Goal: Task Accomplishment & Management: Complete application form

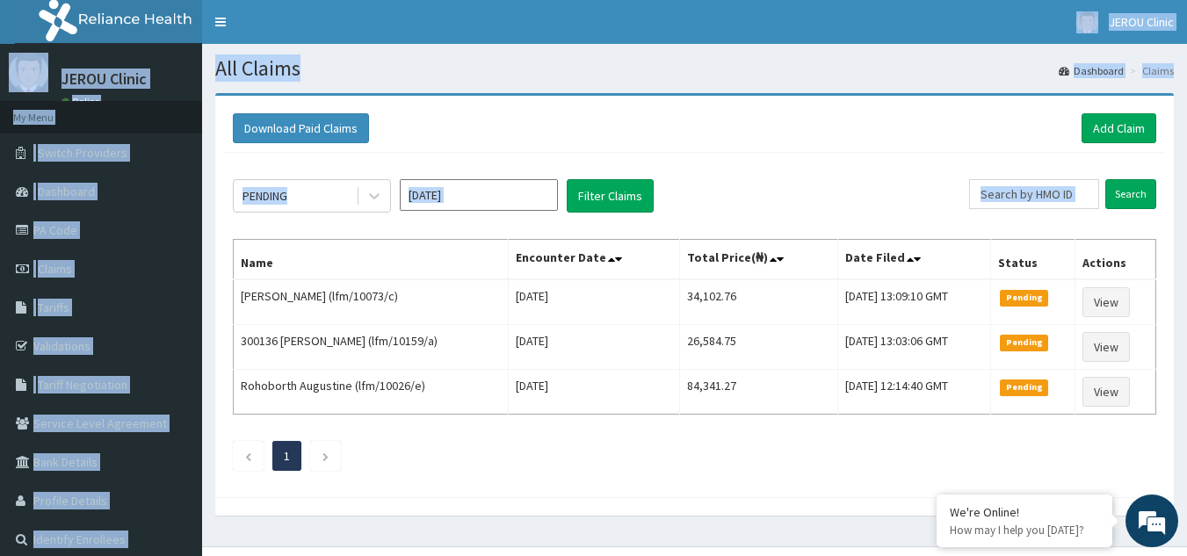
drag, startPoint x: 800, startPoint y: 15, endPoint x: 929, endPoint y: 99, distance: 153.5
click at [929, 99] on div "R EL Toggle navigation JEROU Clinic JEROU Clinic - jerouclinic@gmail.com Member…" at bounding box center [593, 295] width 1187 height 591
click at [899, 130] on div "Download Paid Claims Add Claim" at bounding box center [695, 128] width 924 height 30
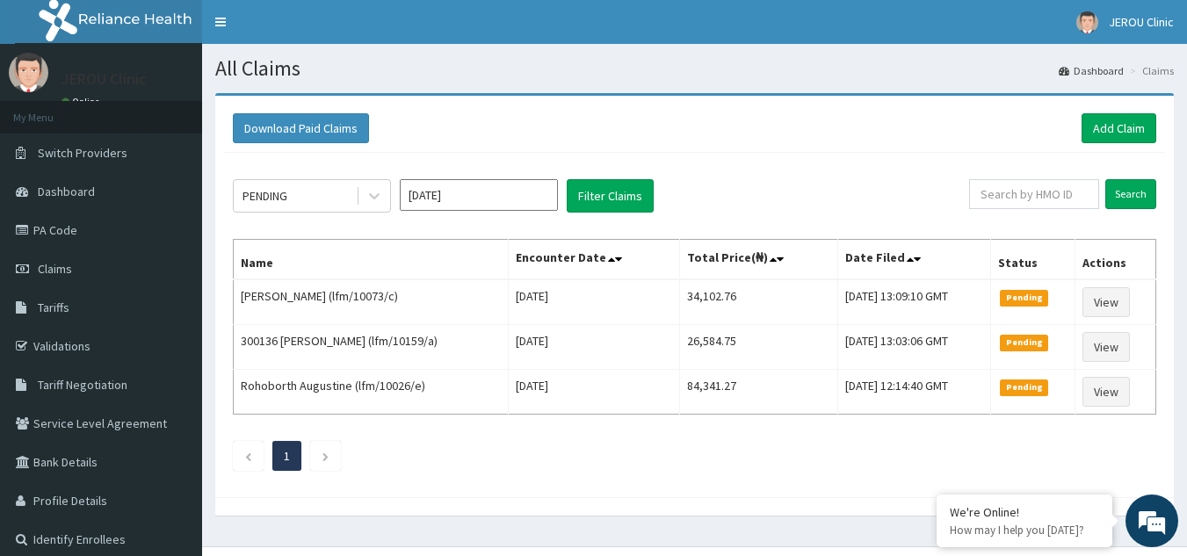
click at [716, 82] on section "Download Paid Claims Add Claim × Note you can only download claims within a max…" at bounding box center [694, 313] width 985 height 467
click at [1110, 126] on link "Add Claim" at bounding box center [1119, 128] width 75 height 30
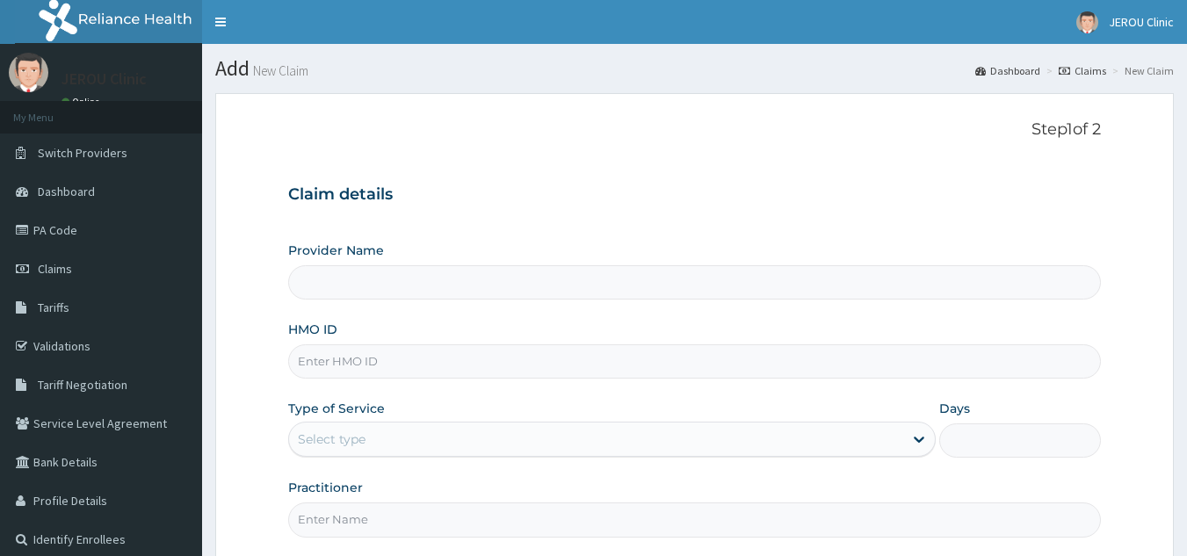
type input "LFM/10053/A"
type input "JEROU CLINIC AND MATERNITY LTD."
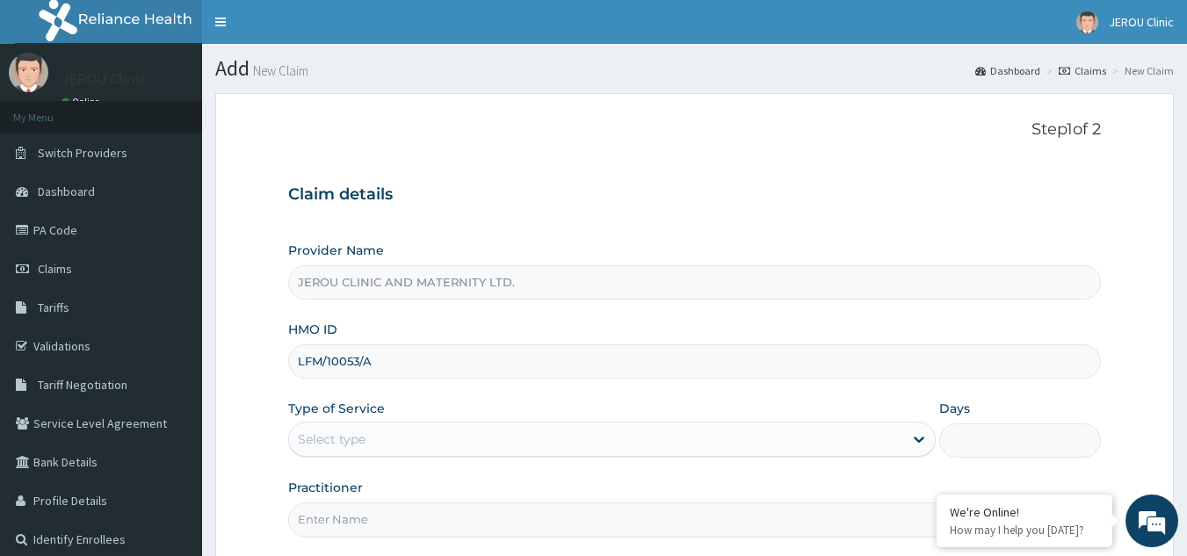
type input "LFM/10053/A"
click at [525, 441] on div "Select type" at bounding box center [596, 439] width 614 height 28
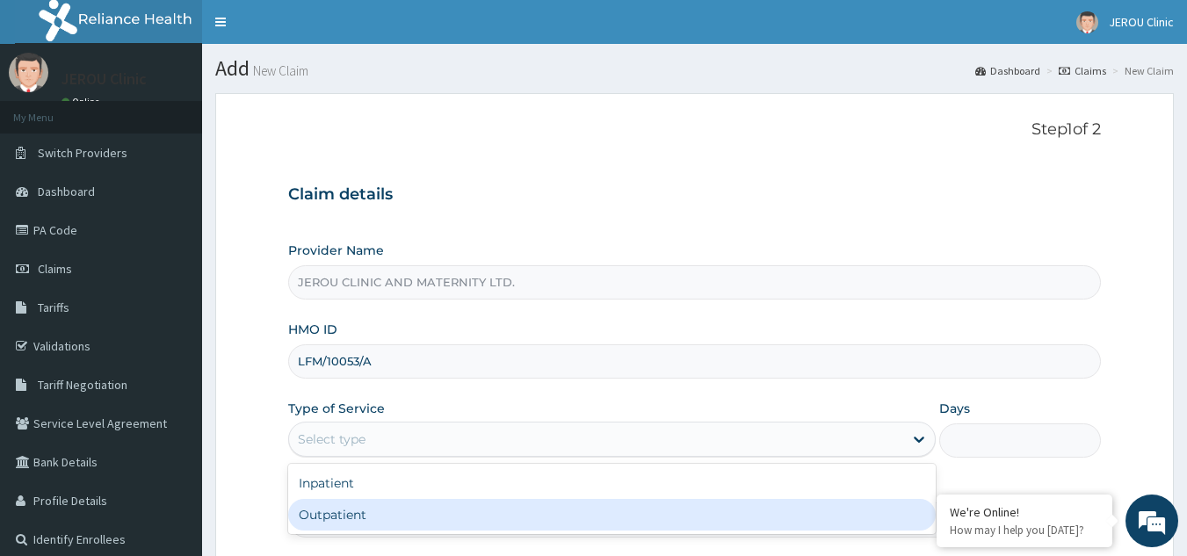
click at [506, 516] on div "Outpatient" at bounding box center [612, 515] width 648 height 32
type input "1"
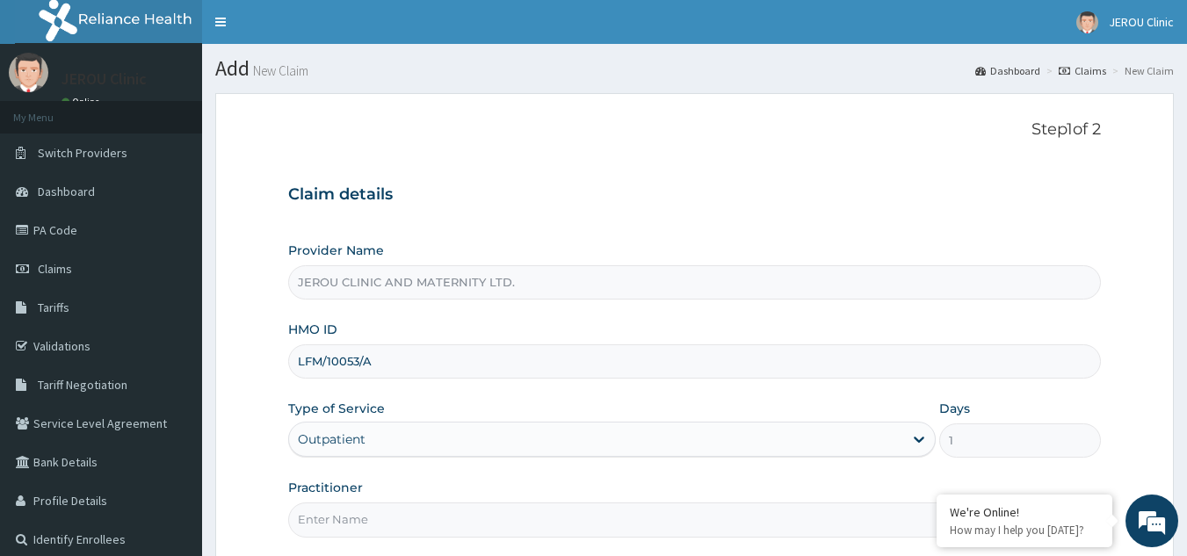
click at [488, 521] on input "Practitioner" at bounding box center [695, 520] width 814 height 34
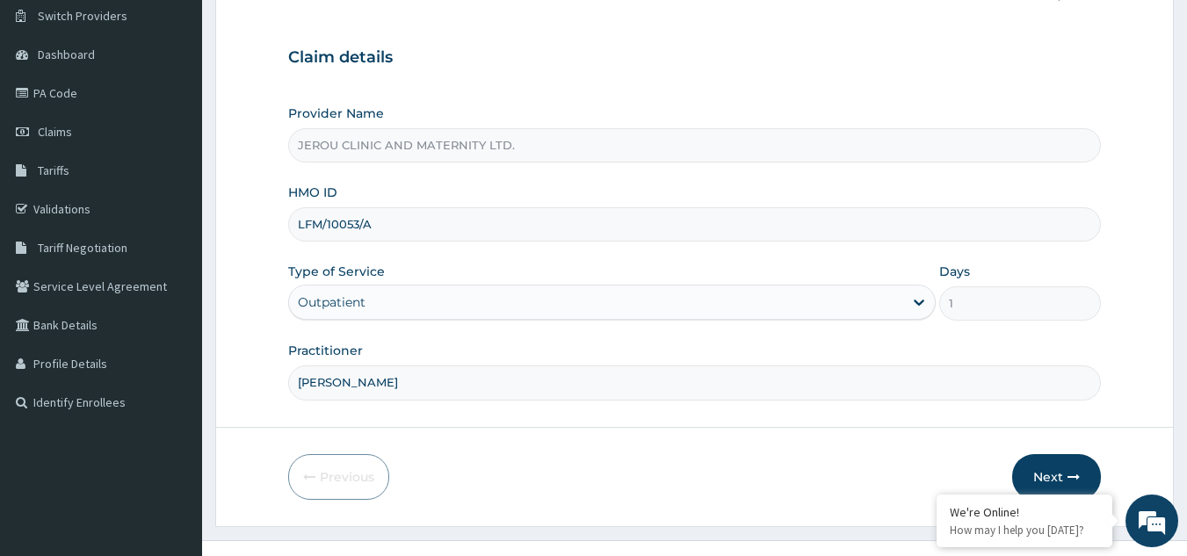
scroll to position [166, 0]
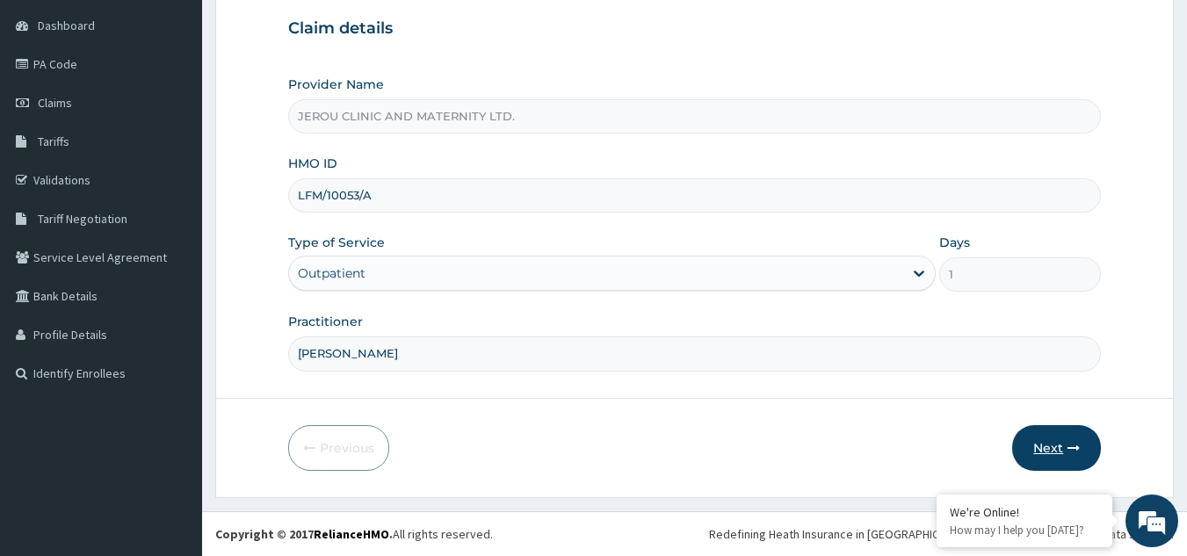
type input "[PERSON_NAME]"
click at [1061, 450] on button "Next" at bounding box center [1056, 448] width 89 height 46
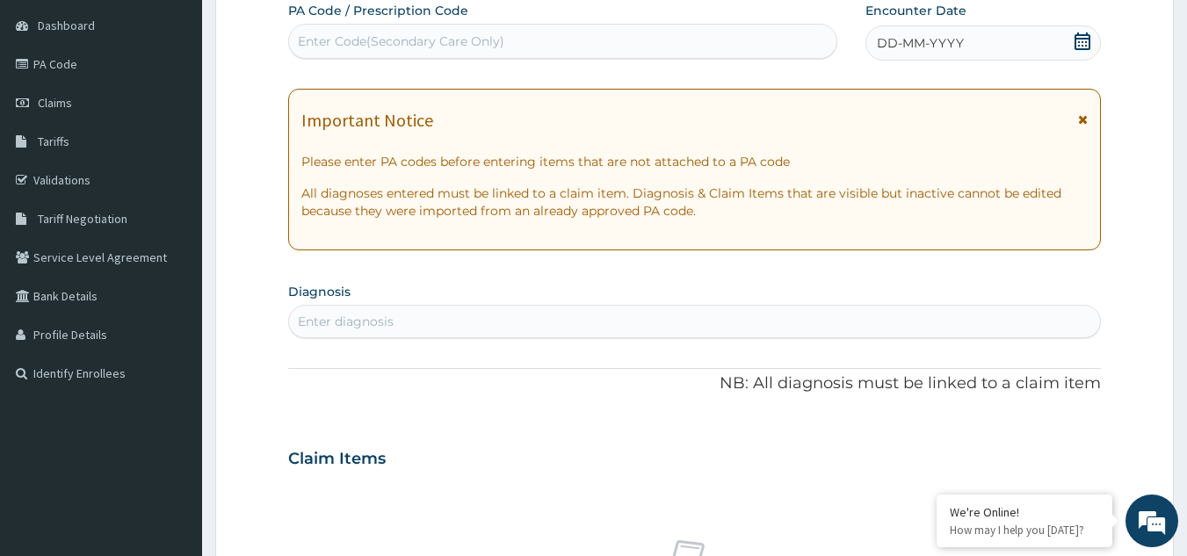
click at [986, 33] on div "DD-MM-YYYY" at bounding box center [983, 42] width 235 height 35
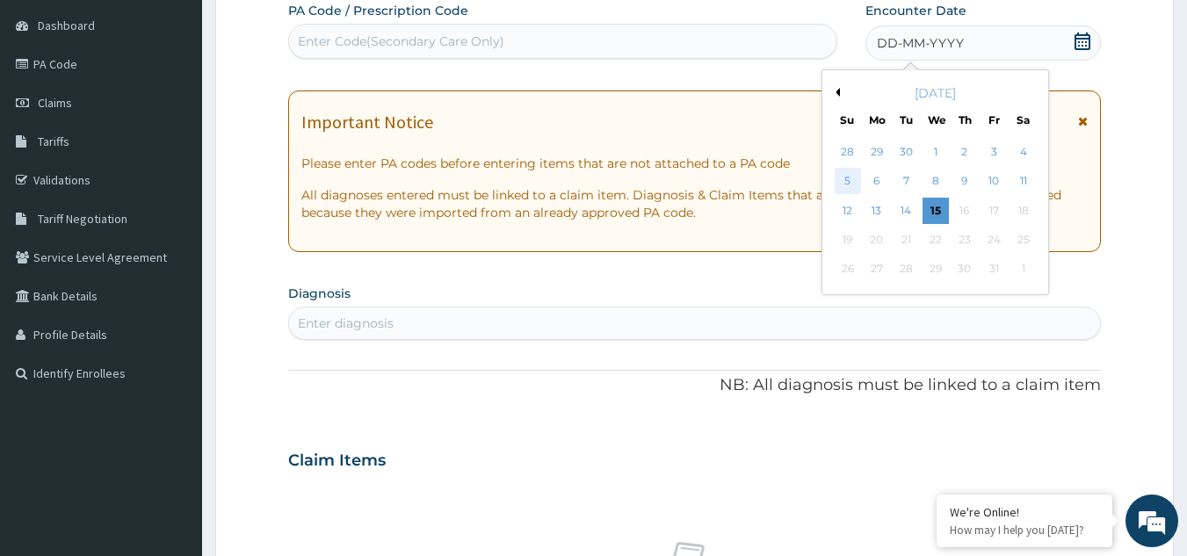
click at [851, 179] on div "5" at bounding box center [848, 182] width 26 height 26
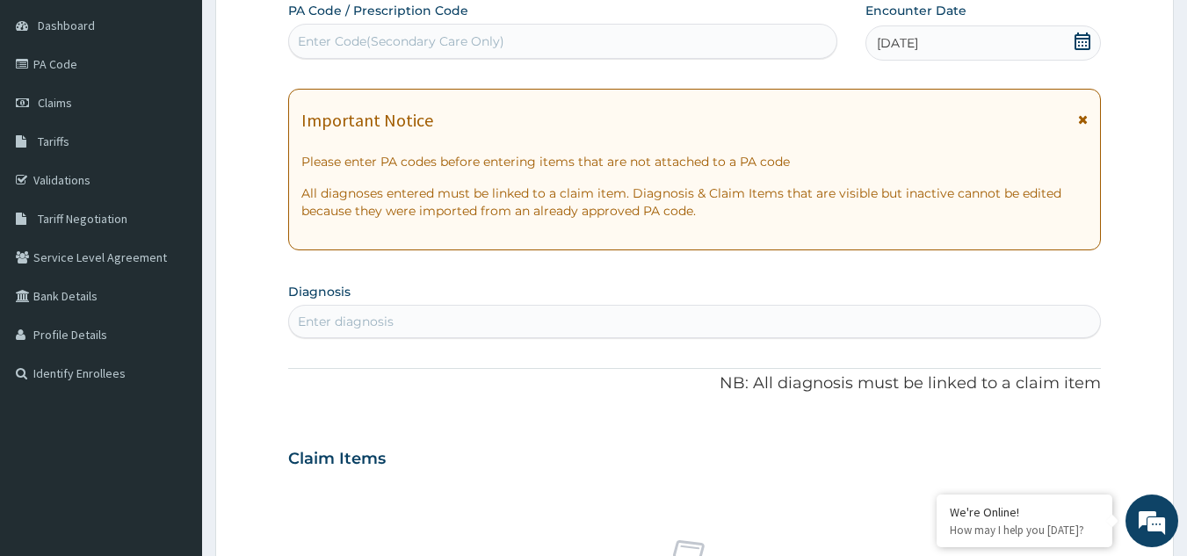
click at [479, 320] on div "Enter diagnosis" at bounding box center [695, 322] width 812 height 28
type input "[MEDICAL_DATA]"
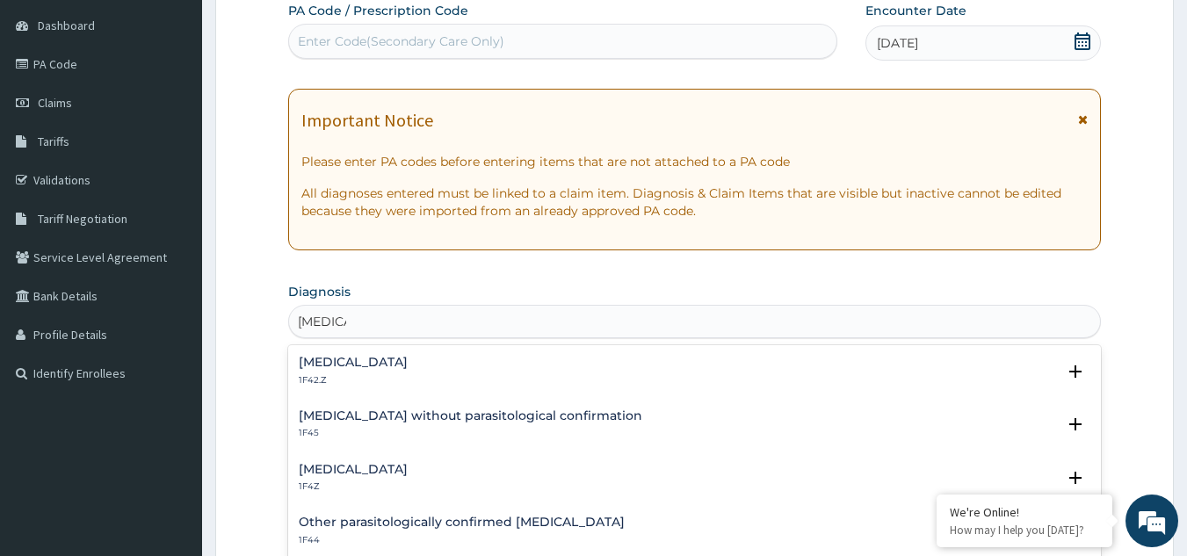
click at [408, 361] on h4 "[MEDICAL_DATA]" at bounding box center [353, 362] width 109 height 13
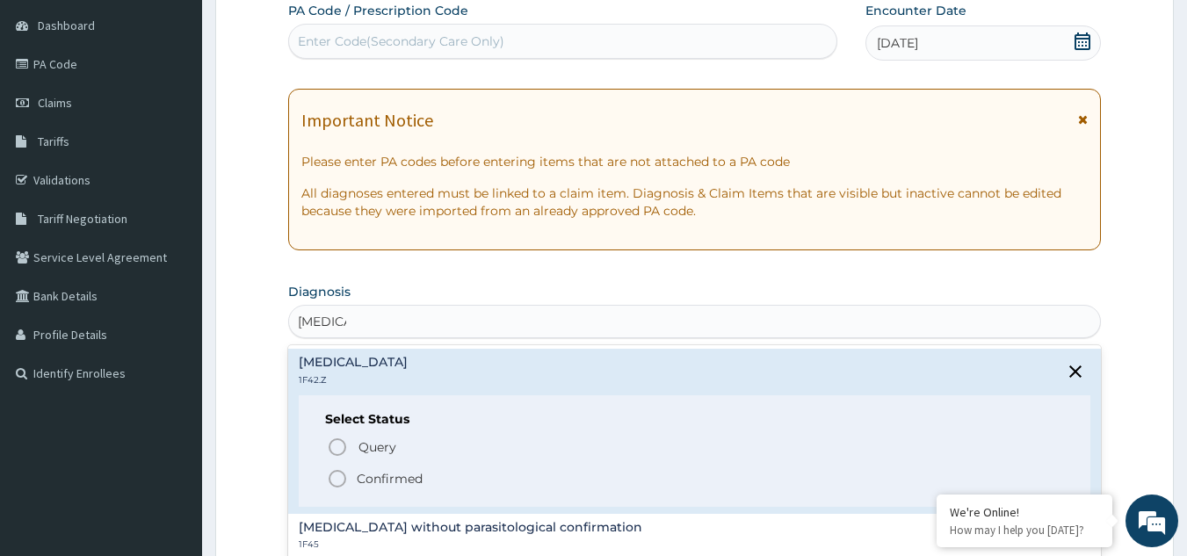
click at [391, 483] on p "Confirmed" at bounding box center [390, 479] width 66 height 18
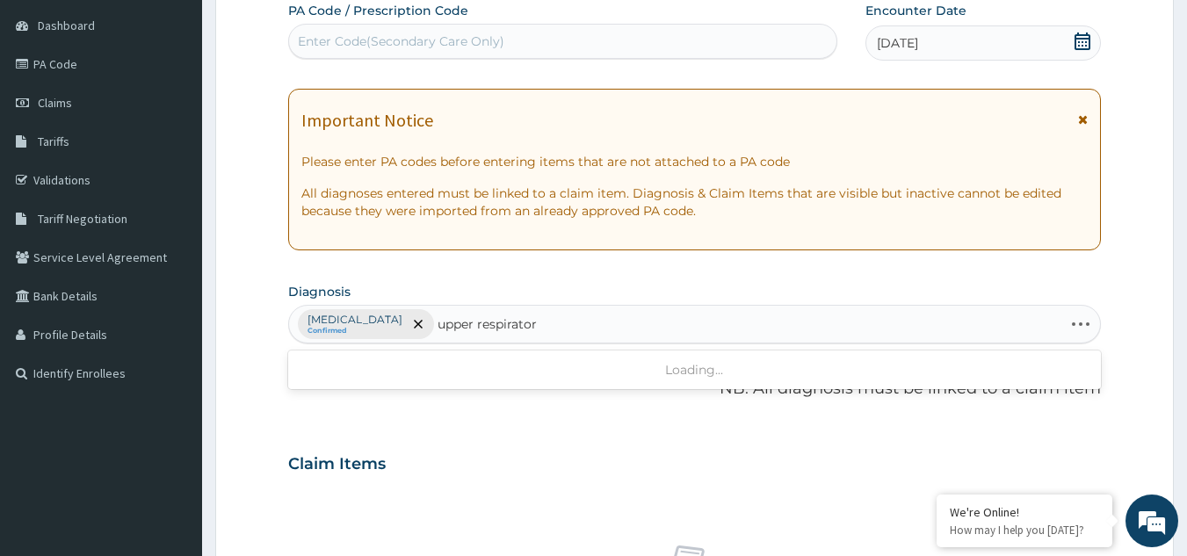
type input "upper respiratory"
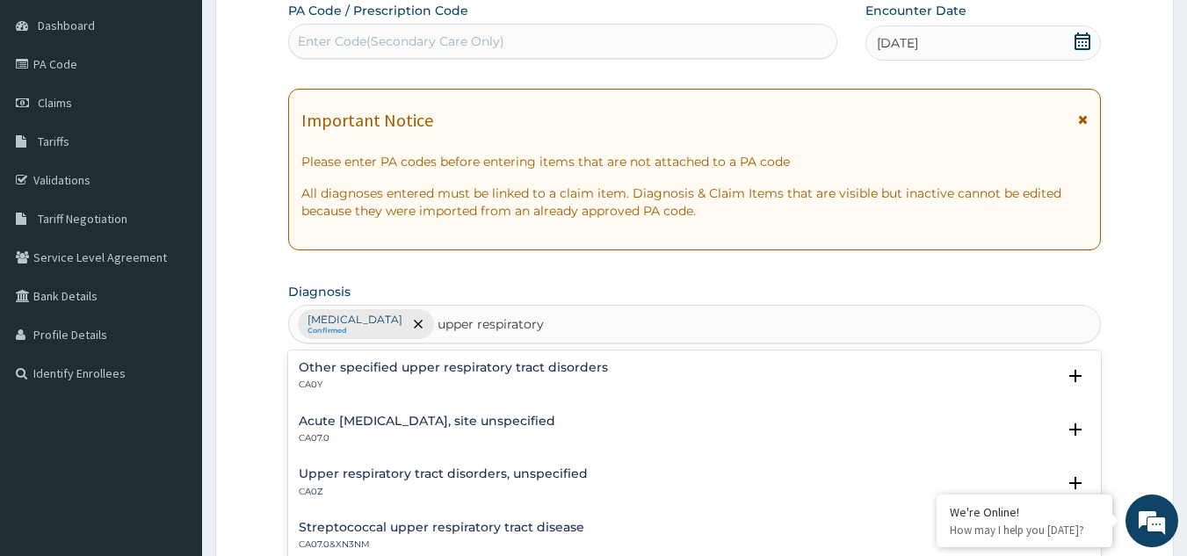
click at [382, 376] on div "Other specified upper respiratory tract disorders CA0Y" at bounding box center [453, 376] width 309 height 31
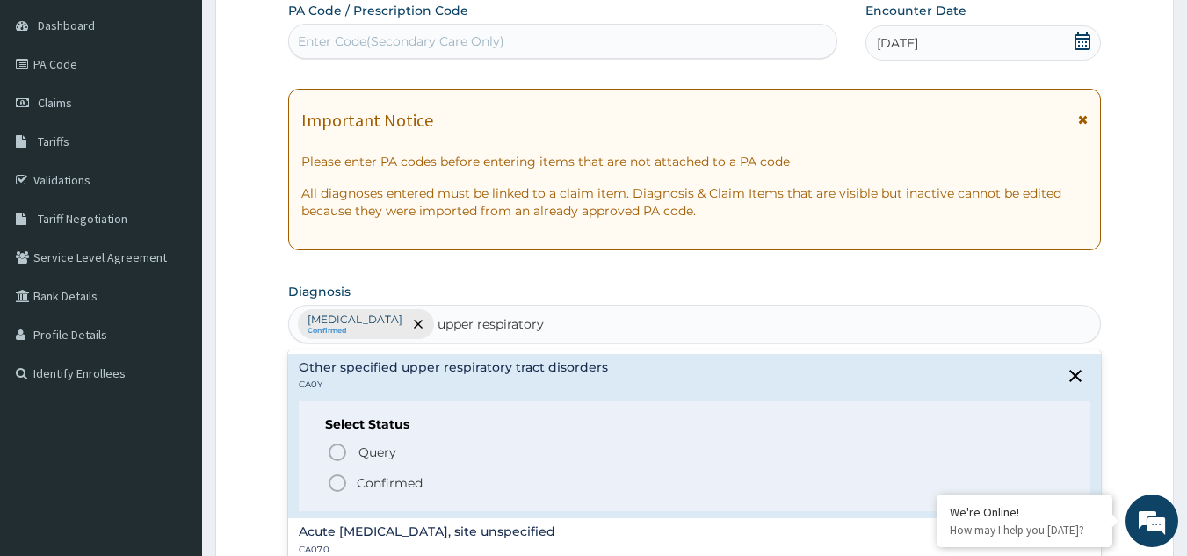
click at [359, 474] on p "Confirmed" at bounding box center [390, 483] width 66 height 18
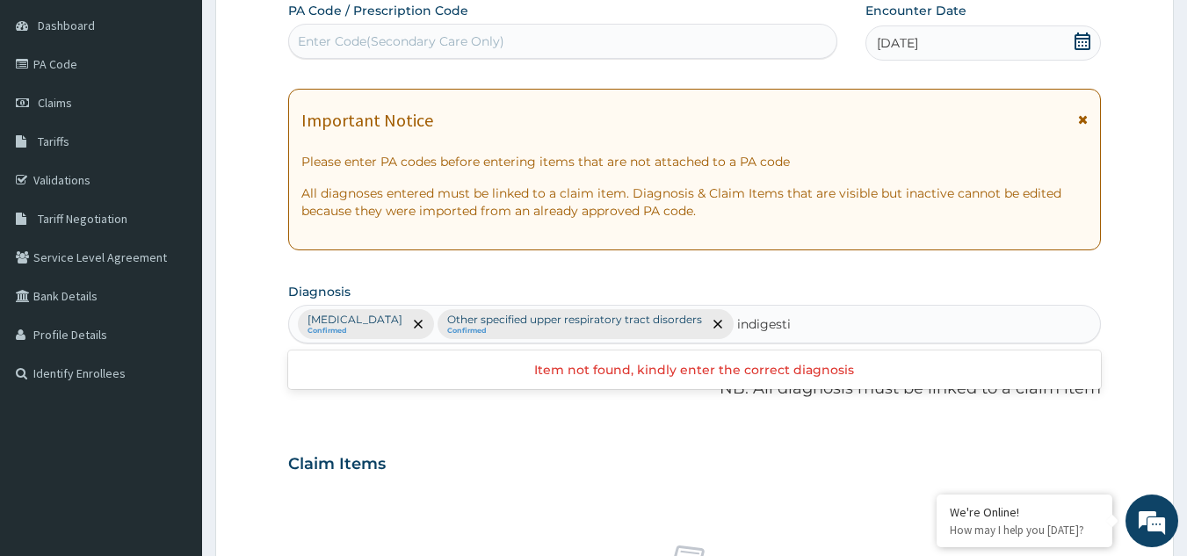
type input "indigest"
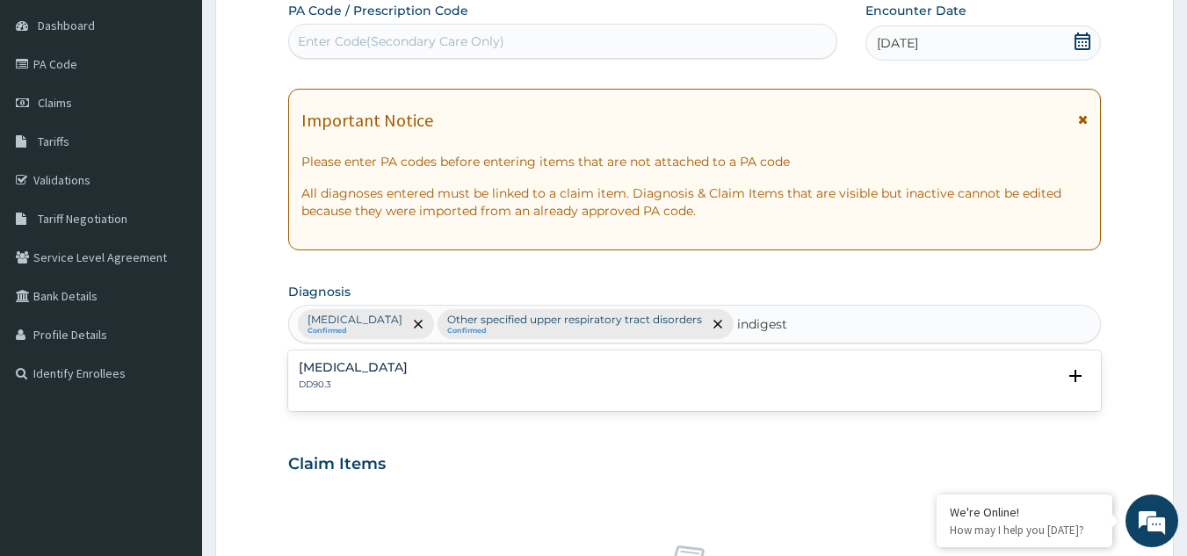
click at [361, 372] on h4 "[MEDICAL_DATA]" at bounding box center [353, 367] width 109 height 13
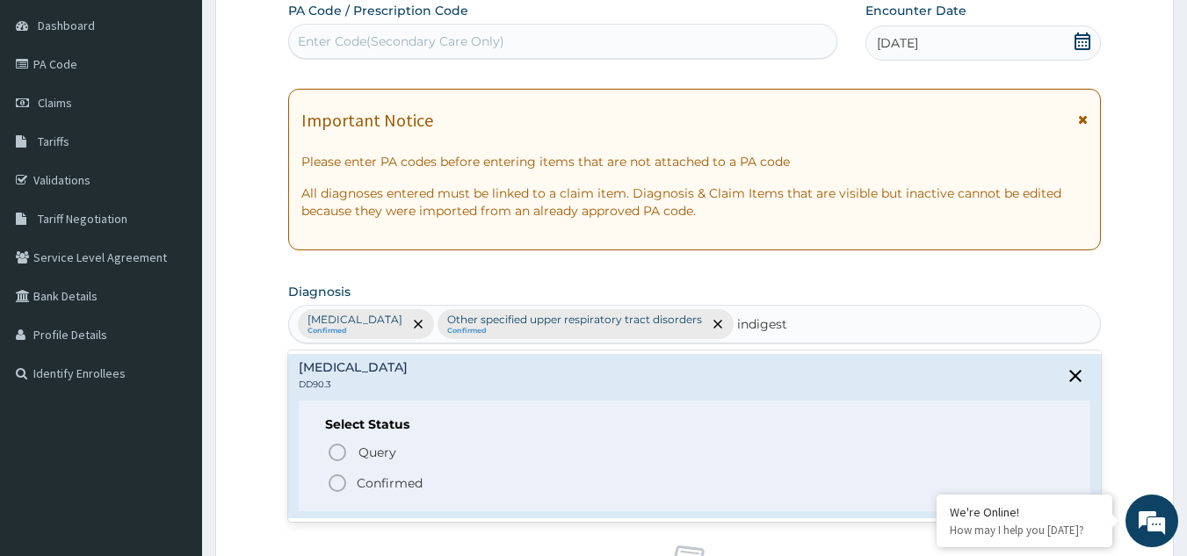
click at [337, 485] on icon "status option filled" at bounding box center [337, 483] width 21 height 21
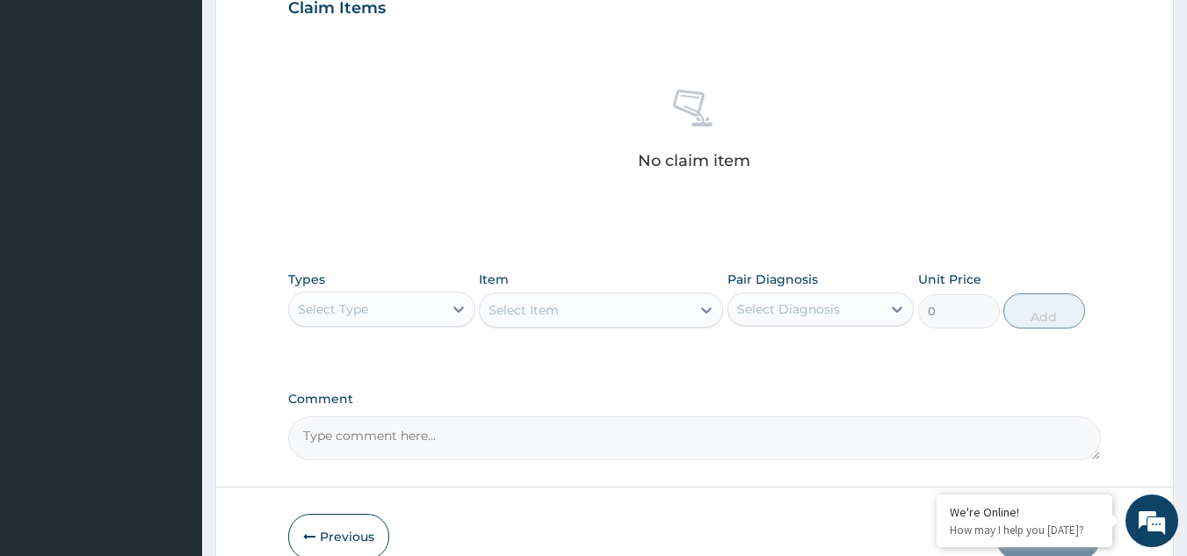
scroll to position [711, 0]
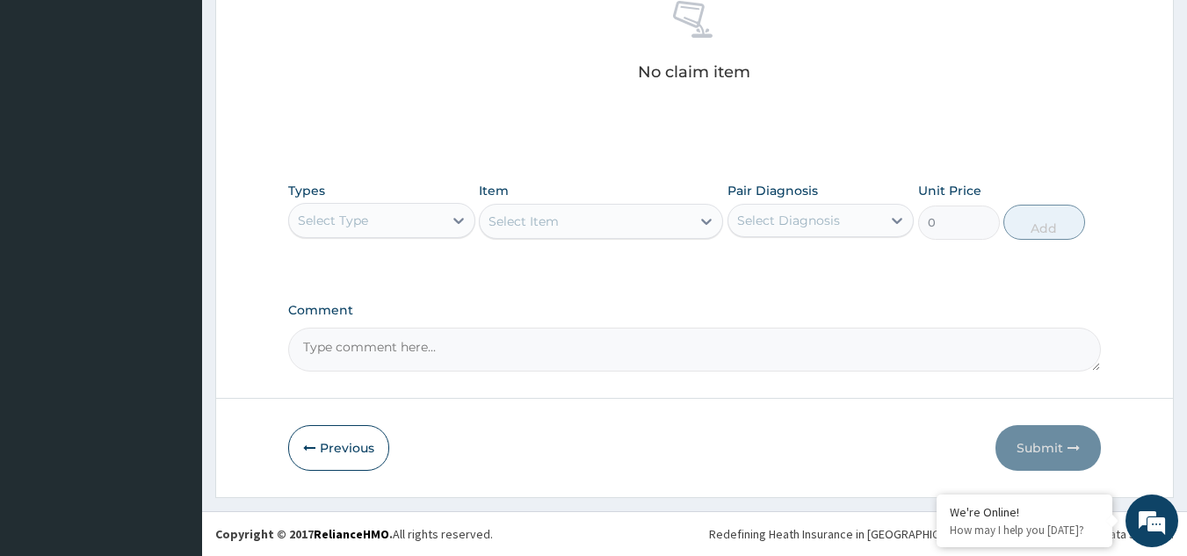
click at [384, 228] on div "Select Type" at bounding box center [366, 220] width 154 height 28
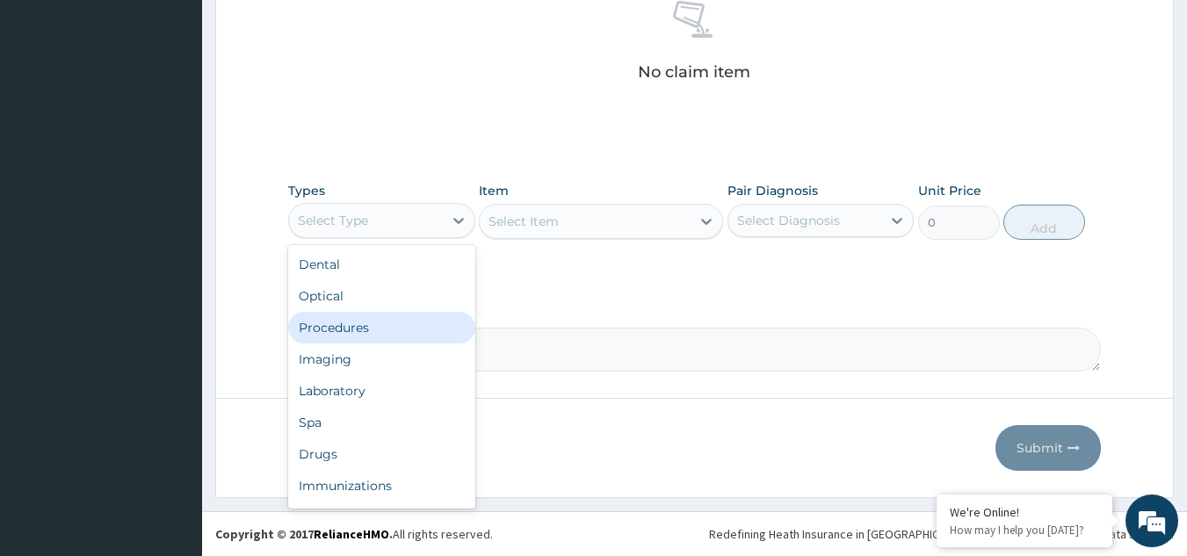
click at [369, 337] on div "Procedures" at bounding box center [381, 328] width 187 height 32
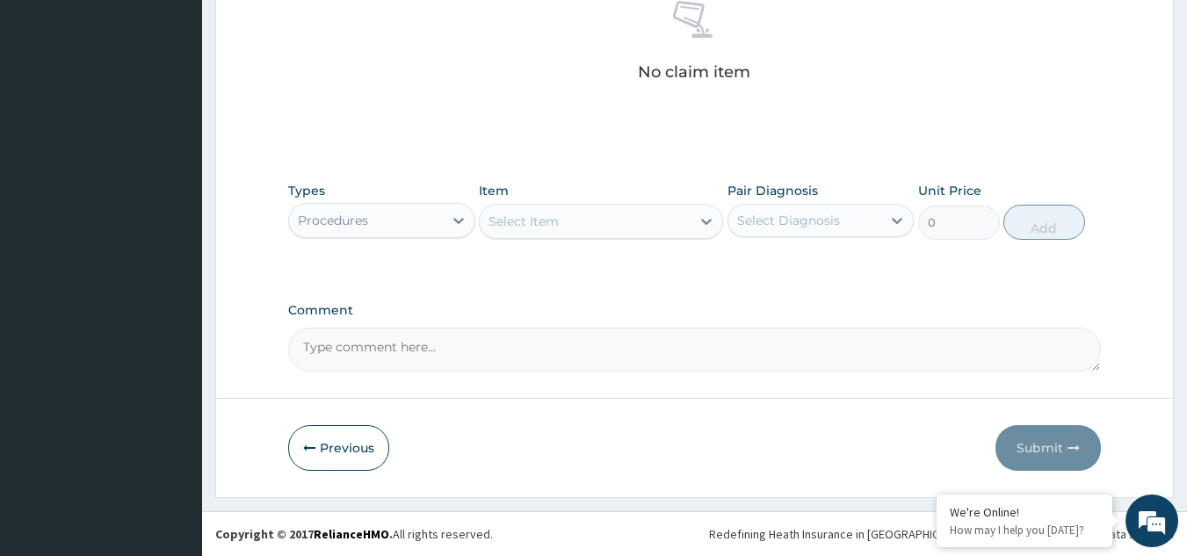
click at [582, 228] on div "Select Item" at bounding box center [585, 221] width 211 height 28
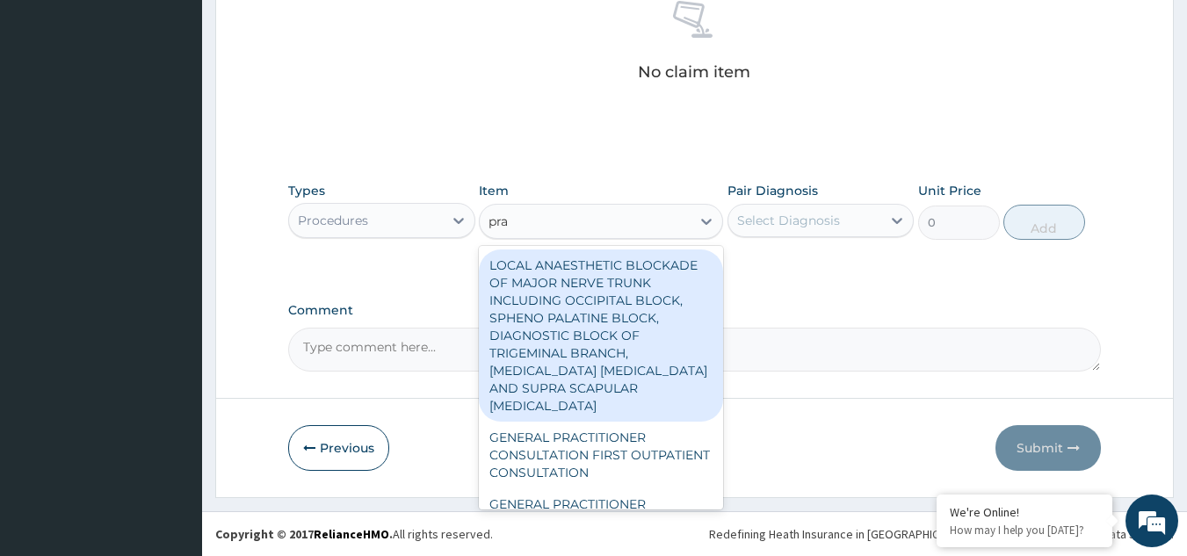
type input "prac"
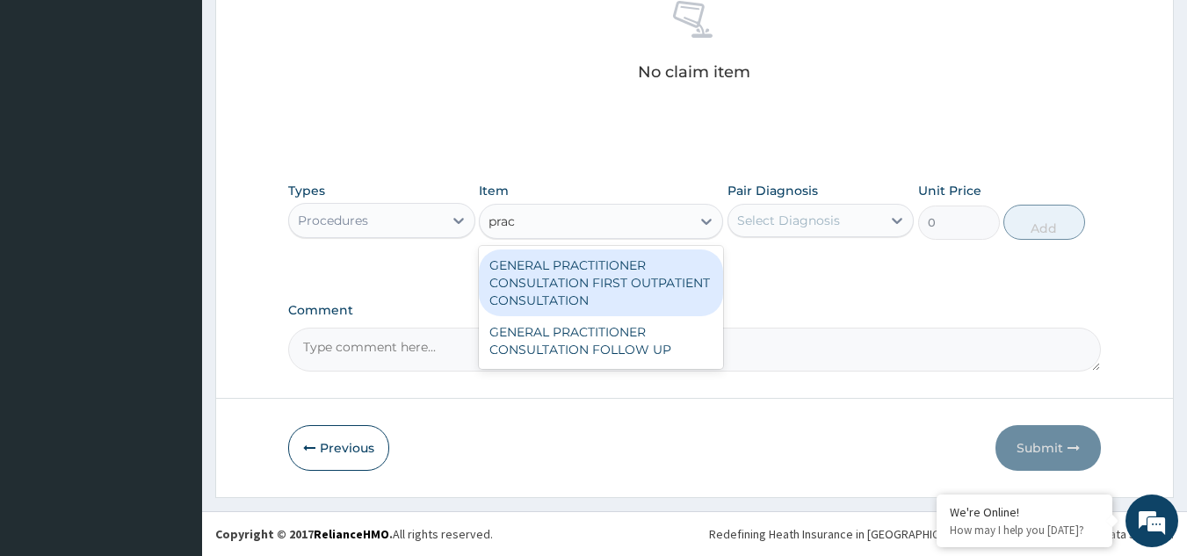
click at [576, 272] on div "GENERAL PRACTITIONER CONSULTATION FIRST OUTPATIENT CONSULTATION" at bounding box center [601, 283] width 244 height 67
type input "3547.5"
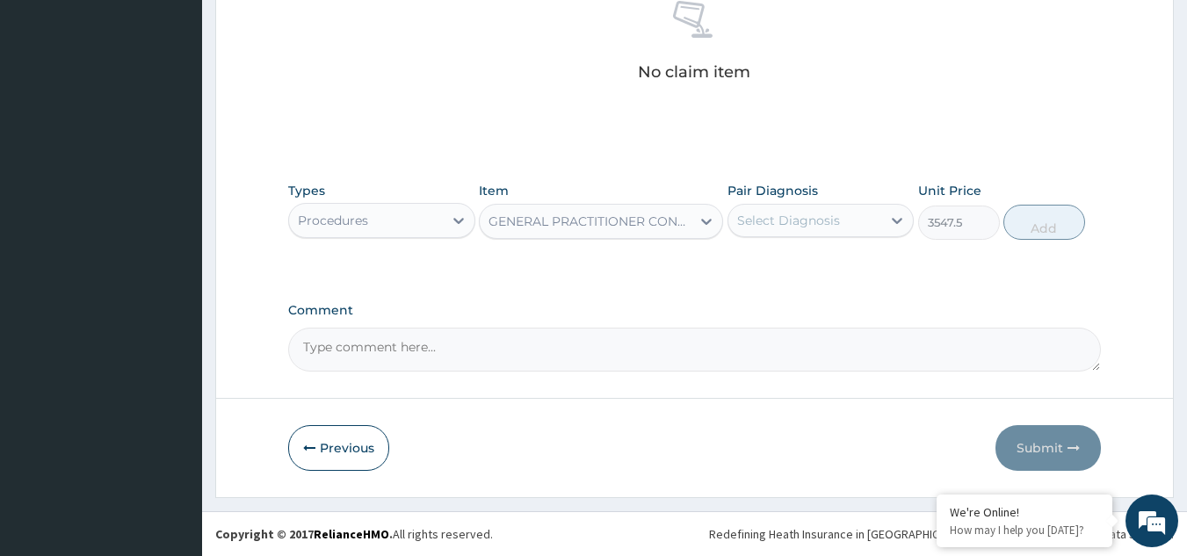
click at [851, 215] on div "Select Diagnosis" at bounding box center [805, 220] width 154 height 28
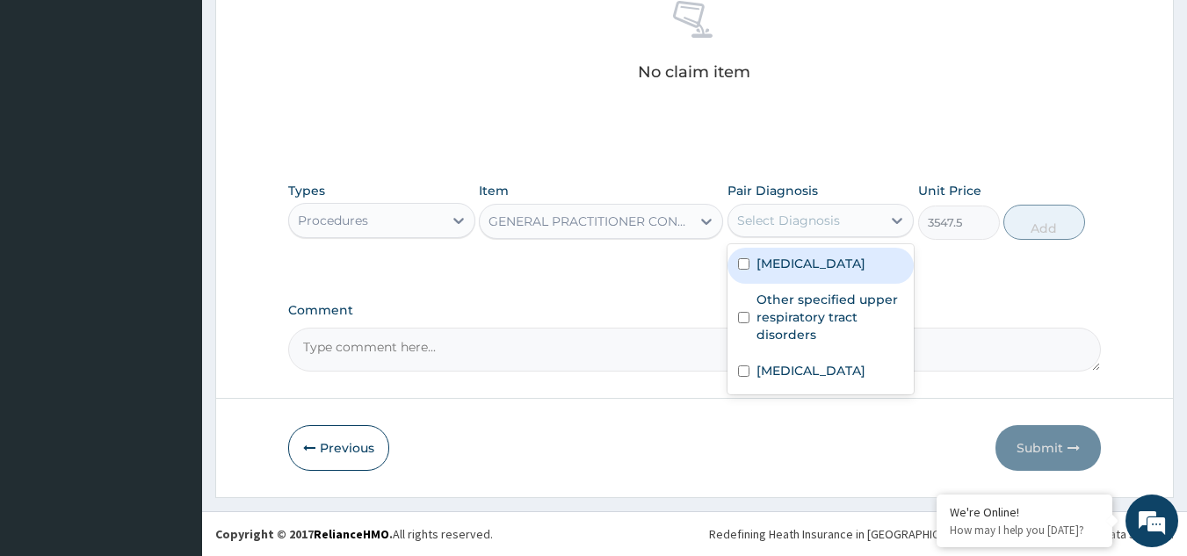
click at [807, 272] on label "[MEDICAL_DATA]" at bounding box center [811, 264] width 109 height 18
checkbox input "true"
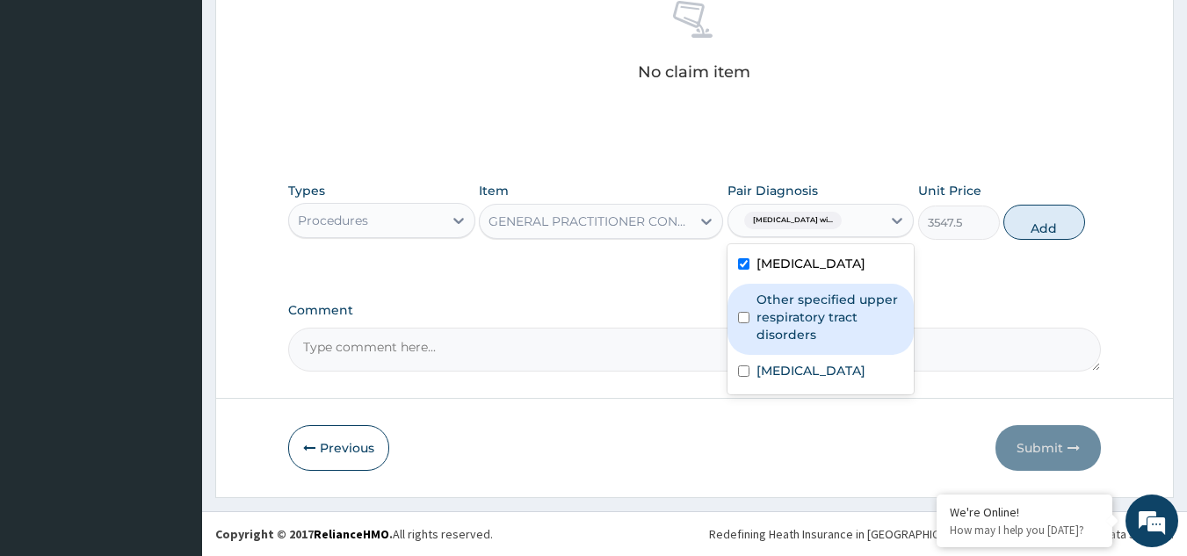
click at [880, 344] on label "Other specified upper respiratory tract disorders" at bounding box center [831, 317] width 148 height 53
checkbox input "true"
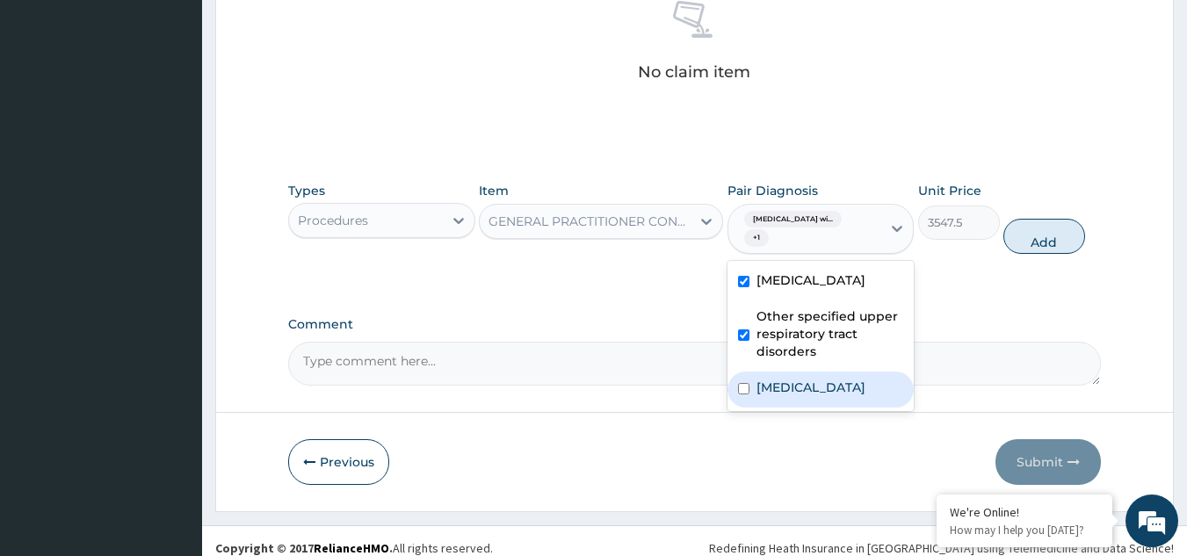
click at [835, 396] on label "[MEDICAL_DATA]" at bounding box center [811, 388] width 109 height 18
checkbox input "true"
click at [1047, 243] on button "Add" at bounding box center [1044, 236] width 82 height 35
type input "0"
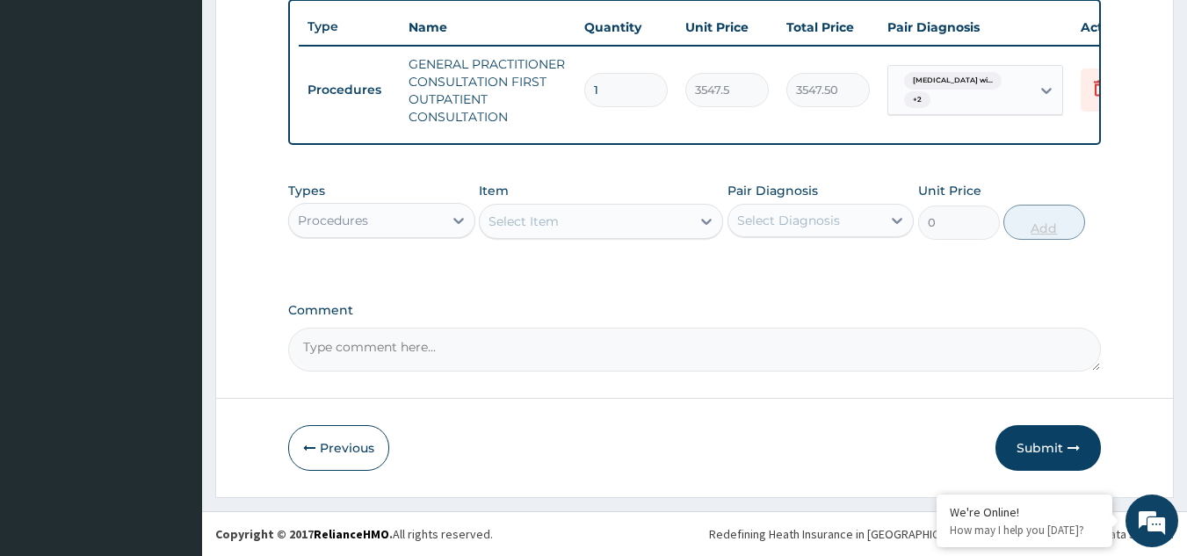
scroll to position [668, 0]
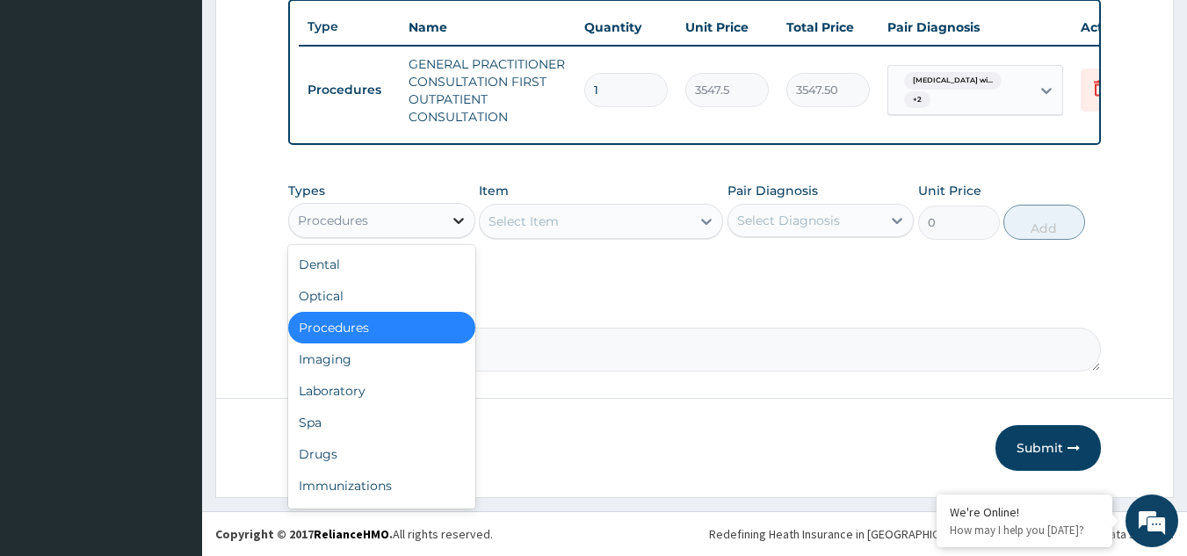
click at [444, 222] on div at bounding box center [459, 221] width 32 height 32
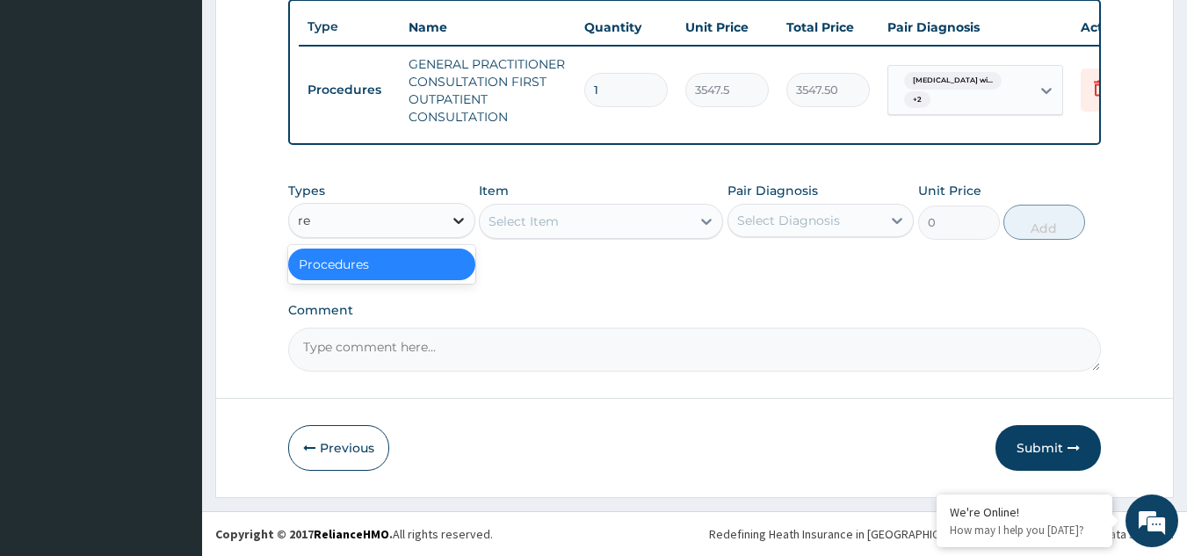
type input "r"
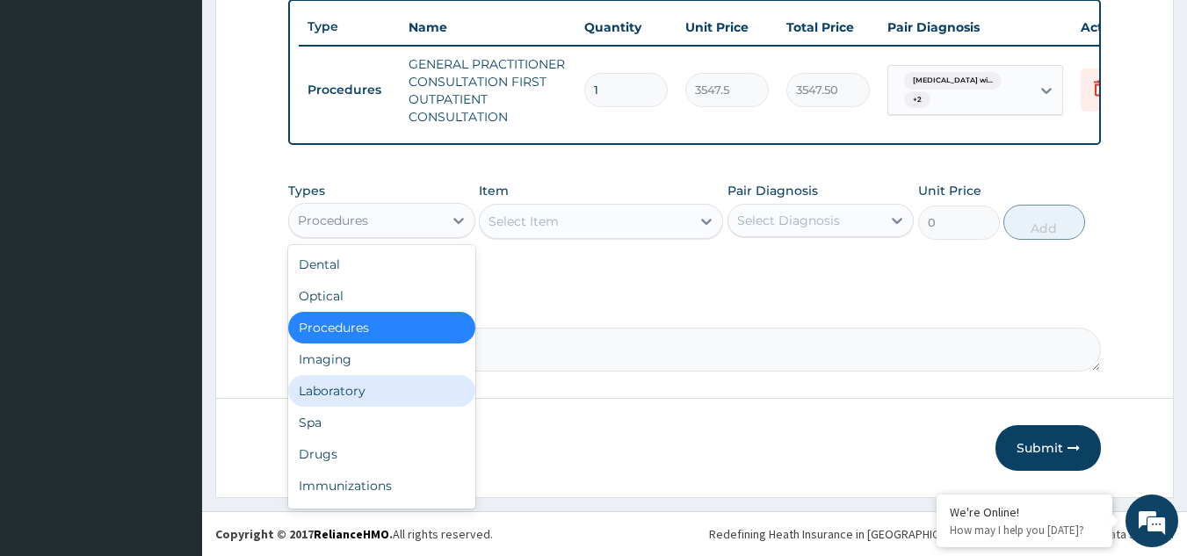
click at [378, 400] on div "Laboratory" at bounding box center [381, 391] width 187 height 32
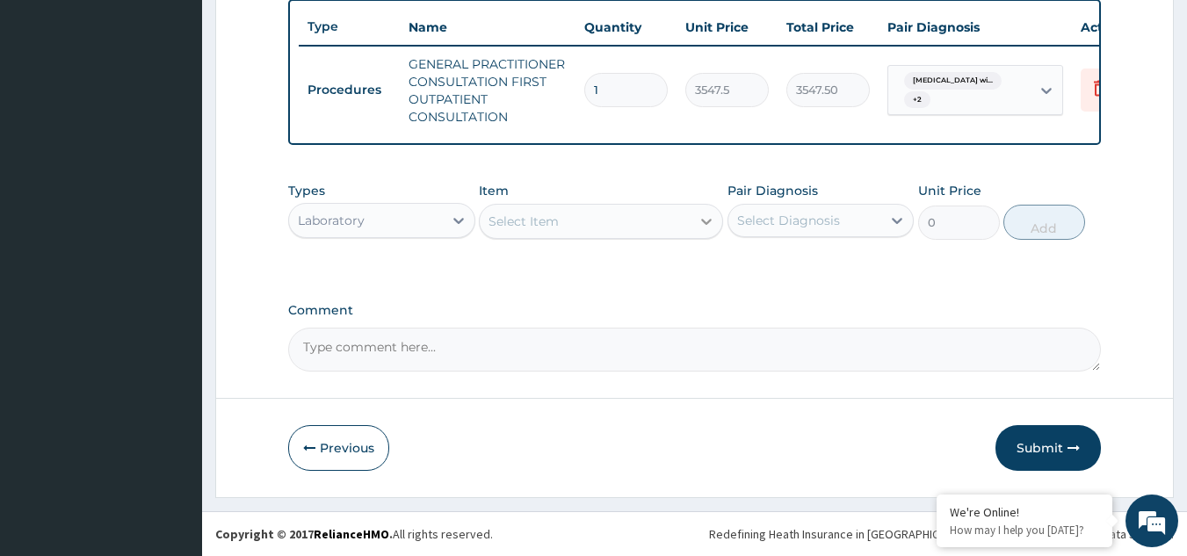
click at [703, 221] on icon at bounding box center [706, 222] width 11 height 6
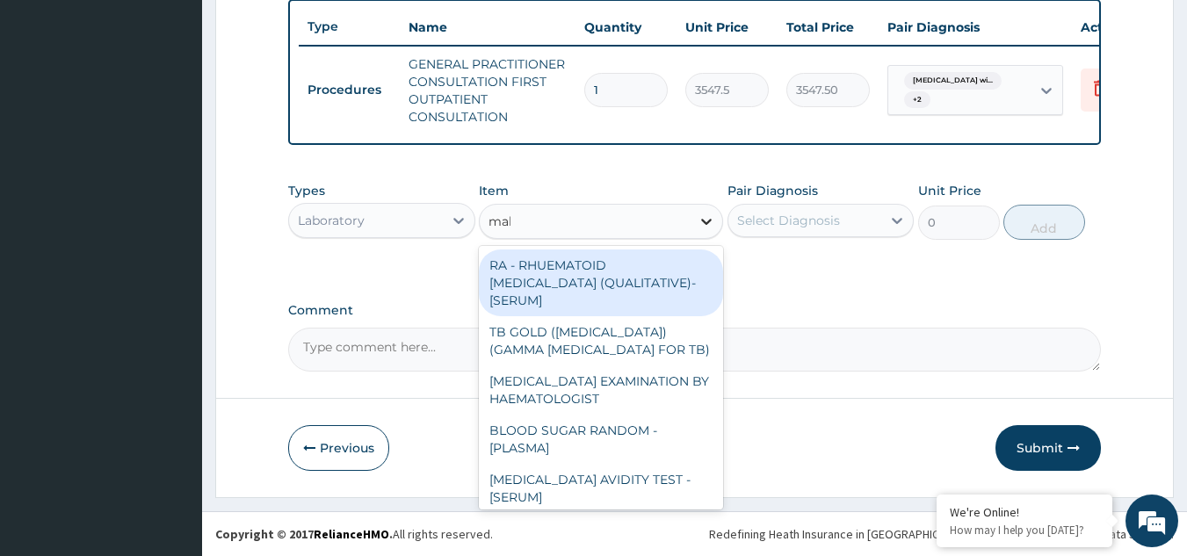
type input "mala"
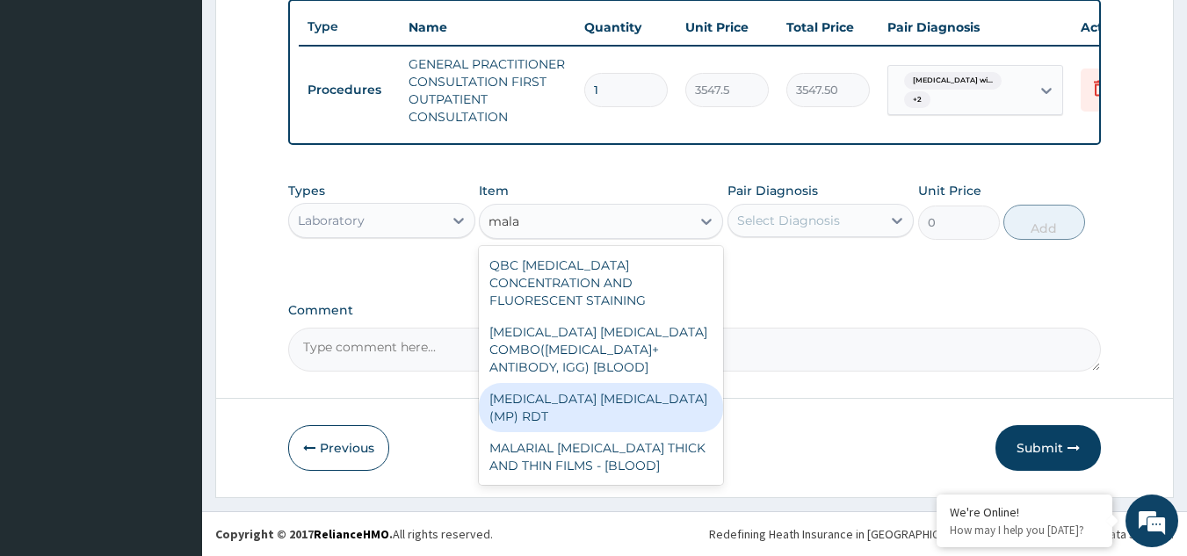
click at [608, 383] on div "[MEDICAL_DATA] [MEDICAL_DATA] (MP) RDT" at bounding box center [601, 407] width 244 height 49
type input "1612.5"
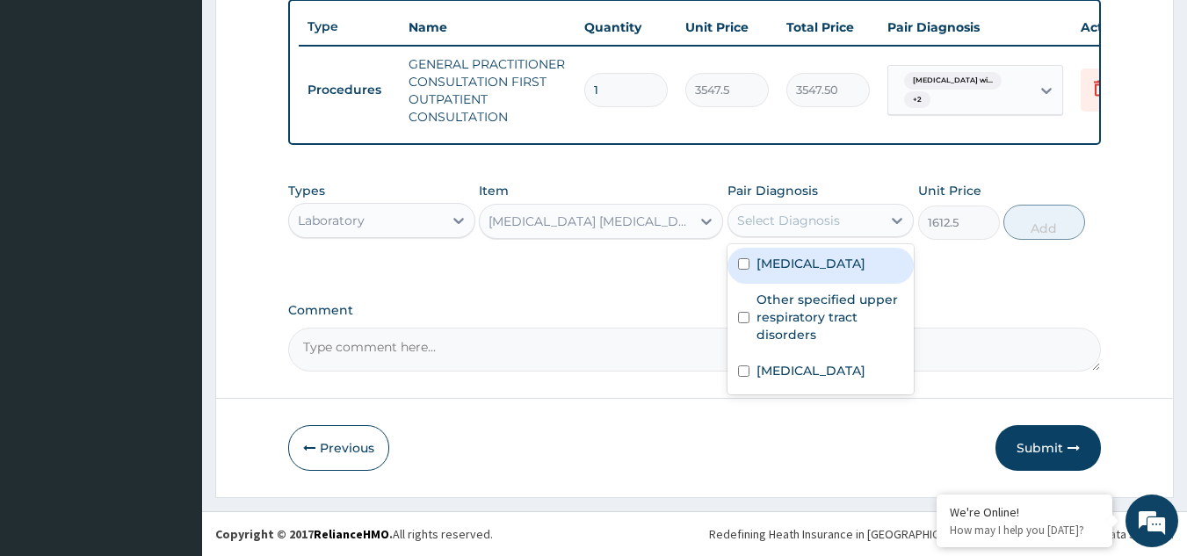
click at [849, 219] on div "Select Diagnosis" at bounding box center [805, 220] width 154 height 28
click at [834, 267] on label "[MEDICAL_DATA]" at bounding box center [811, 264] width 109 height 18
checkbox input "true"
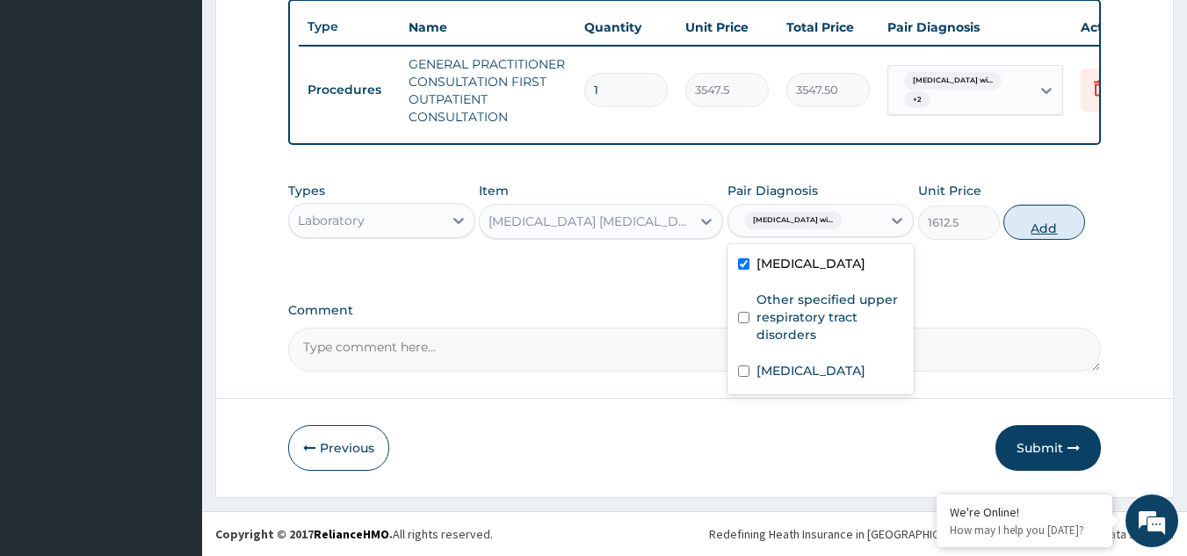
click at [1035, 228] on button "Add" at bounding box center [1044, 222] width 82 height 35
type input "0"
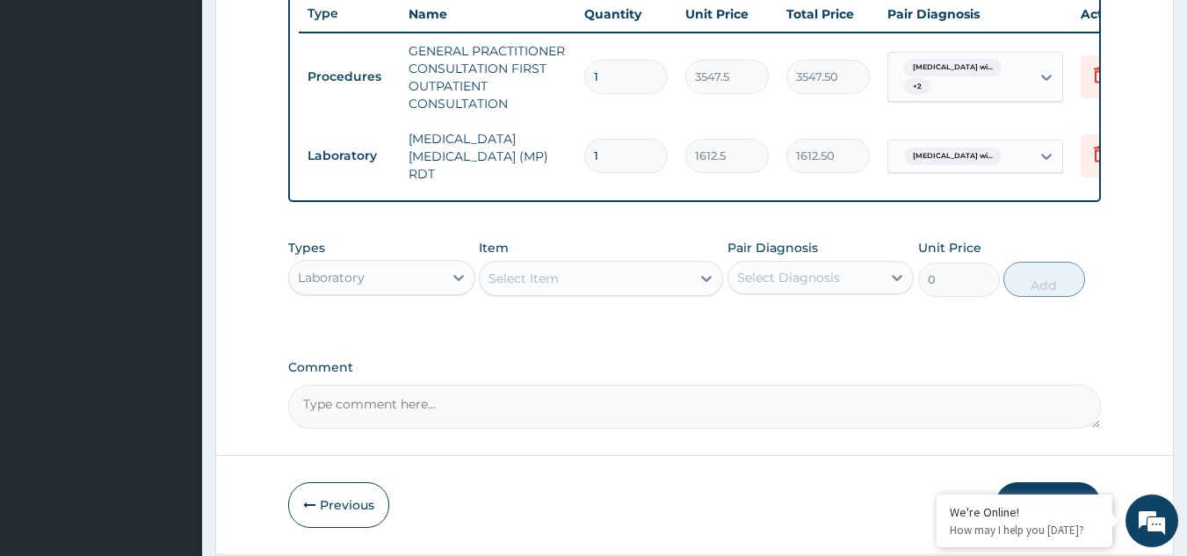
click at [636, 275] on div "Select Item" at bounding box center [585, 278] width 211 height 28
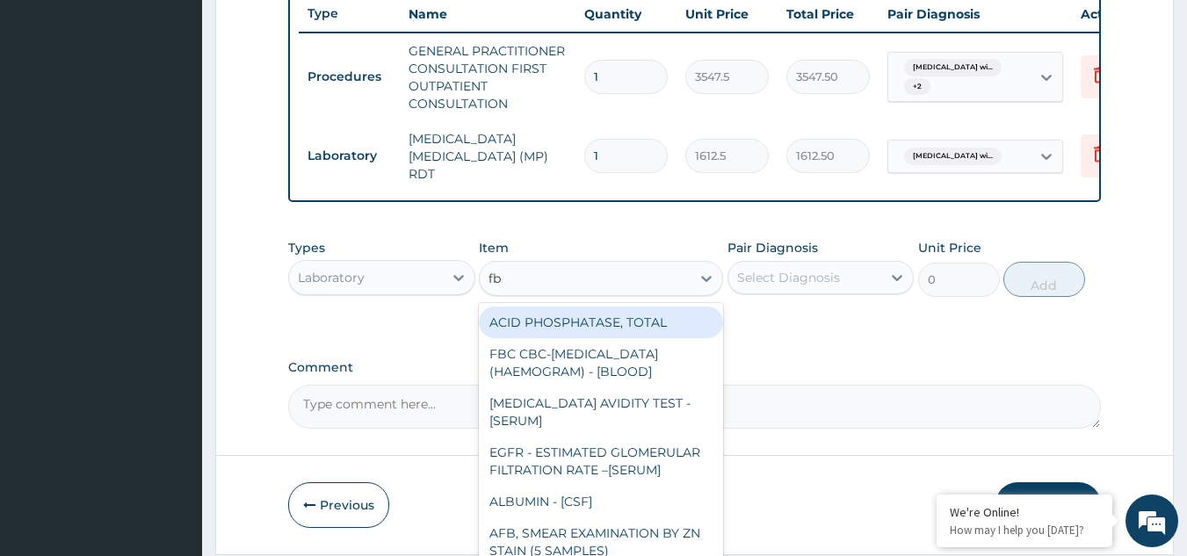
type input "fbc"
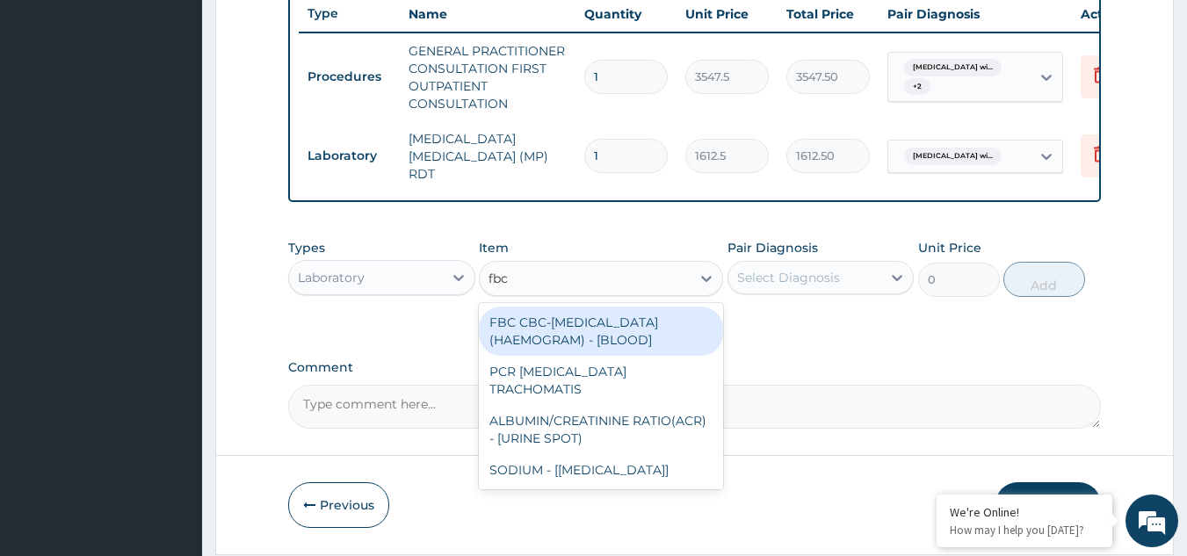
click at [615, 338] on div "FBC CBC-[MEDICAL_DATA] (HAEMOGRAM) - [BLOOD]" at bounding box center [601, 331] width 244 height 49
type input "4300"
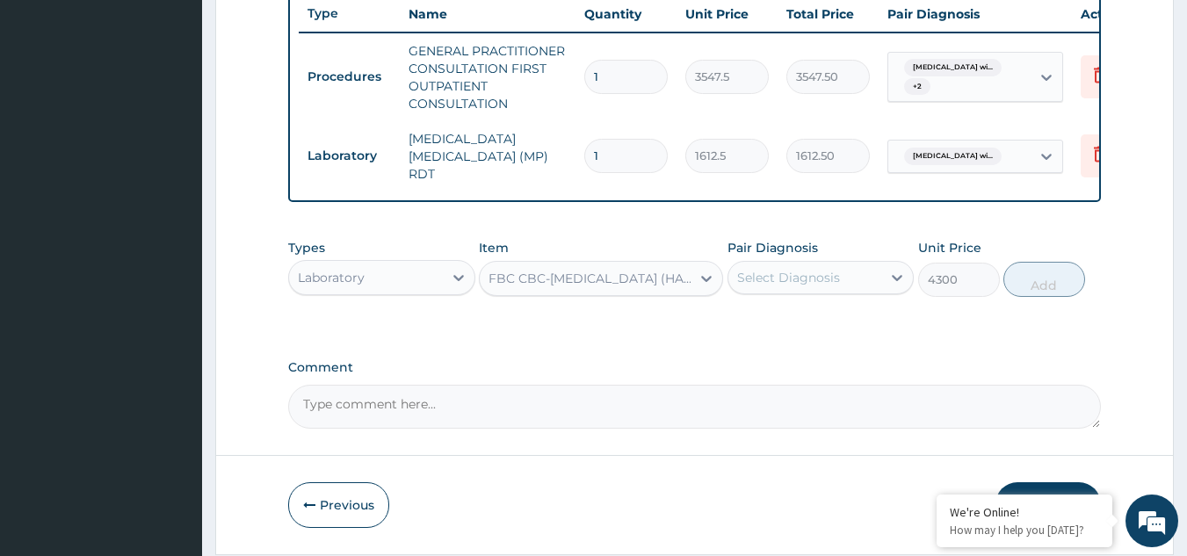
click at [873, 273] on div "Select Diagnosis" at bounding box center [805, 278] width 154 height 28
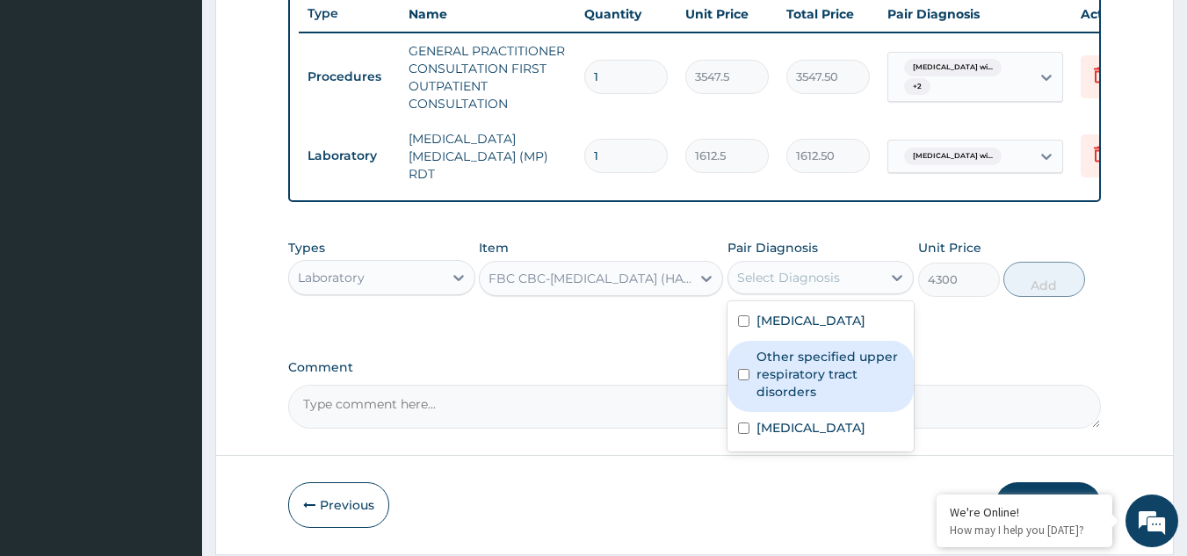
click at [853, 401] on label "Other specified upper respiratory tract disorders" at bounding box center [831, 374] width 148 height 53
checkbox input "true"
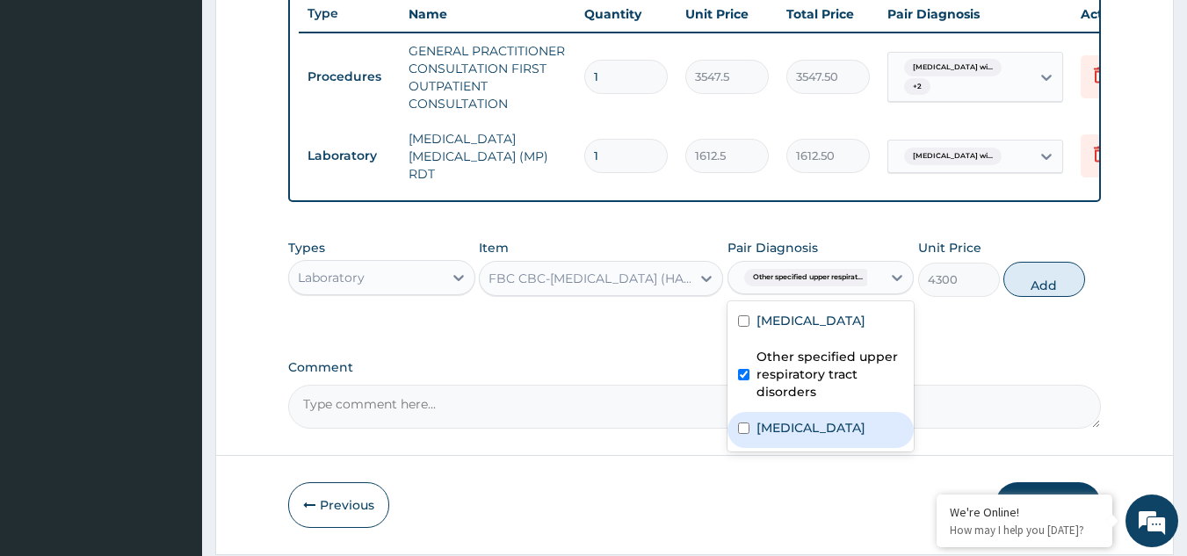
click at [865, 437] on label "[MEDICAL_DATA]" at bounding box center [811, 428] width 109 height 18
checkbox input "true"
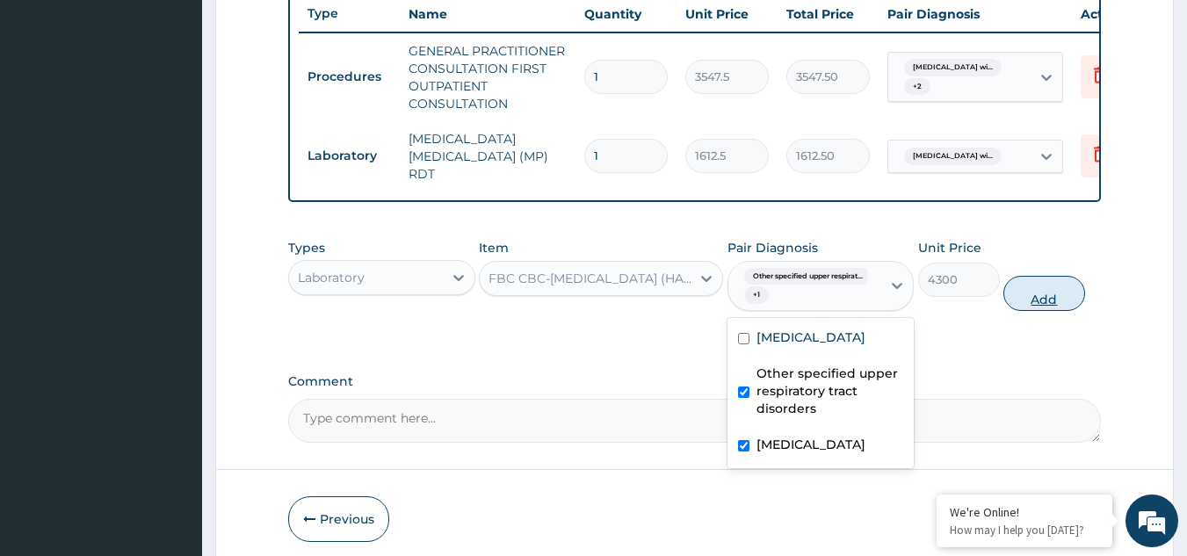
click at [1049, 305] on button "Add" at bounding box center [1044, 293] width 82 height 35
type input "0"
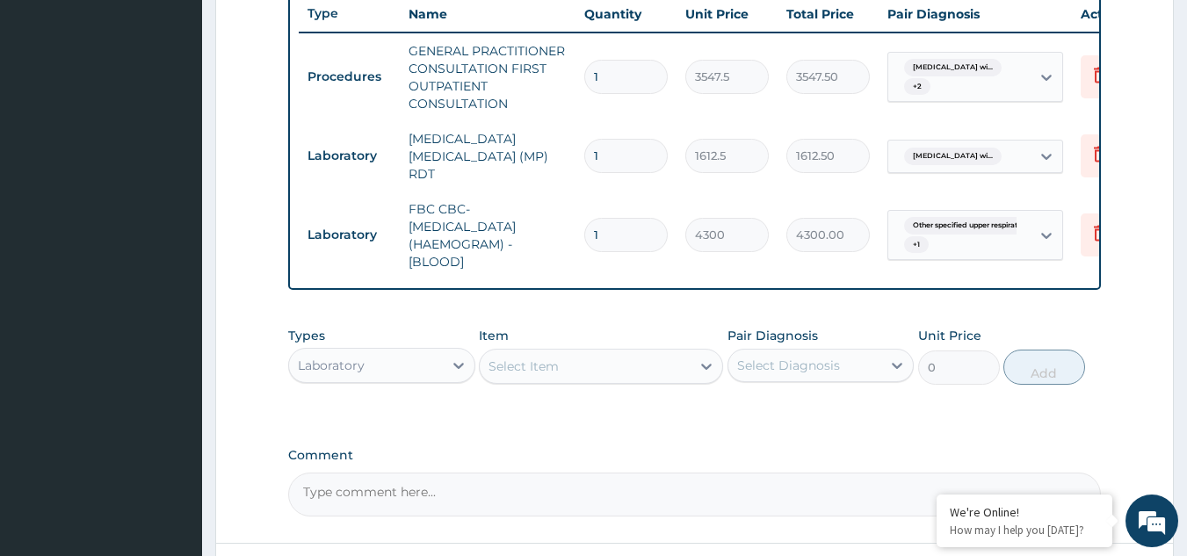
click at [611, 367] on div "Select Item" at bounding box center [585, 366] width 211 height 28
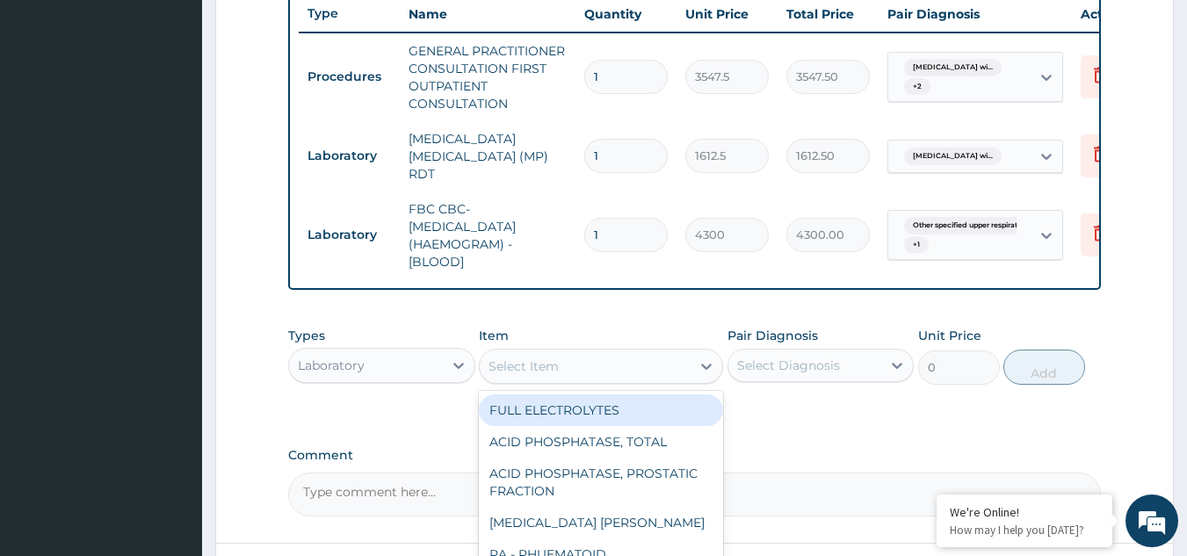
click at [611, 367] on div "Select Item" at bounding box center [585, 366] width 211 height 28
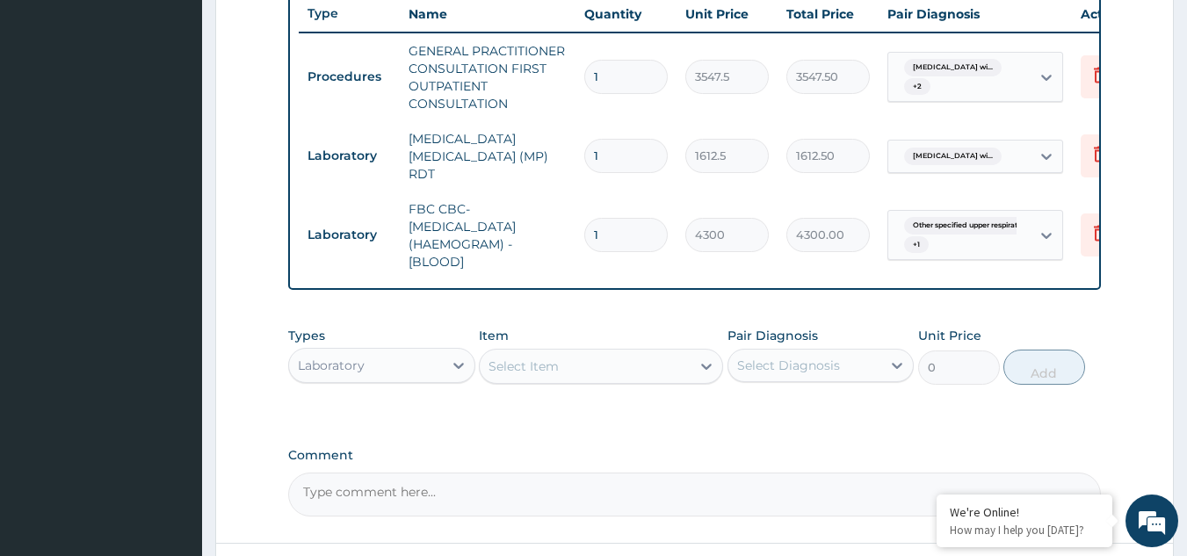
click at [376, 376] on div "Laboratory" at bounding box center [366, 365] width 154 height 28
type input "dr"
click at [378, 416] on div "Drugs" at bounding box center [381, 410] width 187 height 32
click at [665, 377] on div "Select Item" at bounding box center [601, 366] width 244 height 35
click at [630, 377] on div "Select Item" at bounding box center [585, 366] width 211 height 28
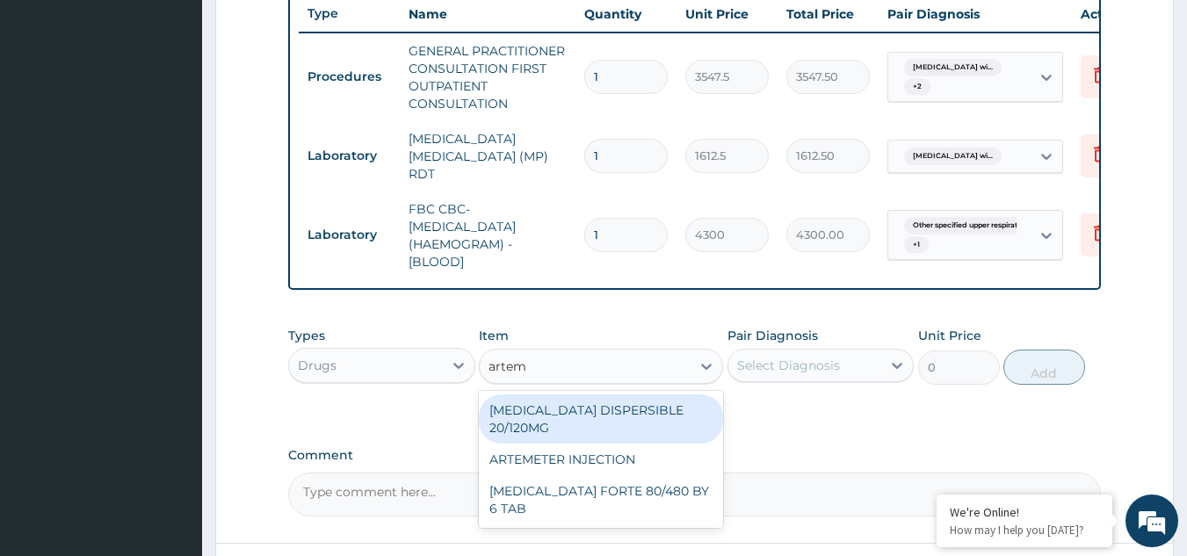
type input "arteme"
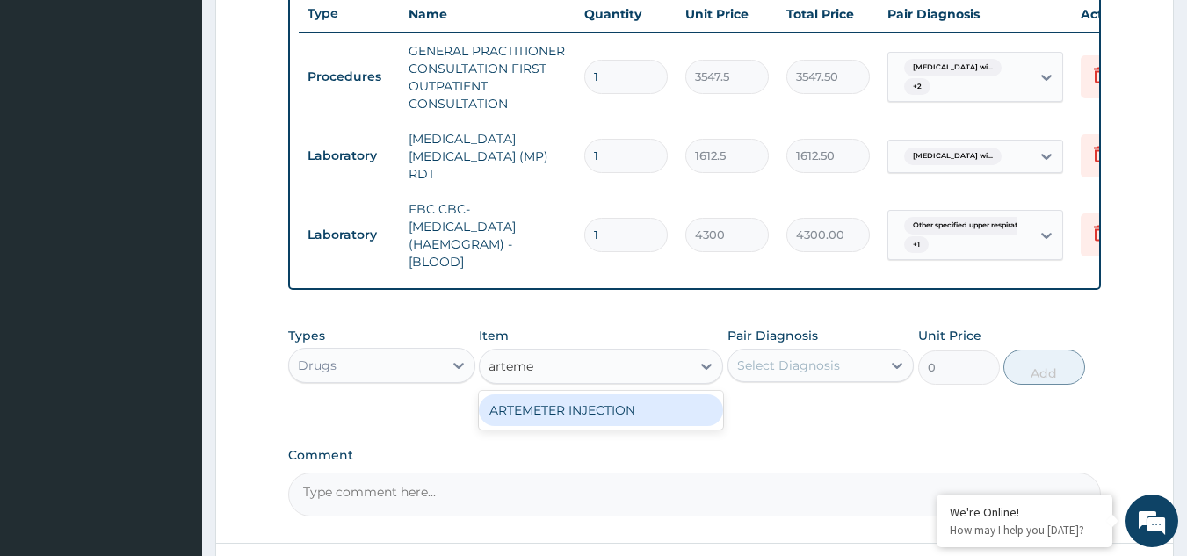
click at [616, 420] on div "ARTEMETER INJECTION" at bounding box center [601, 411] width 244 height 32
type input "946"
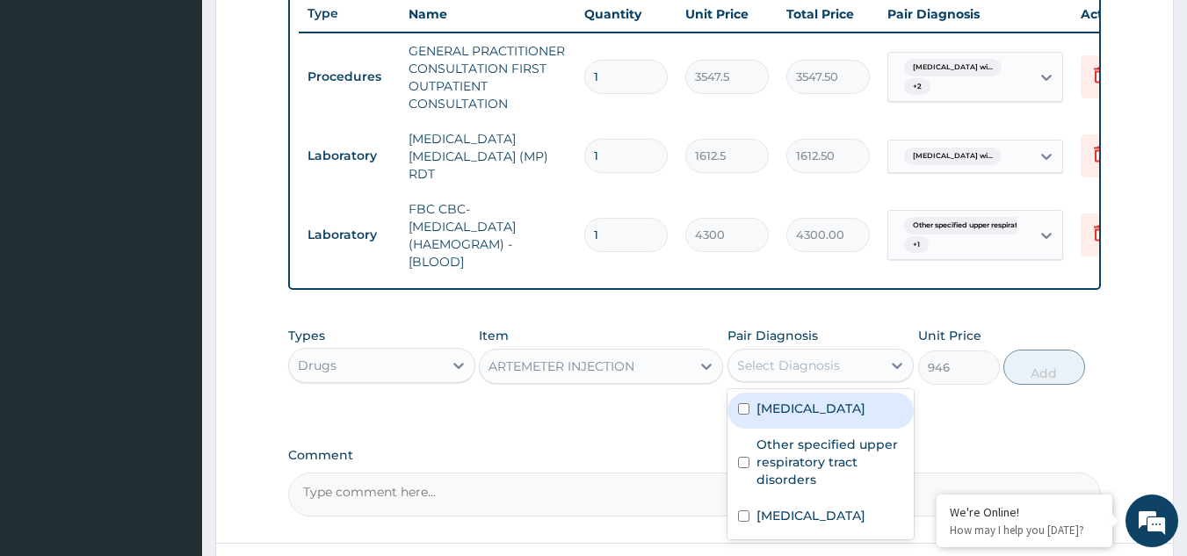
click at [869, 373] on div "Select Diagnosis" at bounding box center [805, 365] width 154 height 28
click at [822, 417] on label "[MEDICAL_DATA]" at bounding box center [811, 409] width 109 height 18
checkbox input "true"
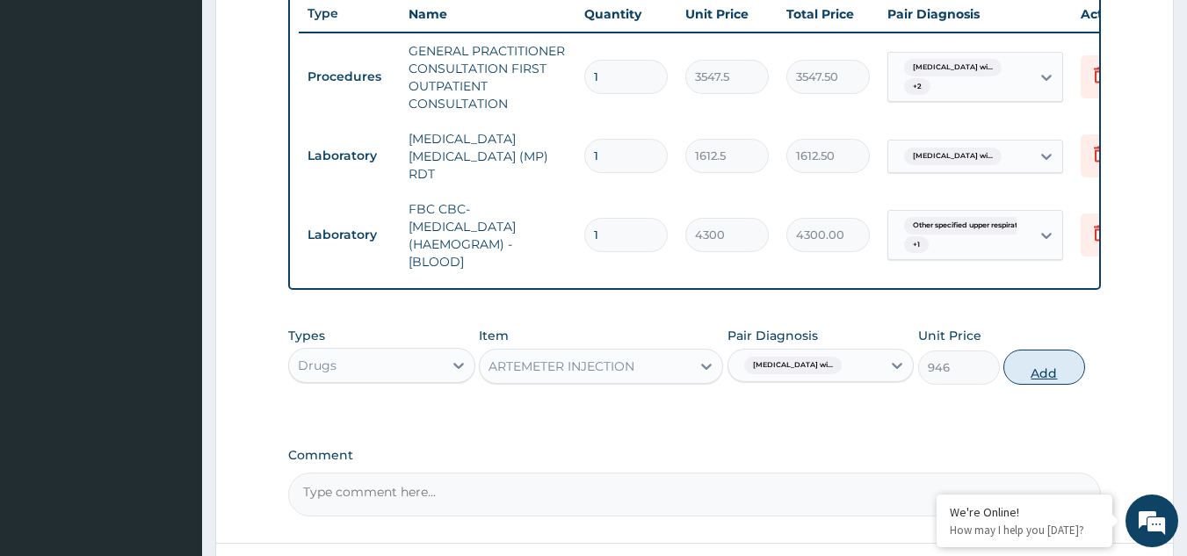
click at [1054, 377] on button "Add" at bounding box center [1044, 367] width 82 height 35
type input "0"
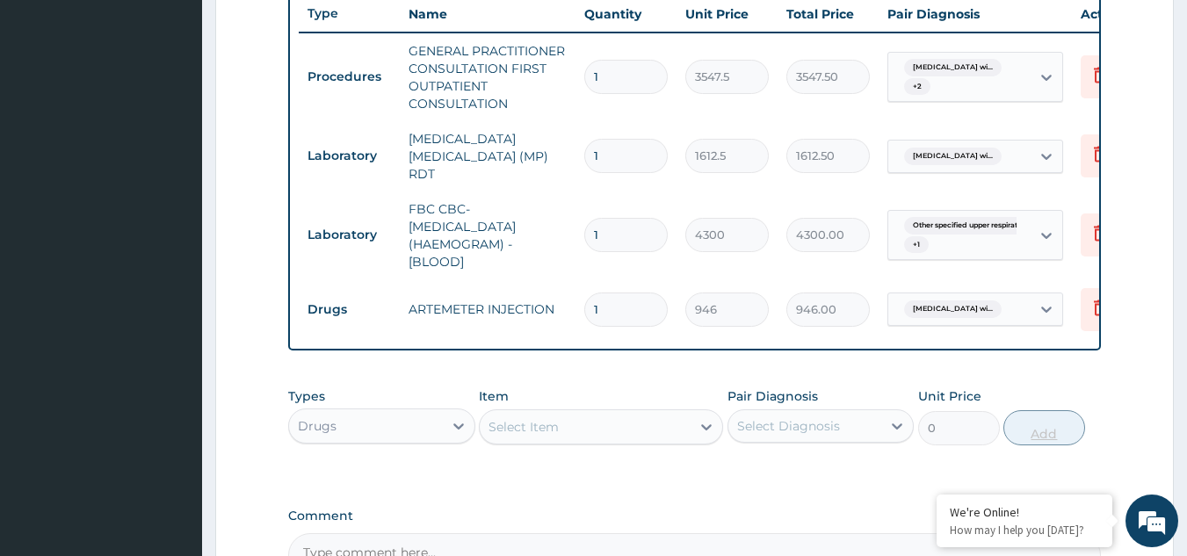
type input "0.00"
type input "6"
type input "5676.00"
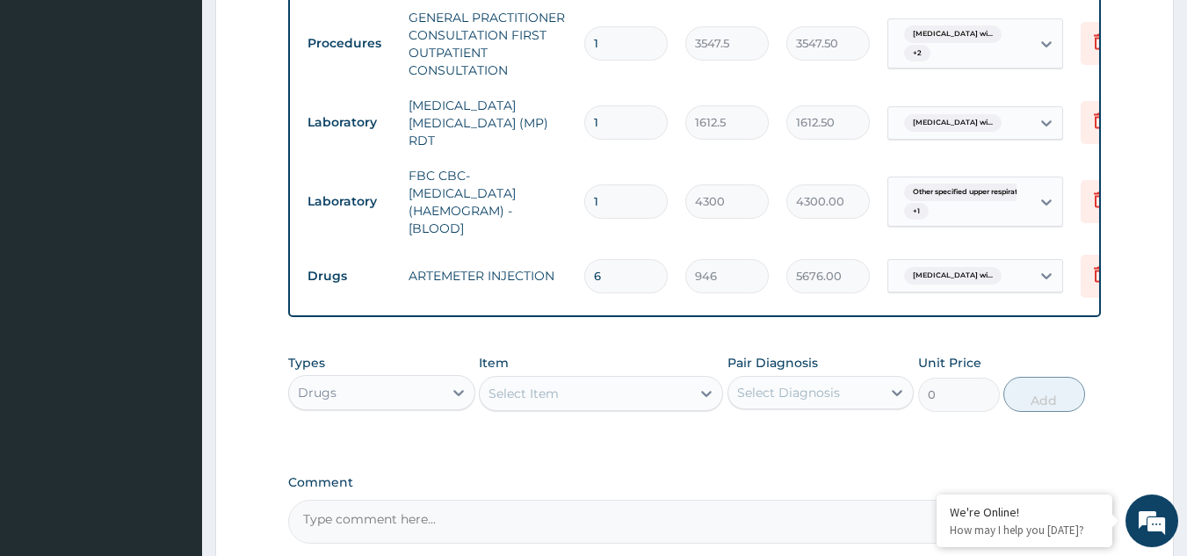
type input "6"
click at [647, 406] on div "Select Item" at bounding box center [585, 394] width 211 height 28
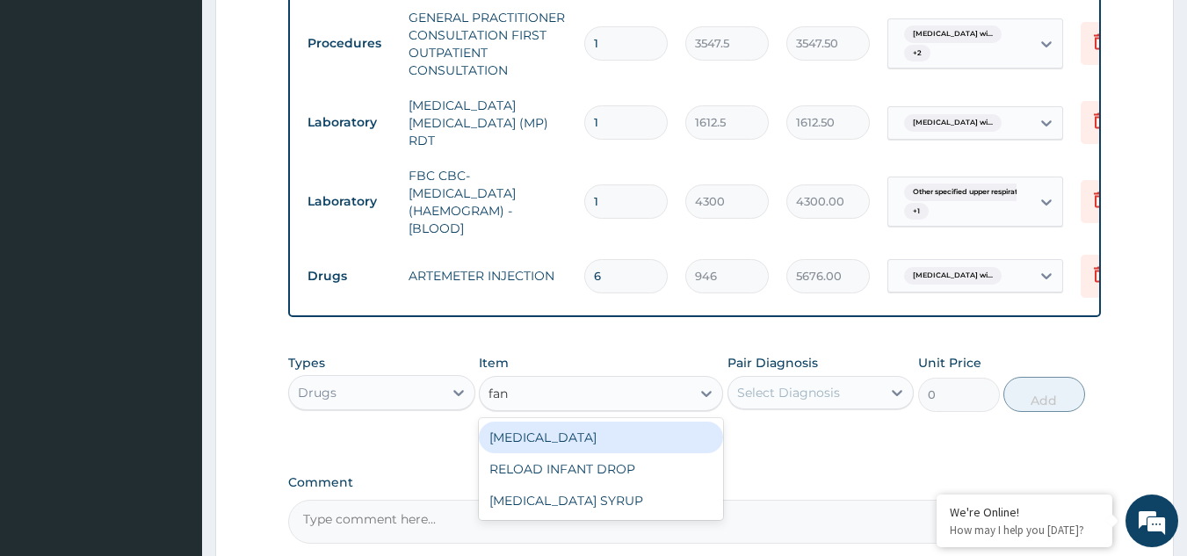
type input "fans"
click at [635, 437] on div "[MEDICAL_DATA]" at bounding box center [601, 438] width 244 height 32
type input "212.8500061035156"
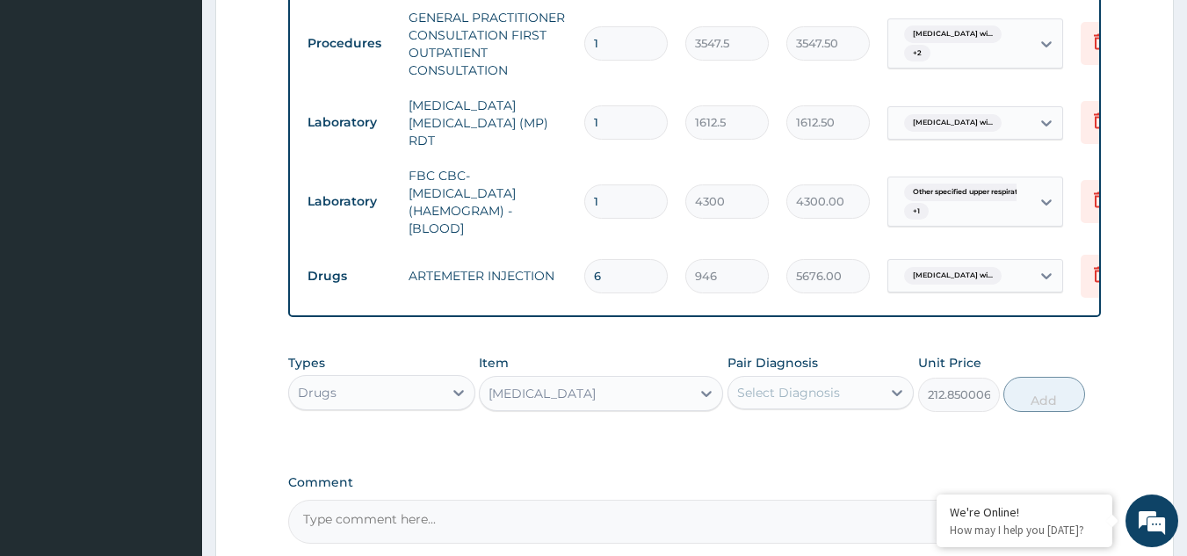
click at [854, 404] on div "Select Diagnosis" at bounding box center [805, 393] width 154 height 28
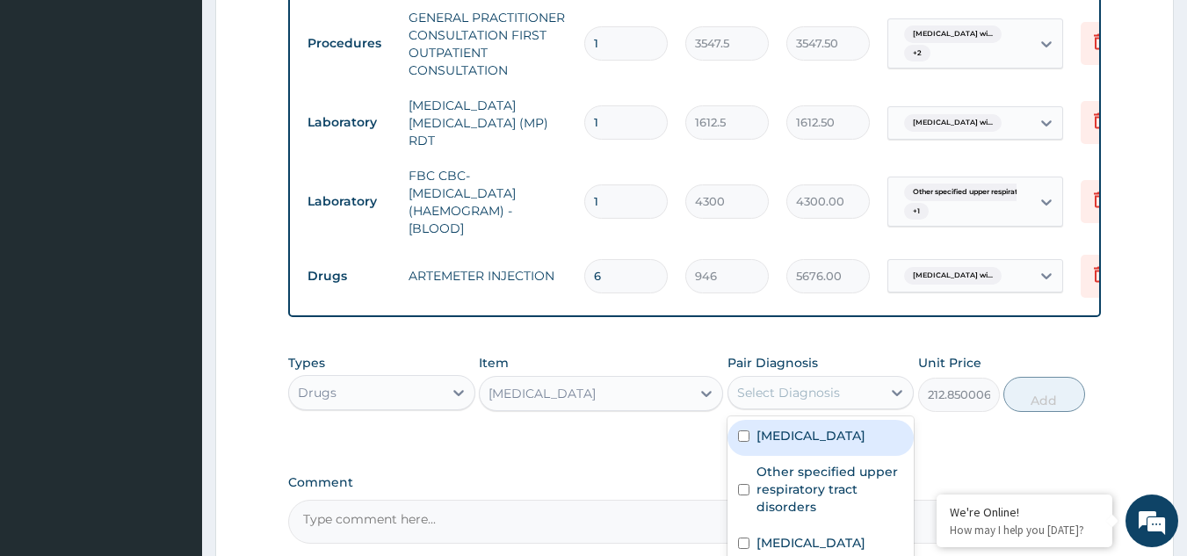
click at [839, 445] on label "[MEDICAL_DATA]" at bounding box center [811, 436] width 109 height 18
checkbox input "true"
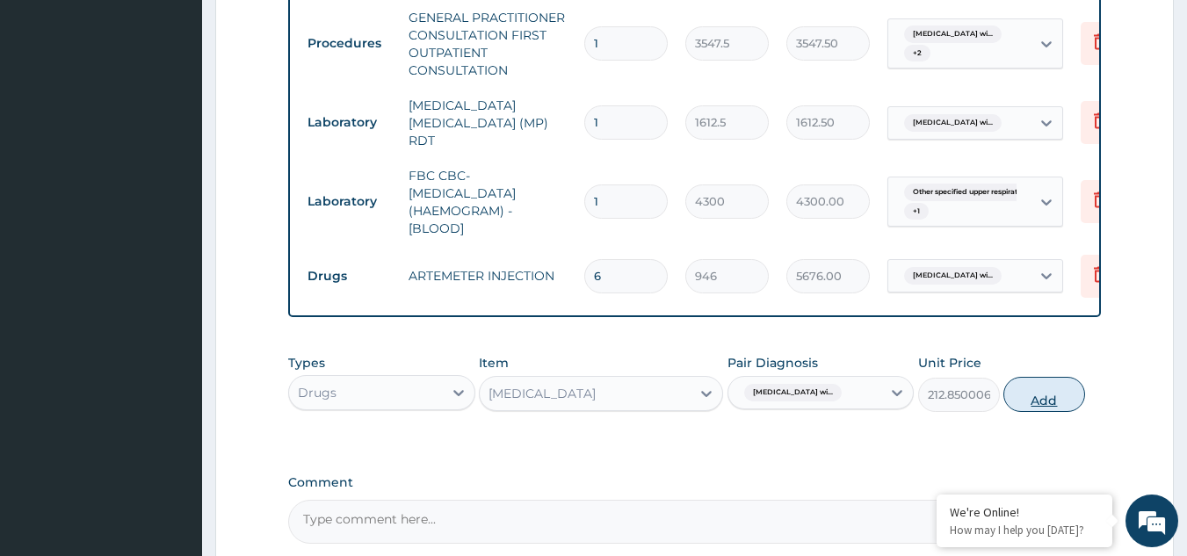
click at [1048, 406] on button "Add" at bounding box center [1044, 394] width 82 height 35
type input "0"
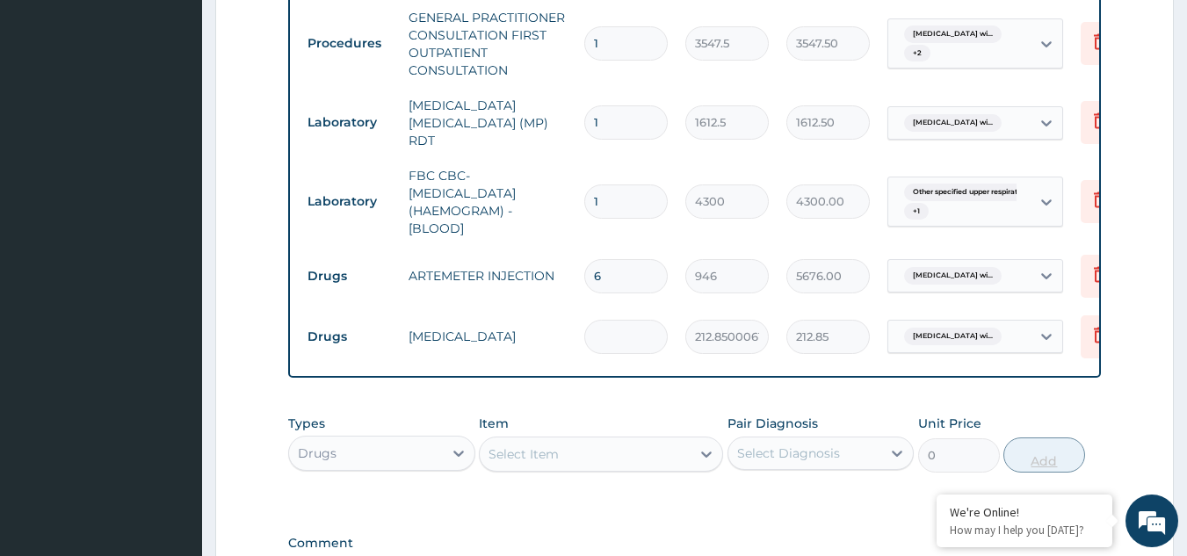
type input "0.00"
type input "3"
type input "638.55"
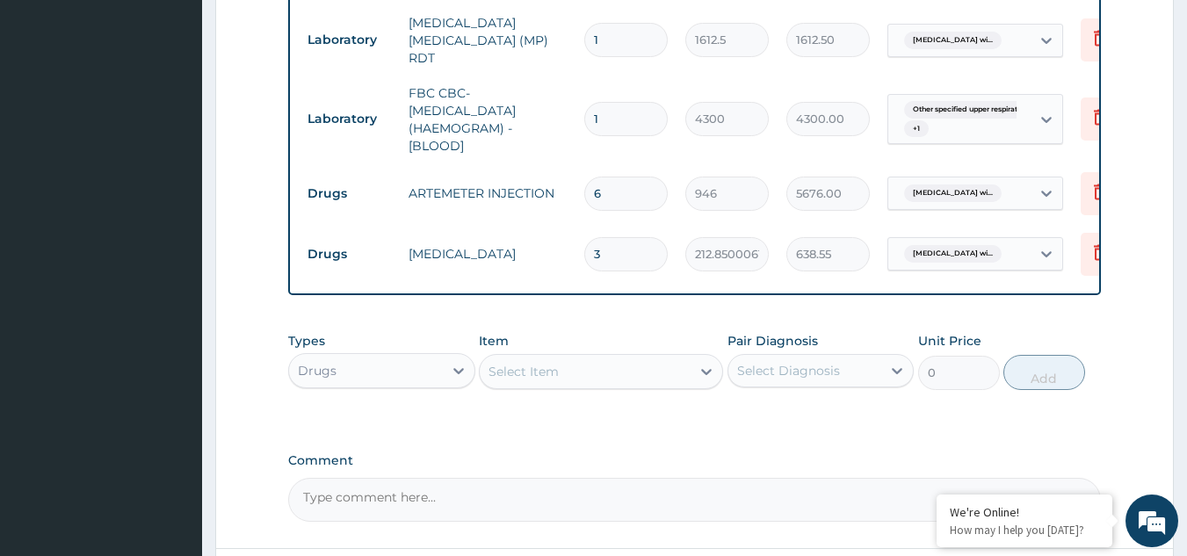
scroll to position [786, 0]
type input "3"
click at [692, 372] on div at bounding box center [707, 369] width 32 height 32
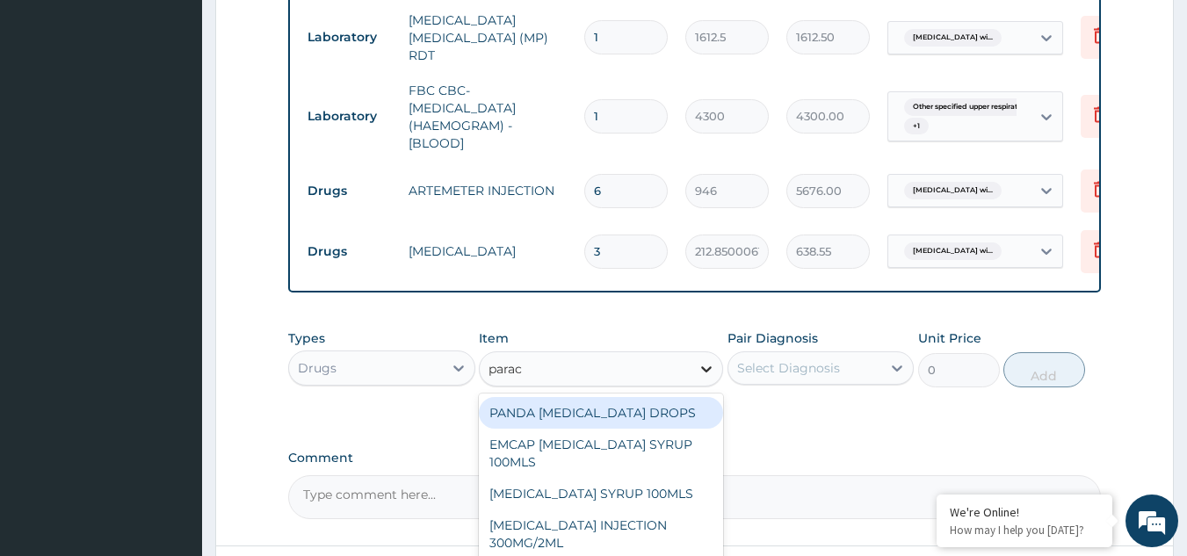
type input "parace"
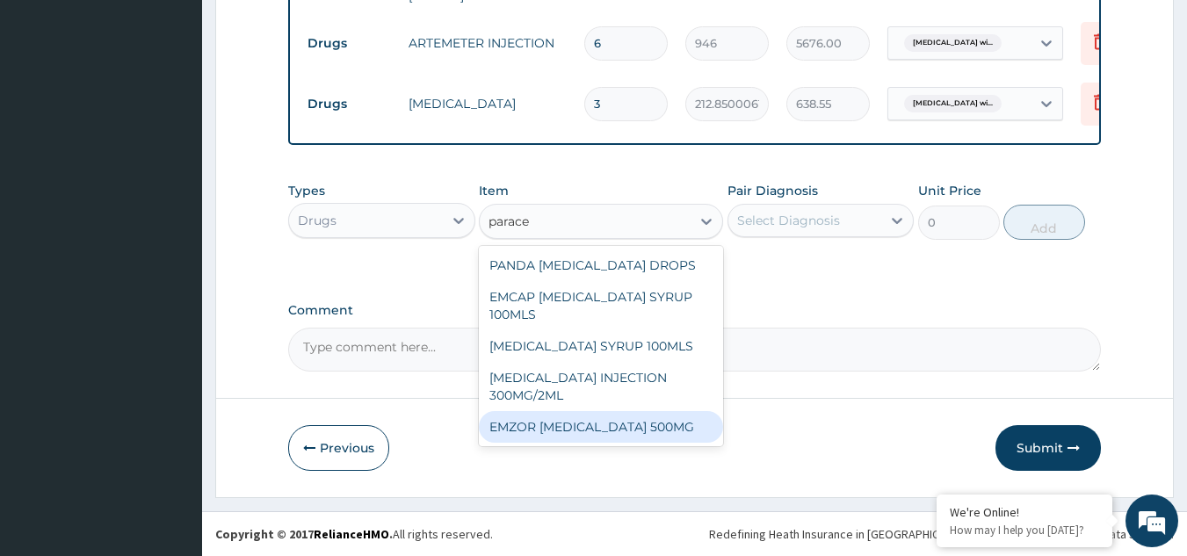
click at [584, 434] on div "EMZOR [MEDICAL_DATA] 500MG" at bounding box center [601, 427] width 244 height 32
type input "23.64999961853027"
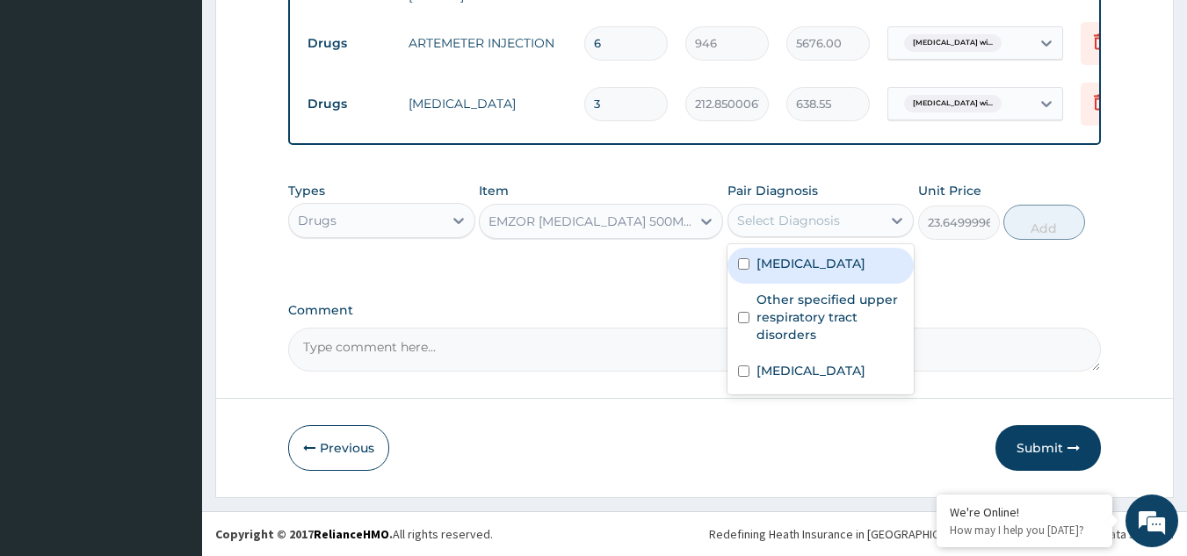
click at [858, 219] on div "Select Diagnosis" at bounding box center [805, 220] width 154 height 28
click at [829, 272] on label "[MEDICAL_DATA]" at bounding box center [811, 264] width 109 height 18
checkbox input "true"
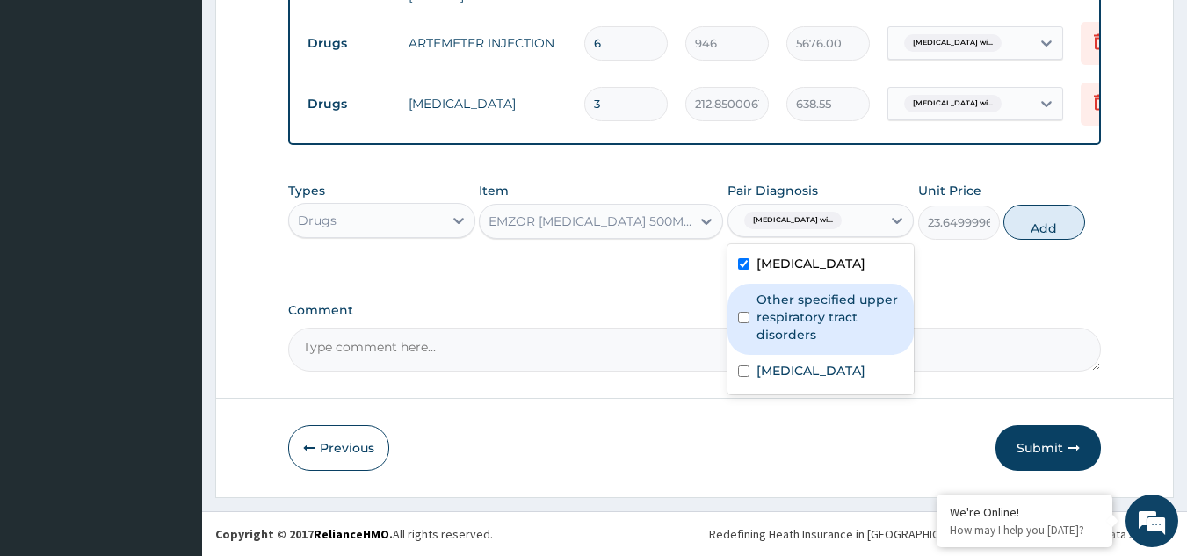
click at [833, 330] on label "Other specified upper respiratory tract disorders" at bounding box center [831, 317] width 148 height 53
checkbox input "true"
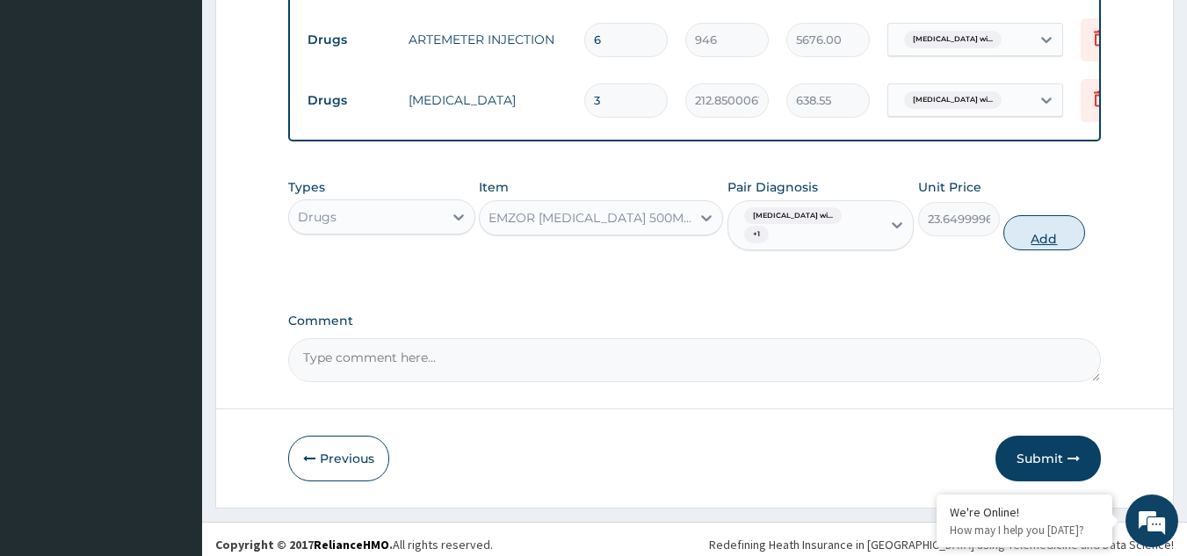
click at [1042, 250] on button "Add" at bounding box center [1044, 232] width 82 height 35
type input "0"
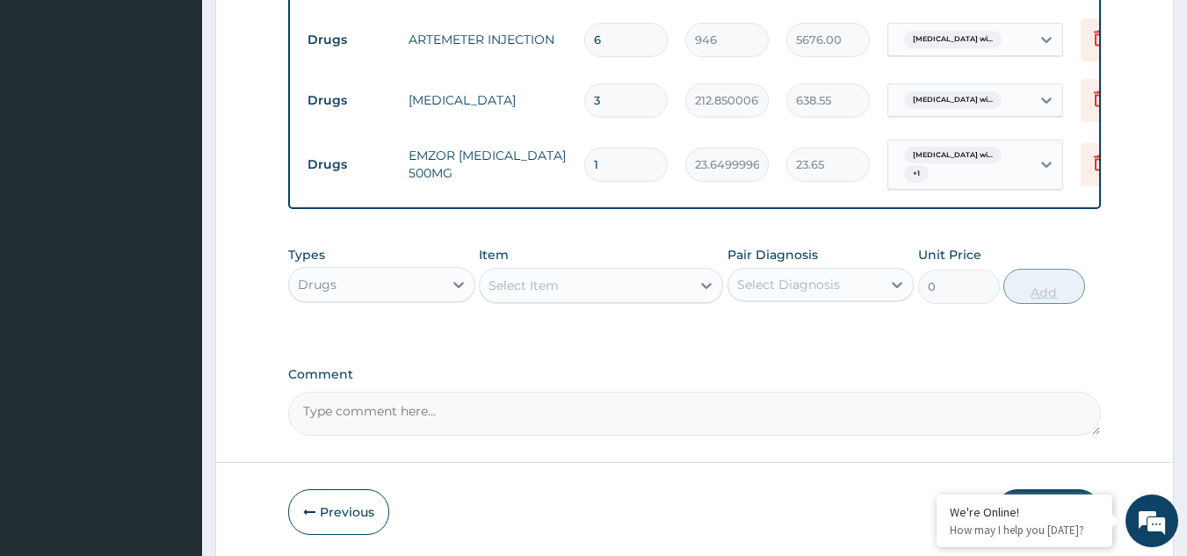
type input "18"
type input "425.70"
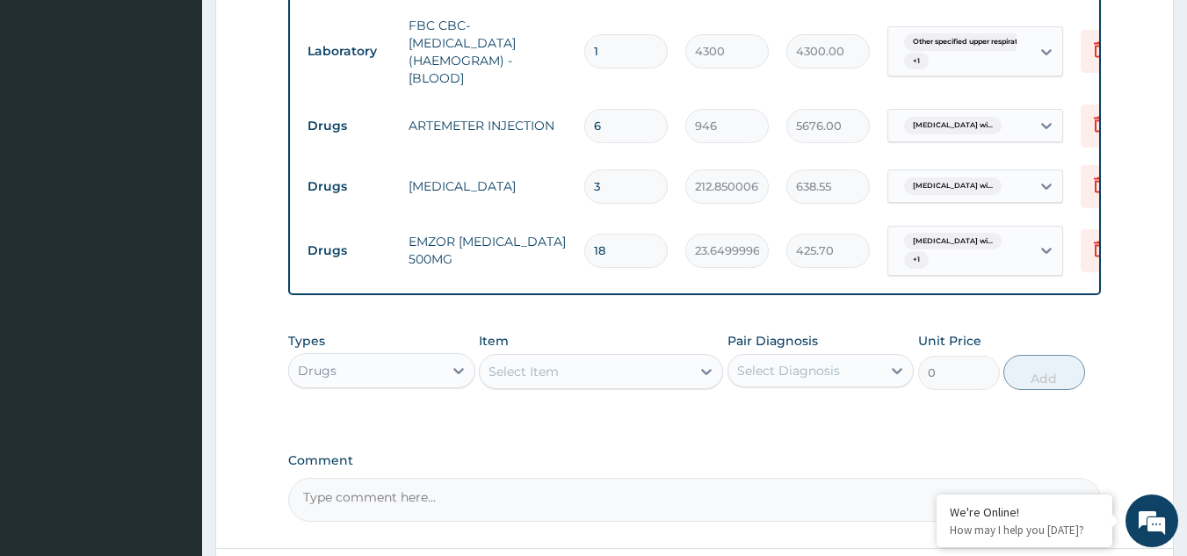
scroll to position [870, 0]
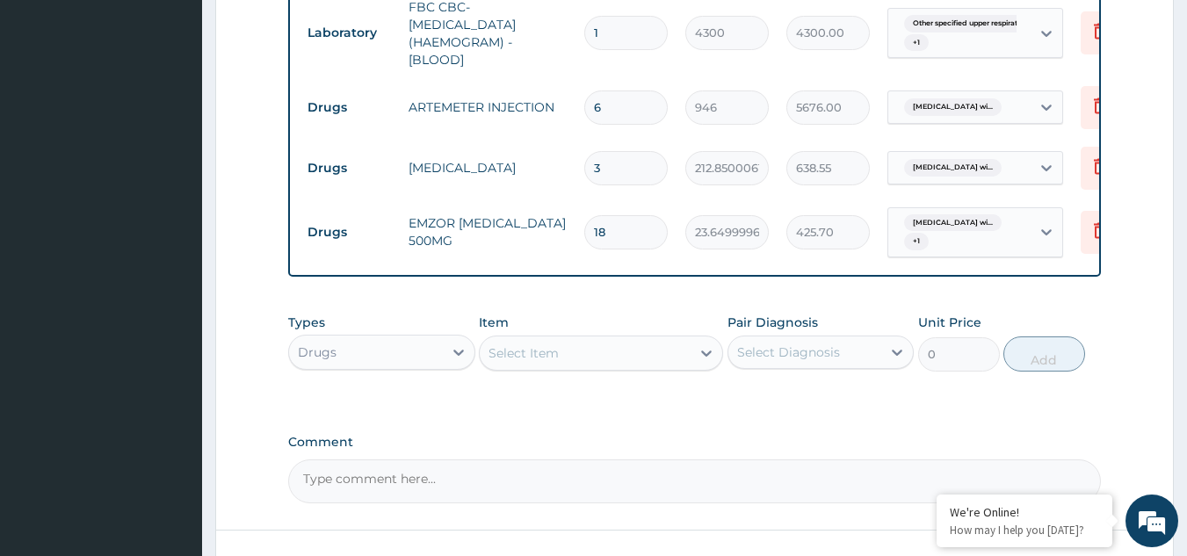
type input "18"
click at [663, 357] on div "Select Item" at bounding box center [585, 353] width 211 height 28
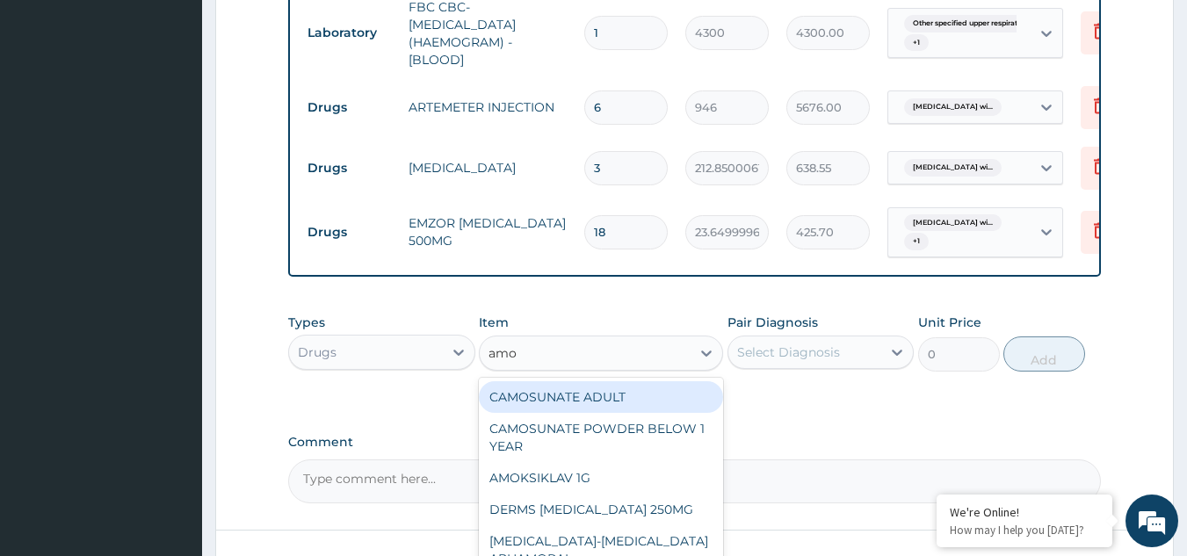
type input "amox"
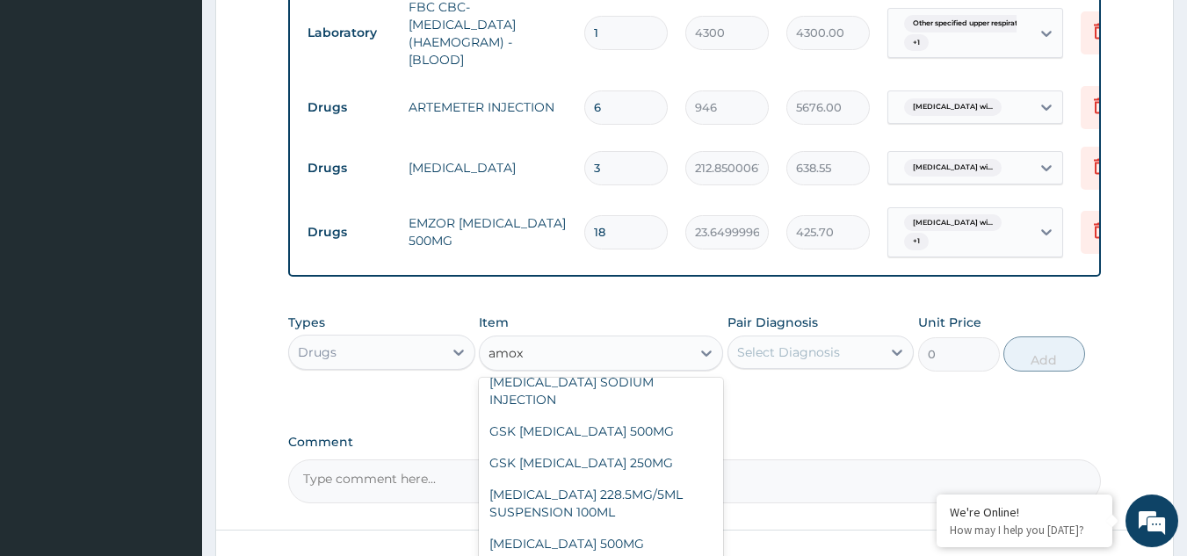
scroll to position [49, 0]
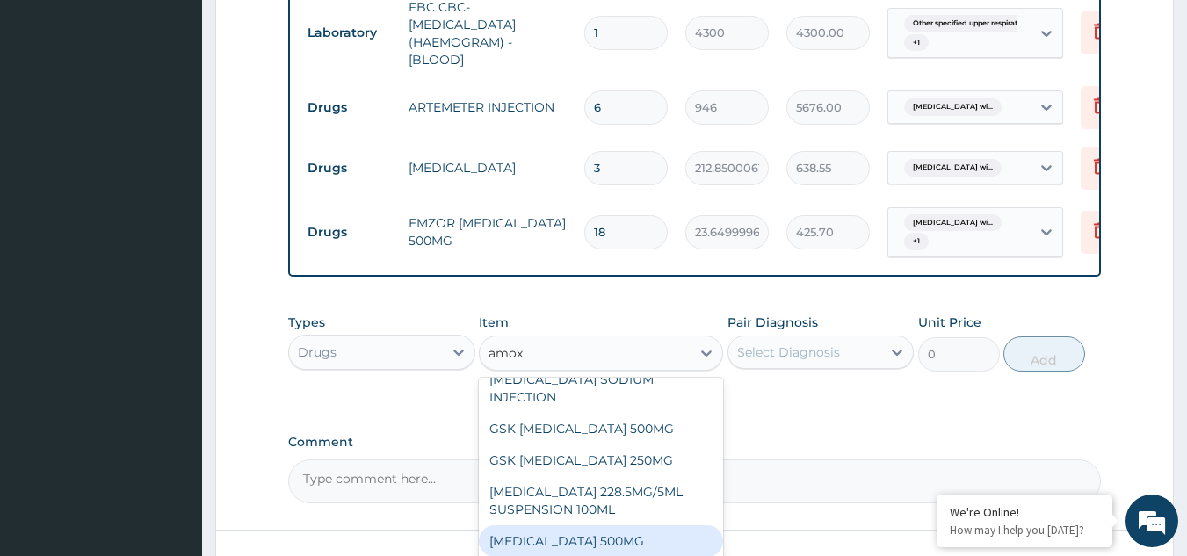
click at [583, 540] on div "[MEDICAL_DATA] 500MG" at bounding box center [601, 541] width 244 height 32
type input "70.94999694824219"
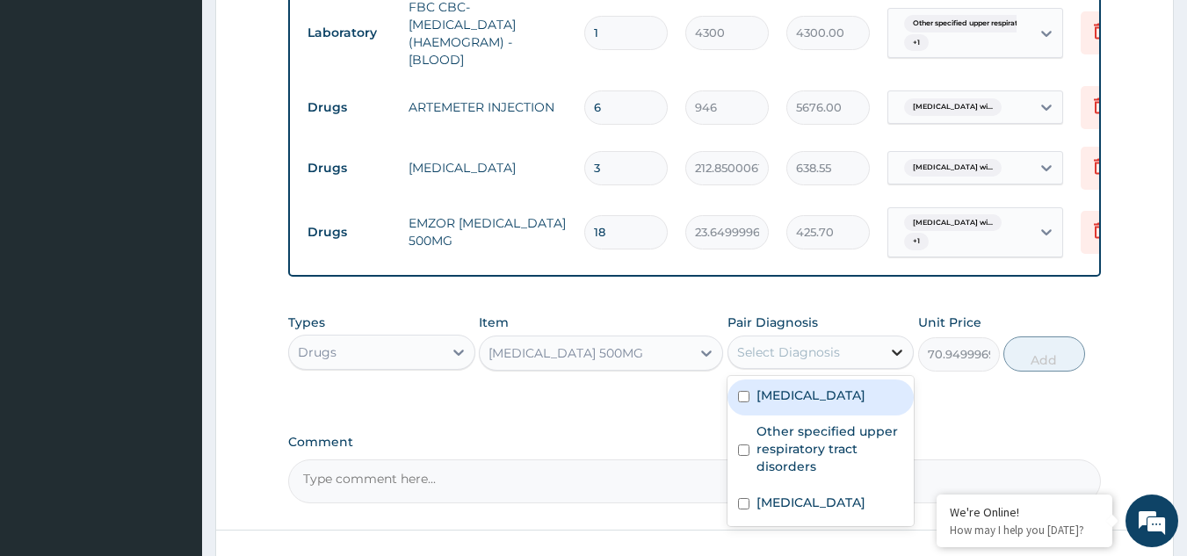
click at [895, 350] on icon at bounding box center [897, 353] width 18 height 18
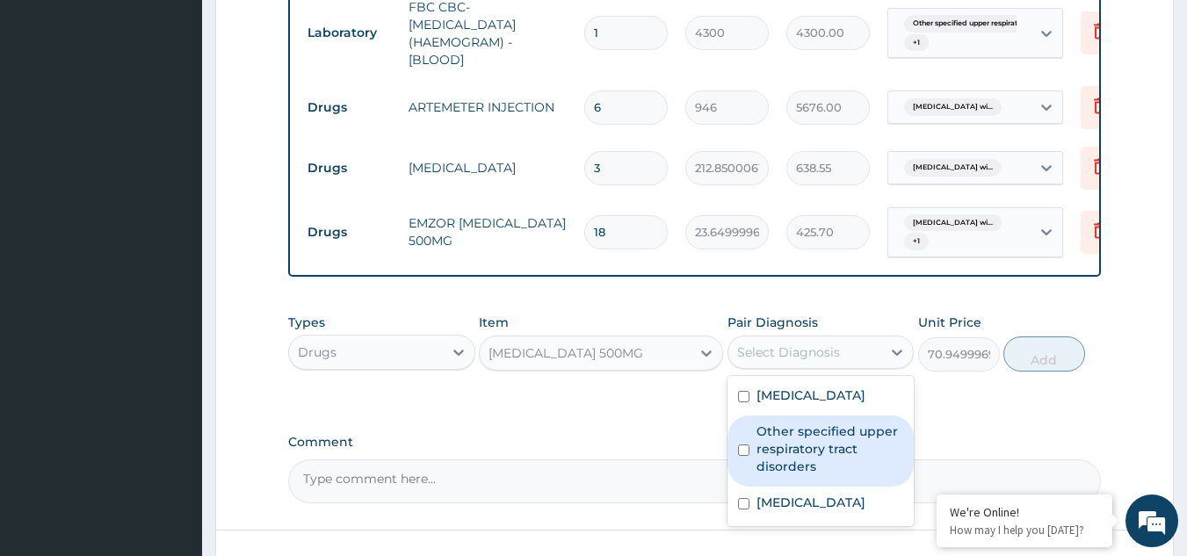
click at [835, 475] on label "Other specified upper respiratory tract disorders" at bounding box center [831, 449] width 148 height 53
checkbox input "true"
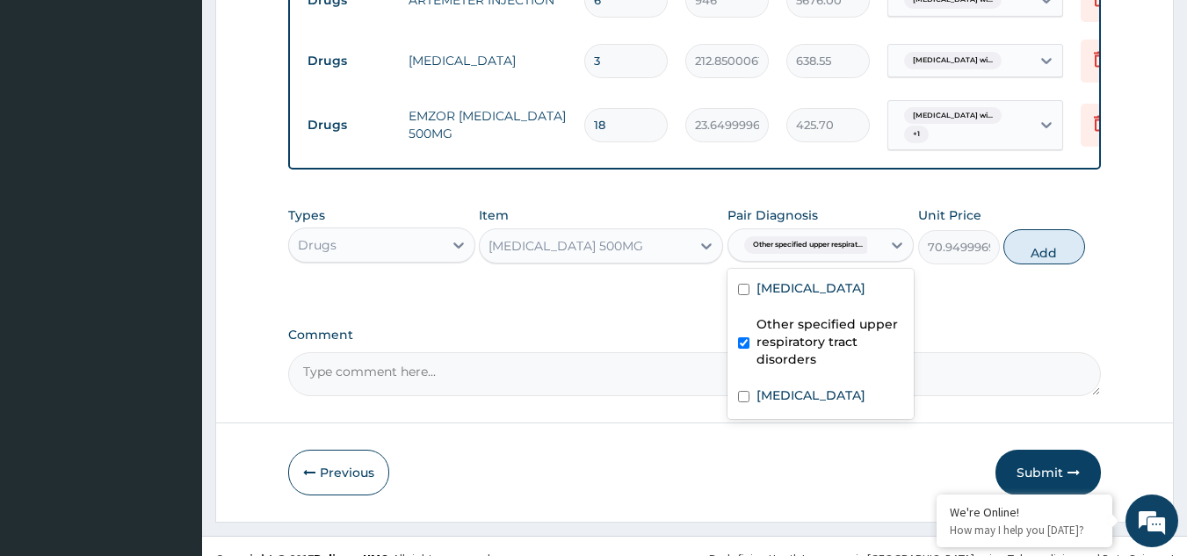
scroll to position [980, 0]
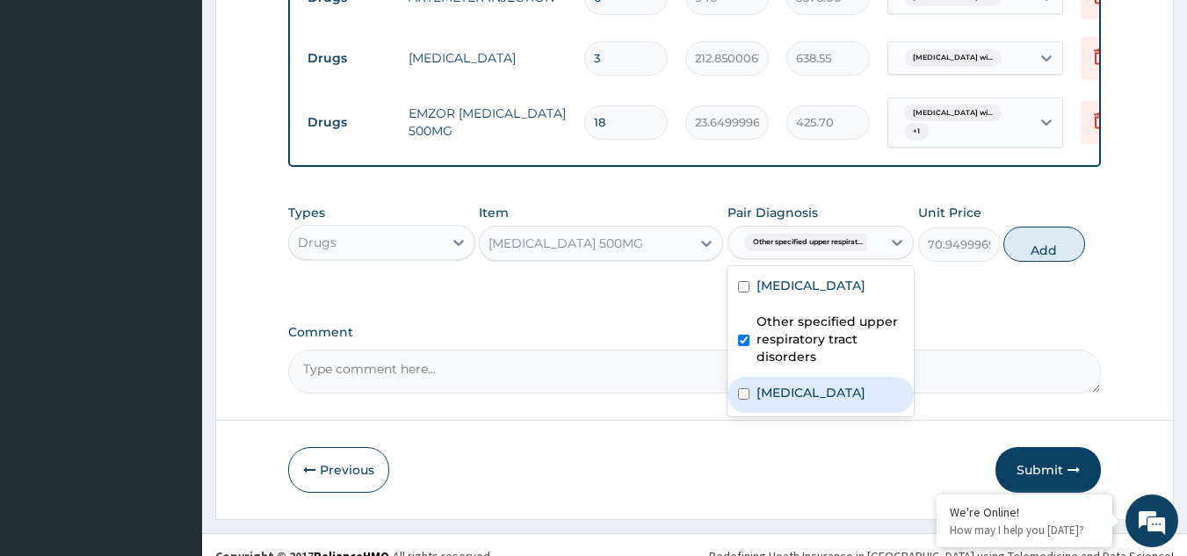
click at [793, 413] on div "[MEDICAL_DATA]" at bounding box center [821, 395] width 187 height 36
checkbox input "true"
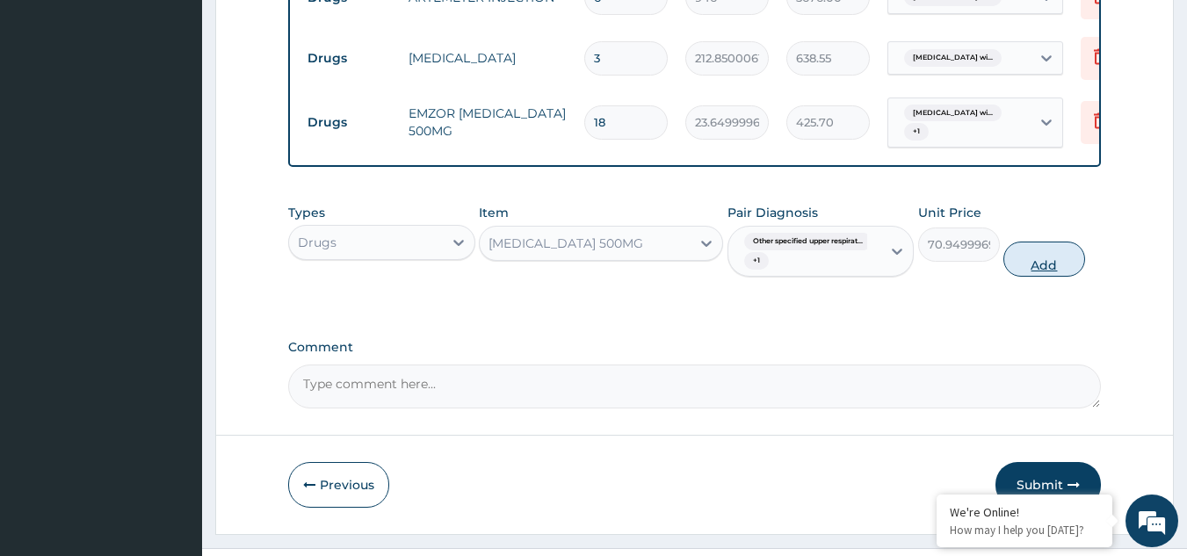
click at [1055, 271] on button "Add" at bounding box center [1044, 259] width 82 height 35
type input "0"
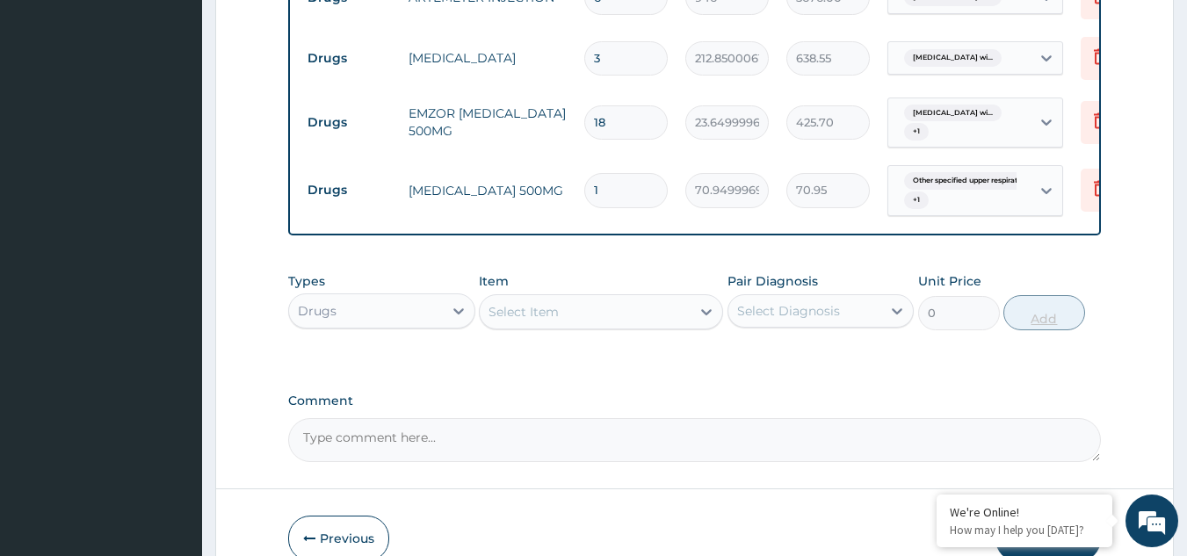
type input "15"
type input "1064.25"
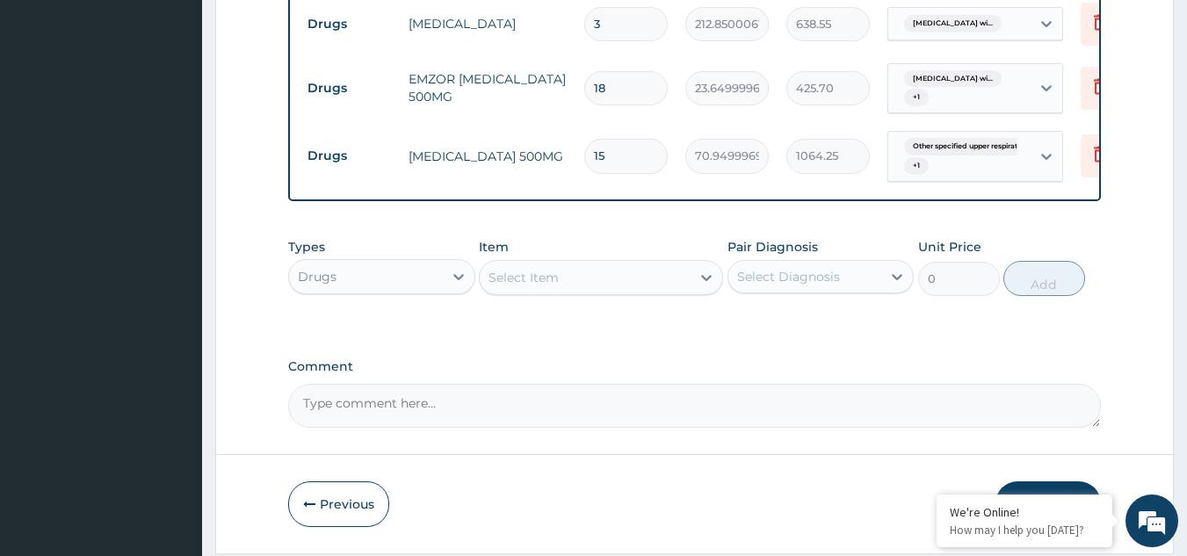
scroll to position [1011, 0]
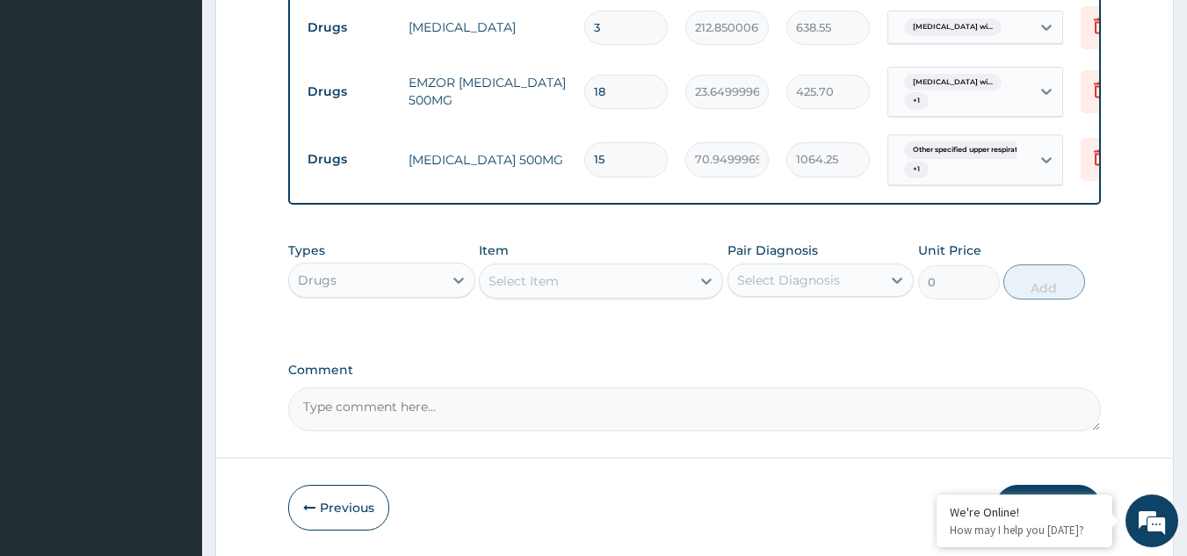
type input "15"
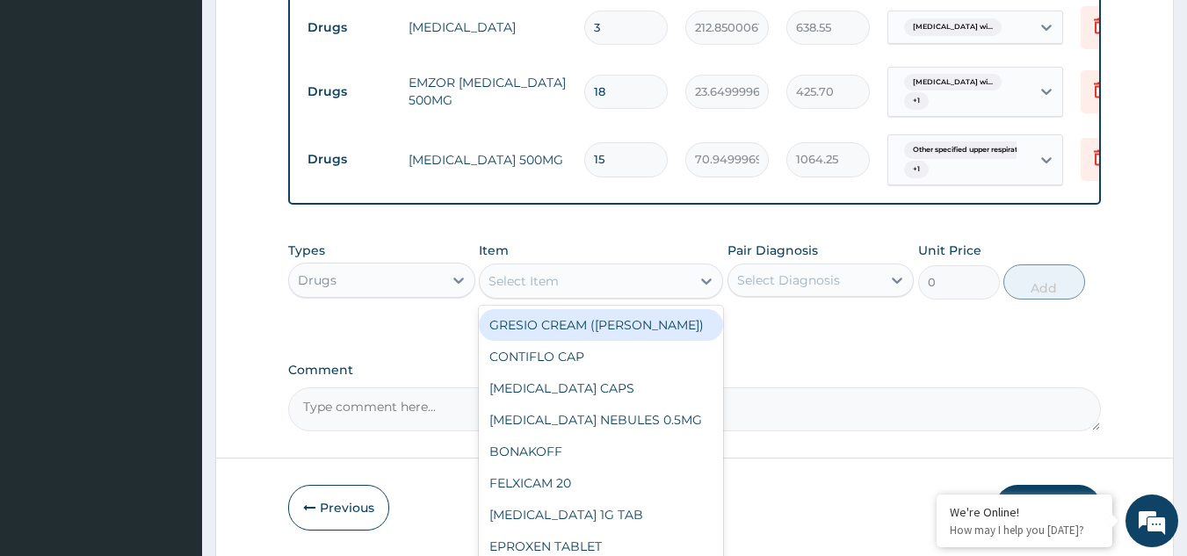
click at [606, 271] on div "Select Item" at bounding box center [585, 281] width 211 height 28
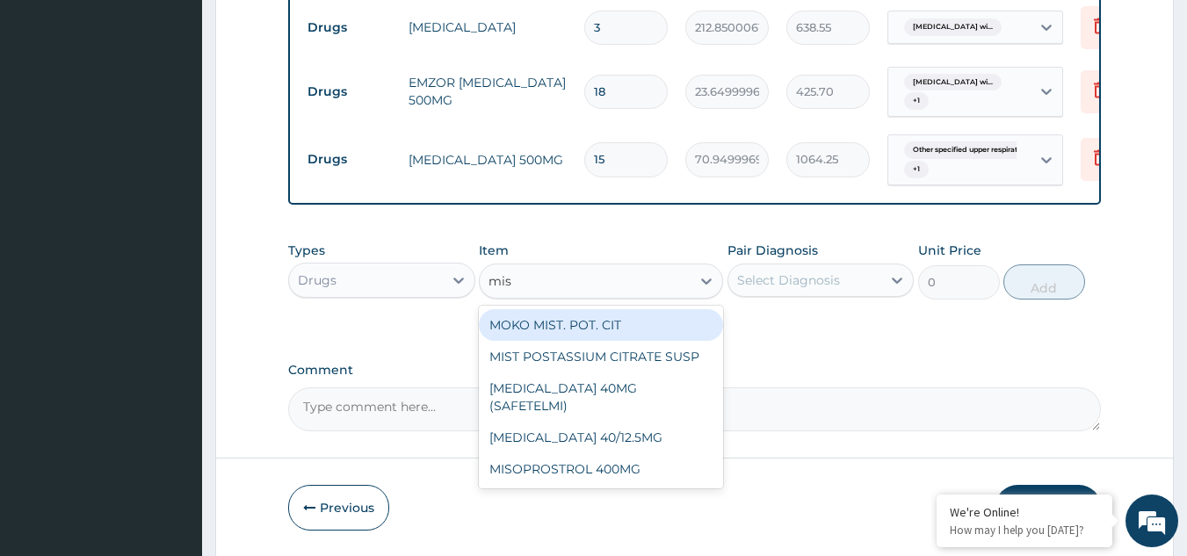
type input "mist"
click at [612, 336] on div "MOKO MIST. POT. CIT" at bounding box center [601, 325] width 244 height 32
type input "1064.25"
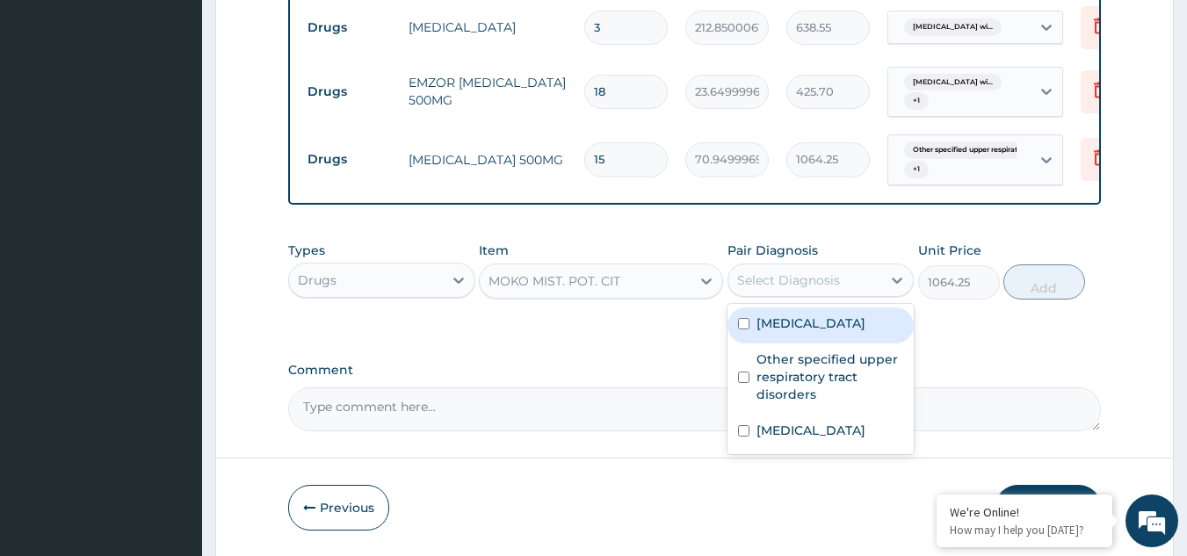
click at [813, 285] on div "Select Diagnosis" at bounding box center [788, 281] width 103 height 18
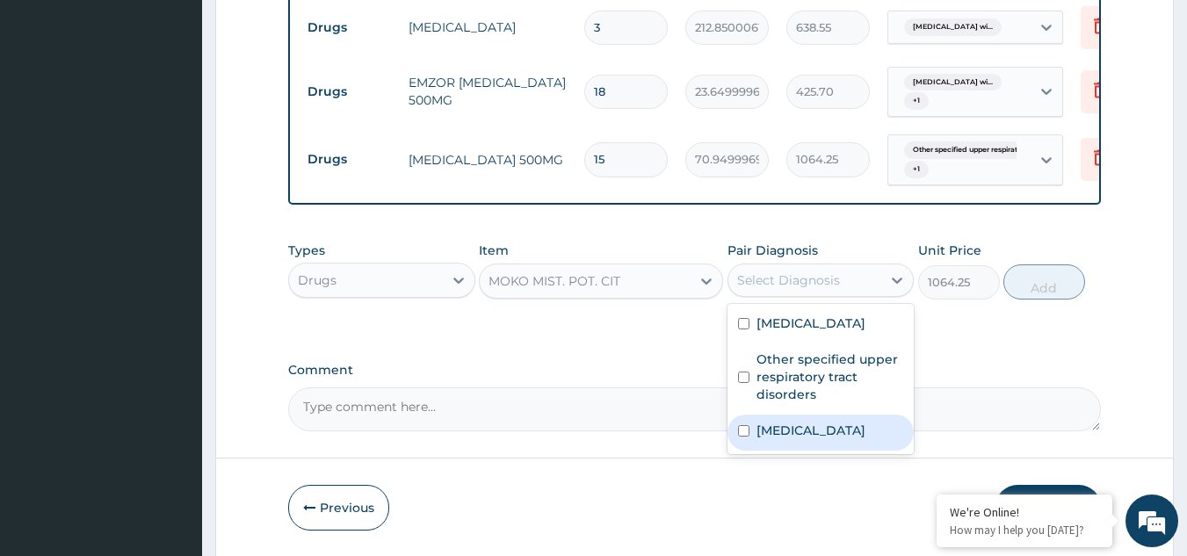
click at [822, 439] on label "[MEDICAL_DATA]" at bounding box center [811, 431] width 109 height 18
checkbox input "true"
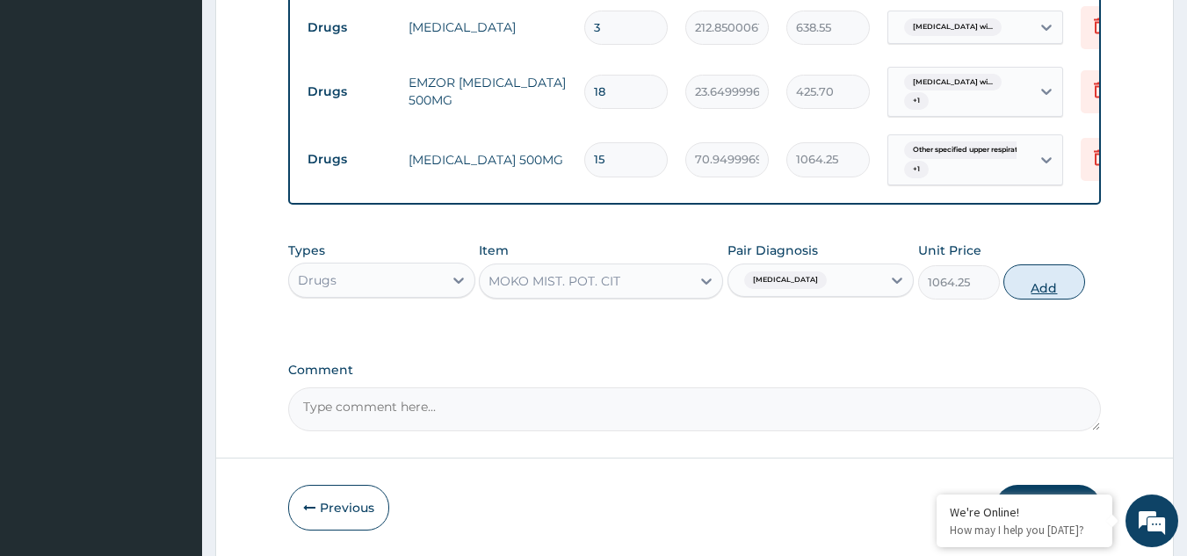
click at [1045, 289] on button "Add" at bounding box center [1044, 281] width 82 height 35
type input "0"
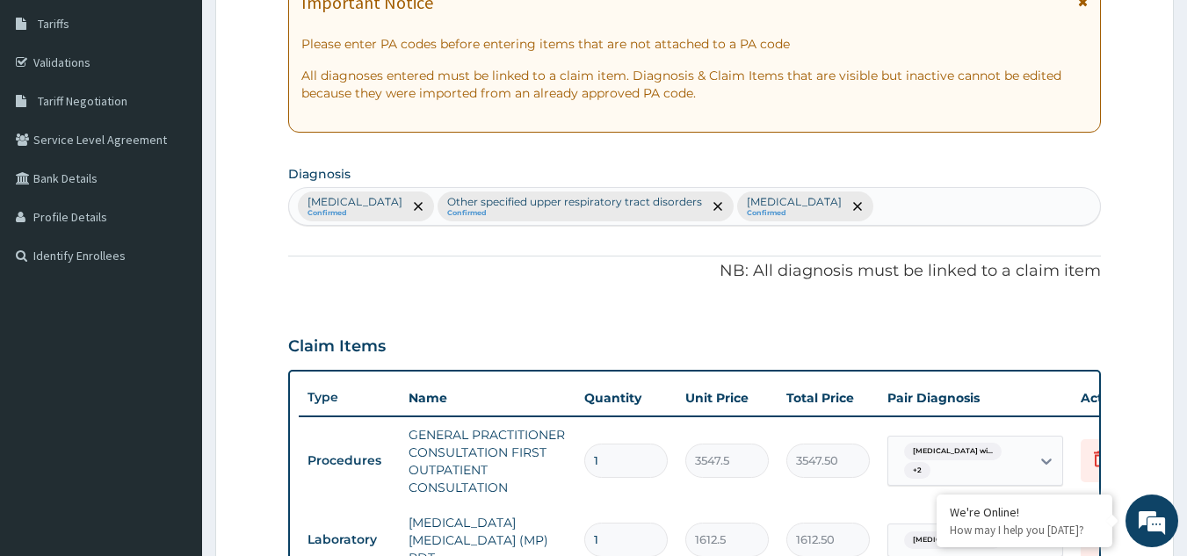
scroll to position [281, 0]
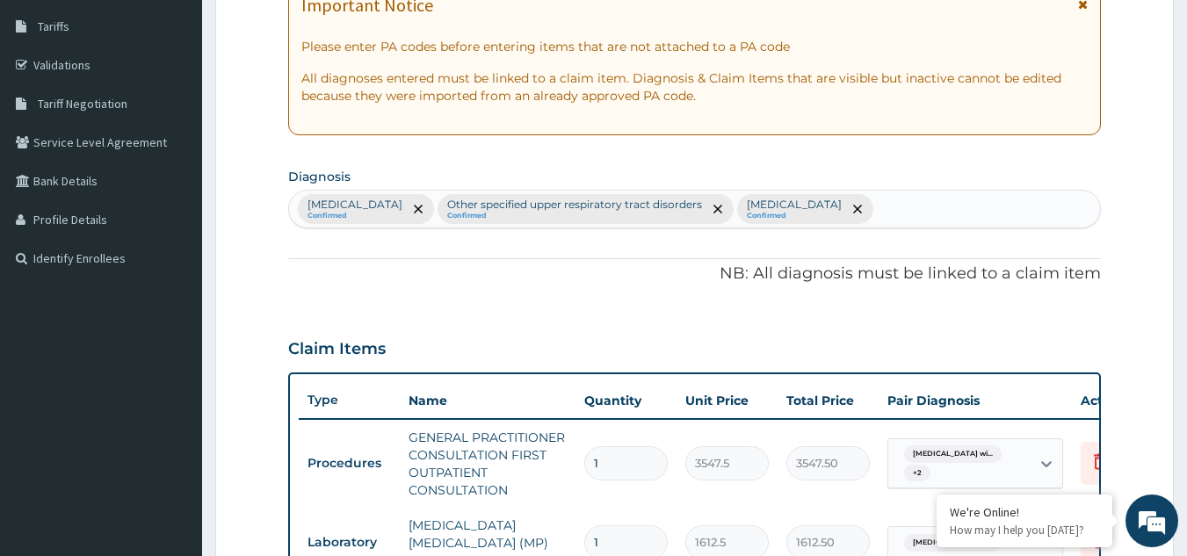
click at [1078, 219] on div "[MEDICAL_DATA] Confirmed Other specified upper respiratory tract disorders Conf…" at bounding box center [695, 209] width 812 height 37
type input "p"
type input "l"
type input "w"
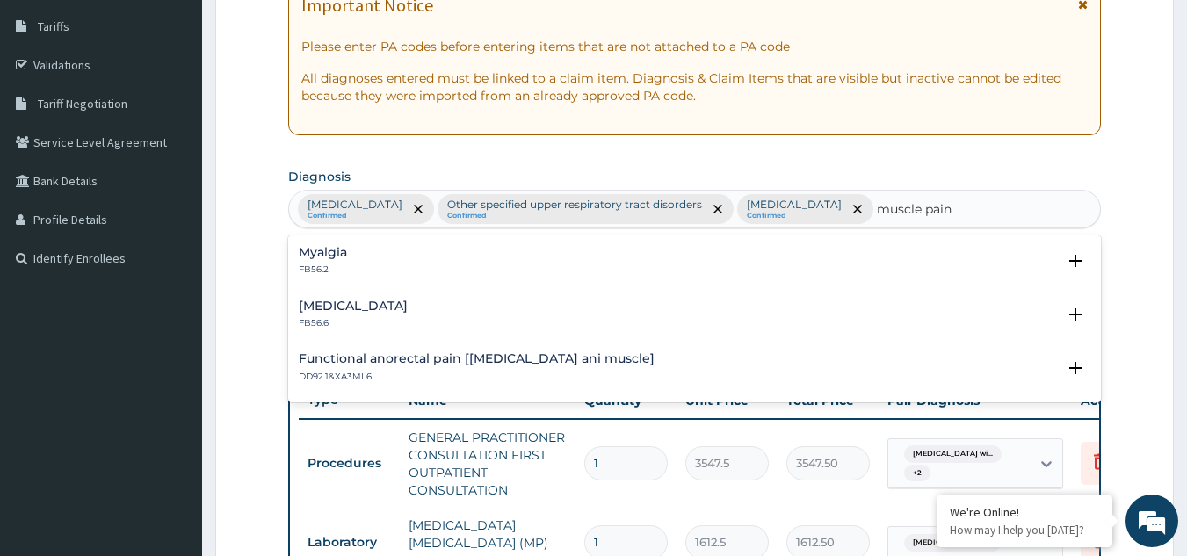
type input "muscle pain"
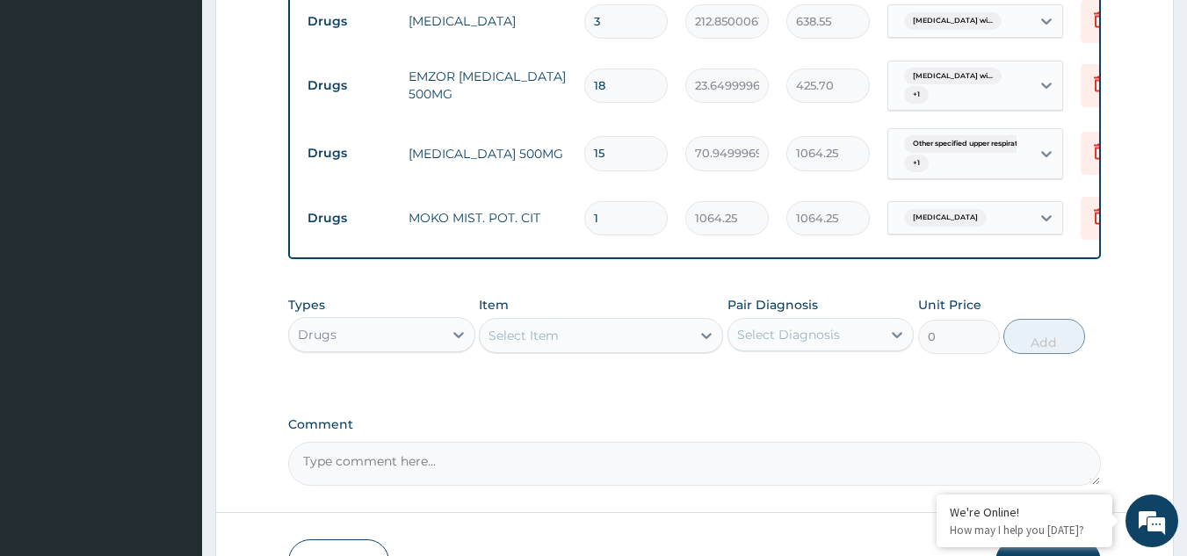
scroll to position [1093, 0]
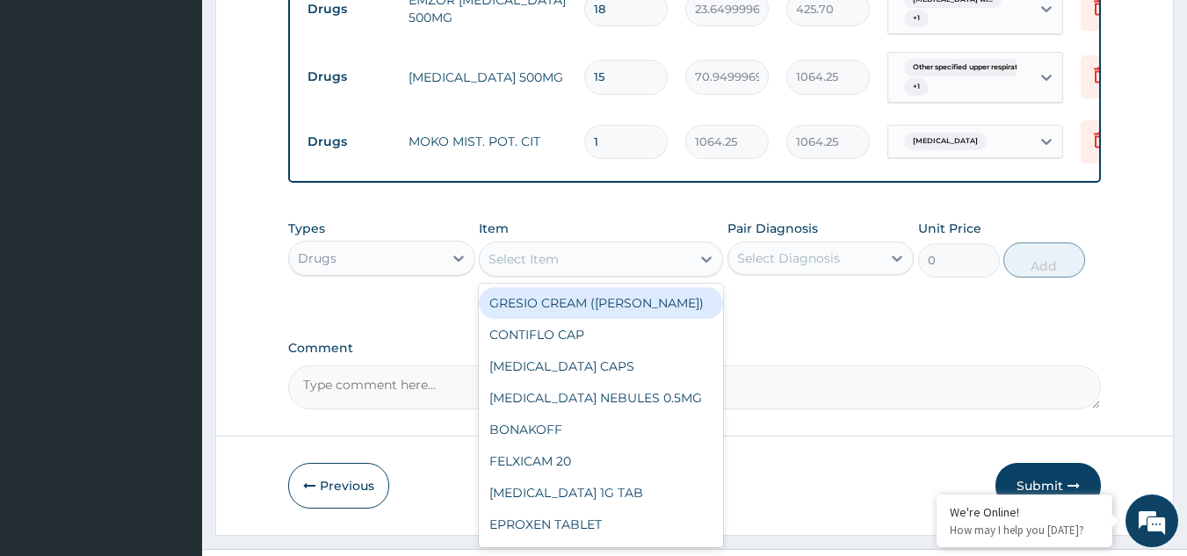
click at [583, 272] on div "Select Item" at bounding box center [585, 259] width 211 height 28
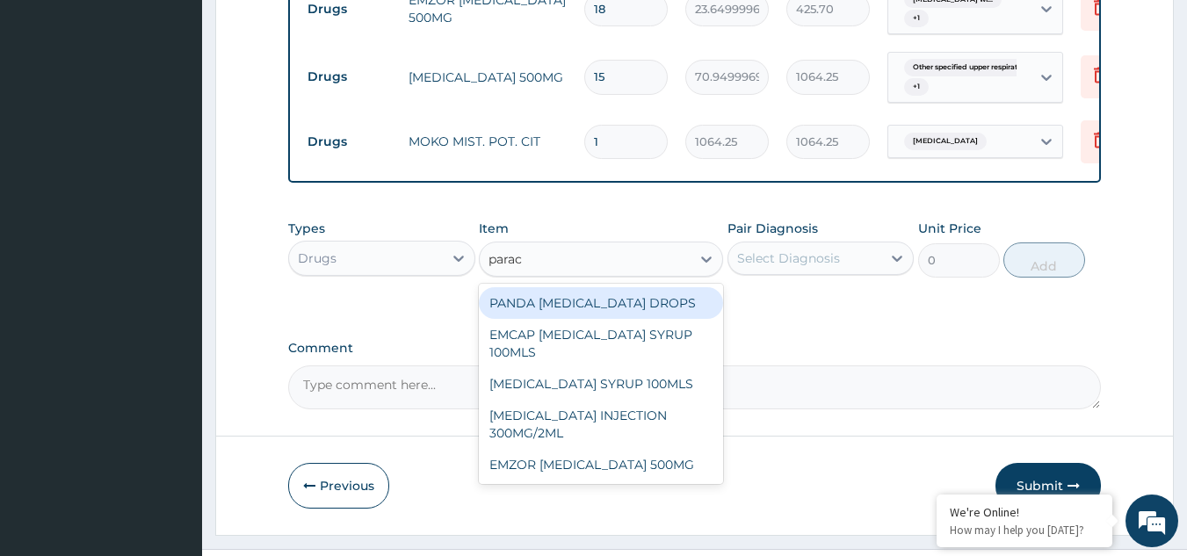
type input "parace"
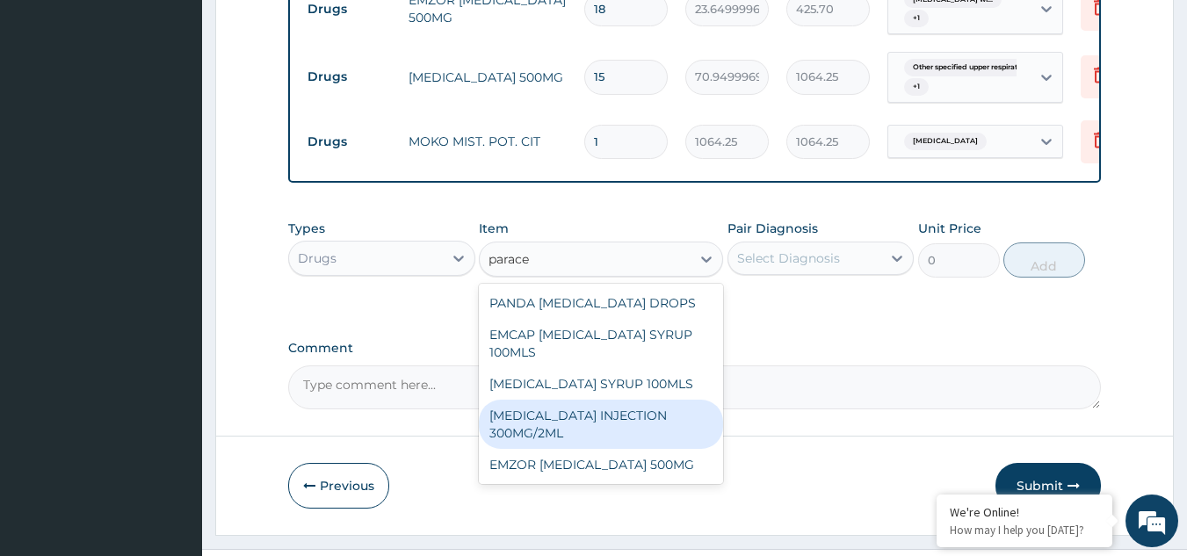
click at [586, 417] on div "[MEDICAL_DATA] INJECTION 300MG/2ML" at bounding box center [601, 424] width 244 height 49
type input "260.1499938964844"
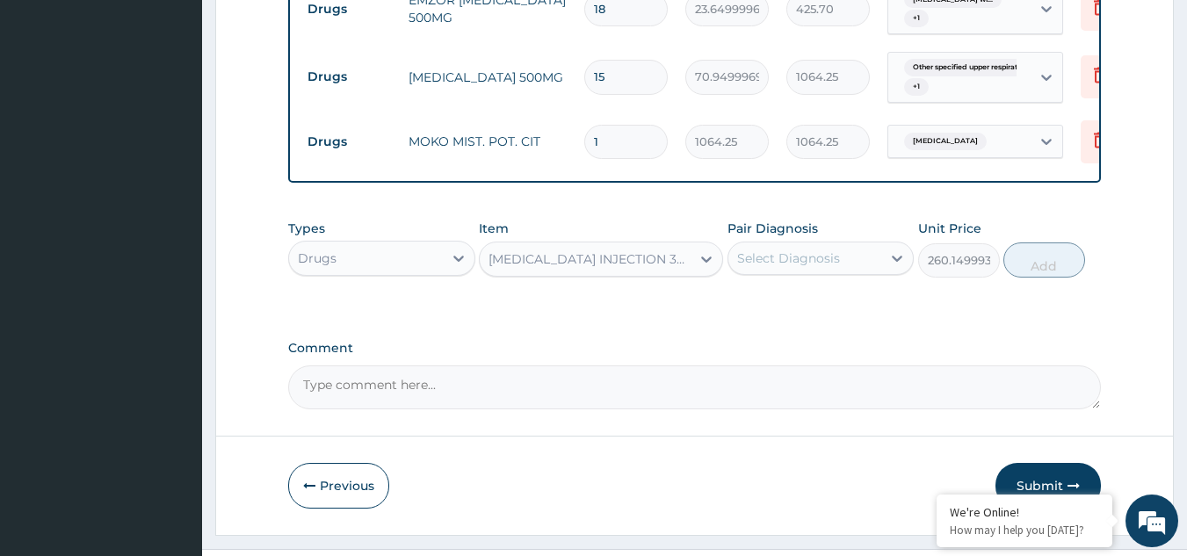
click at [624, 259] on div "[MEDICAL_DATA] INJECTION 300MG/2ML" at bounding box center [591, 259] width 204 height 18
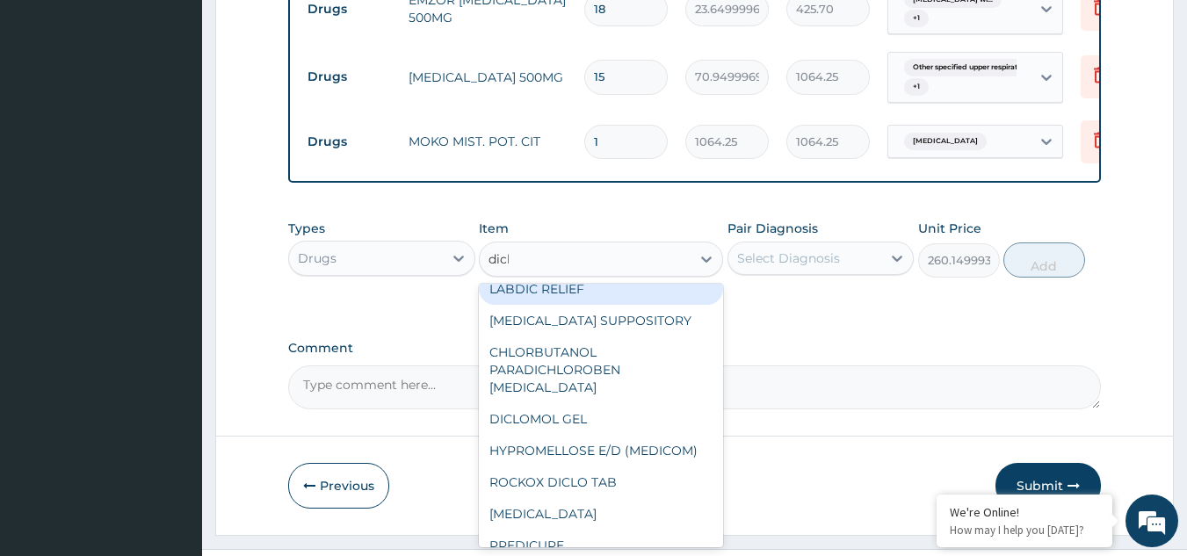
scroll to position [0, 0]
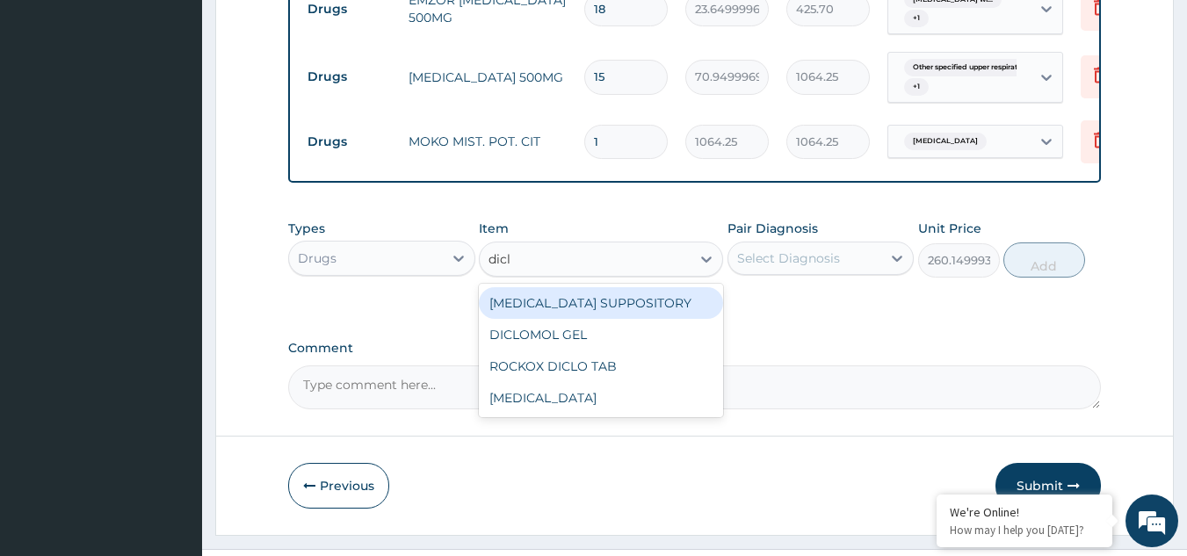
type input "diclo"
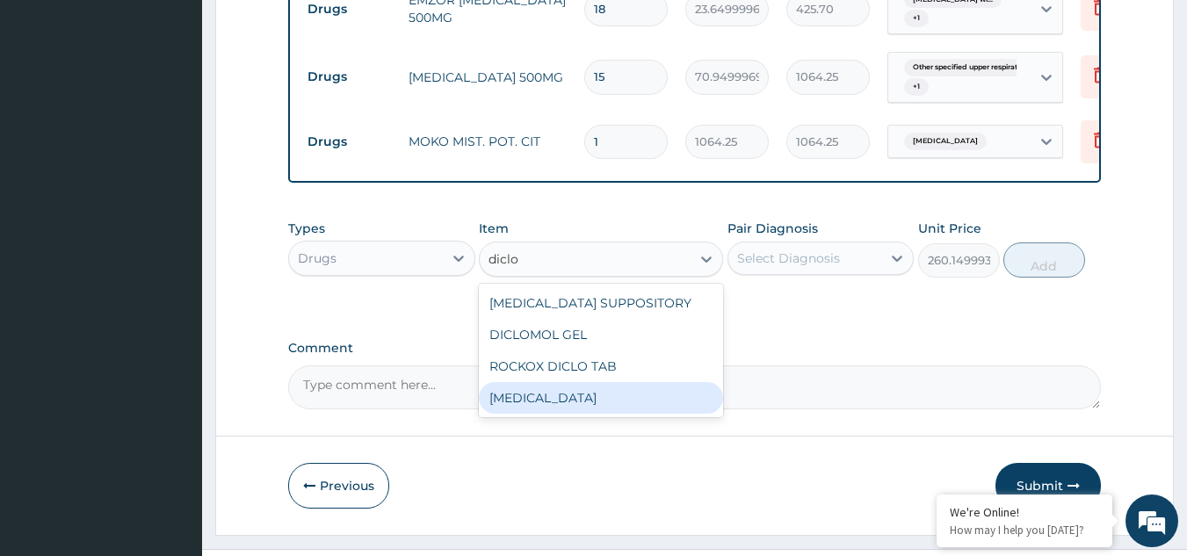
click at [565, 398] on div "[MEDICAL_DATA]" at bounding box center [601, 398] width 244 height 32
type input "591.25"
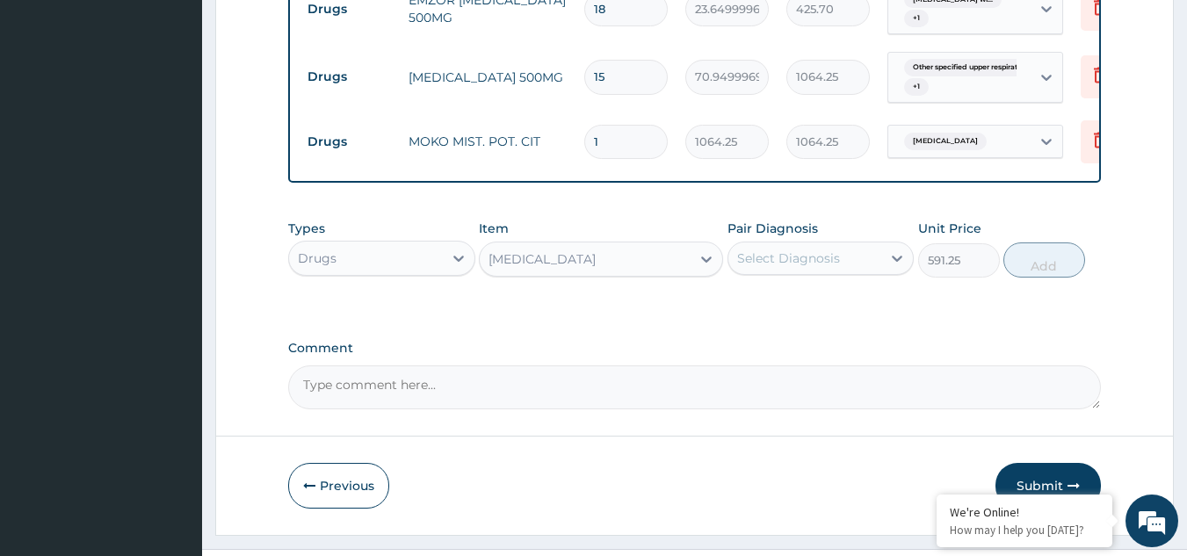
click at [800, 243] on div "Pair Diagnosis Select Diagnosis" at bounding box center [821, 249] width 187 height 58
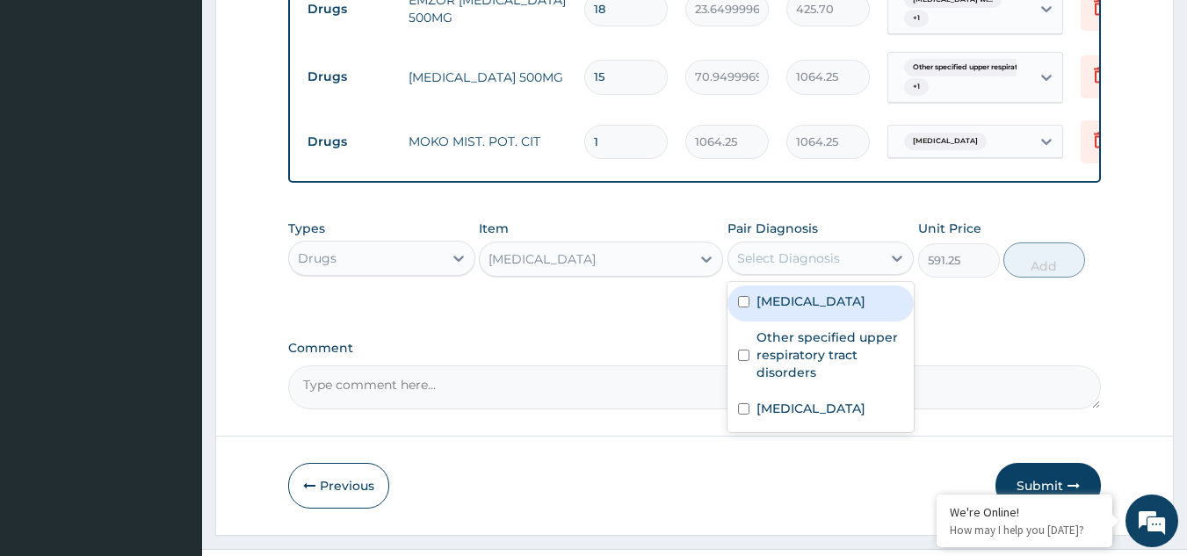
click at [804, 264] on div "Select Diagnosis" at bounding box center [788, 259] width 103 height 18
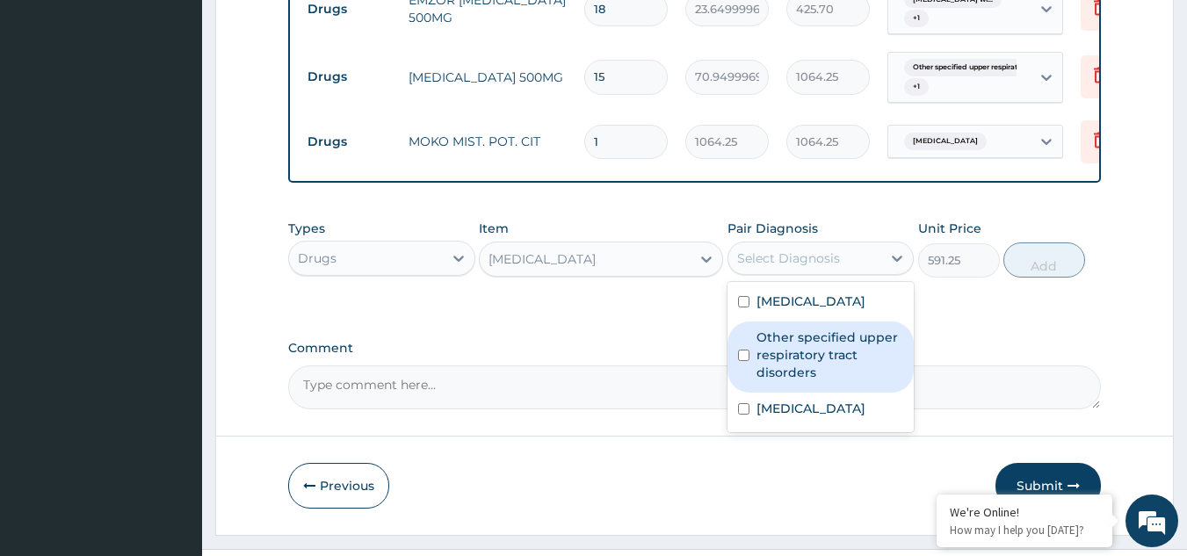
click at [808, 381] on label "Other specified upper respiratory tract disorders" at bounding box center [831, 355] width 148 height 53
checkbox input "true"
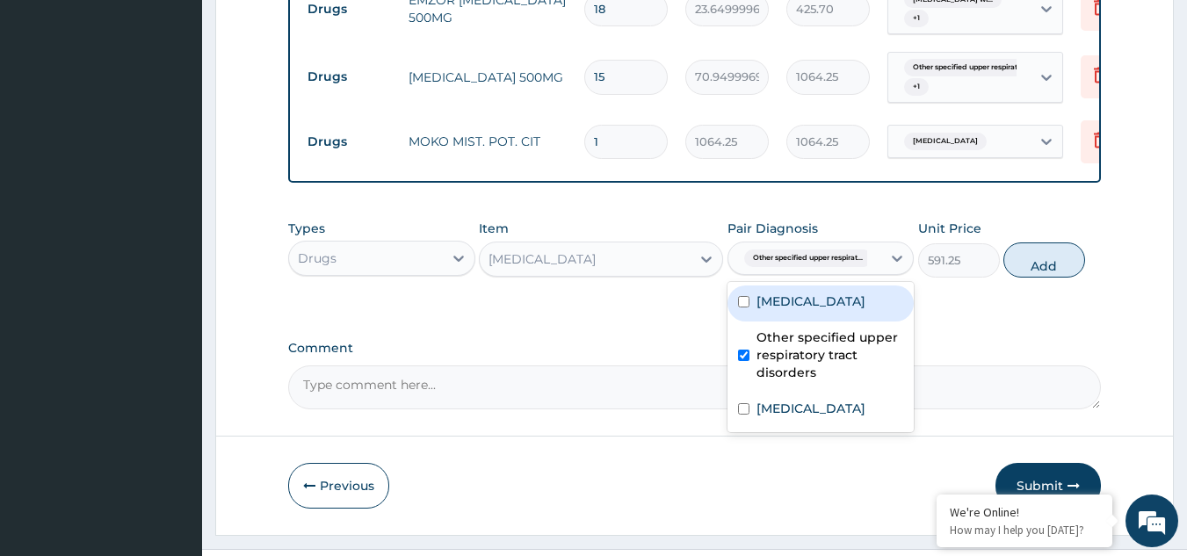
click at [800, 310] on label "[MEDICAL_DATA]" at bounding box center [811, 302] width 109 height 18
checkbox input "true"
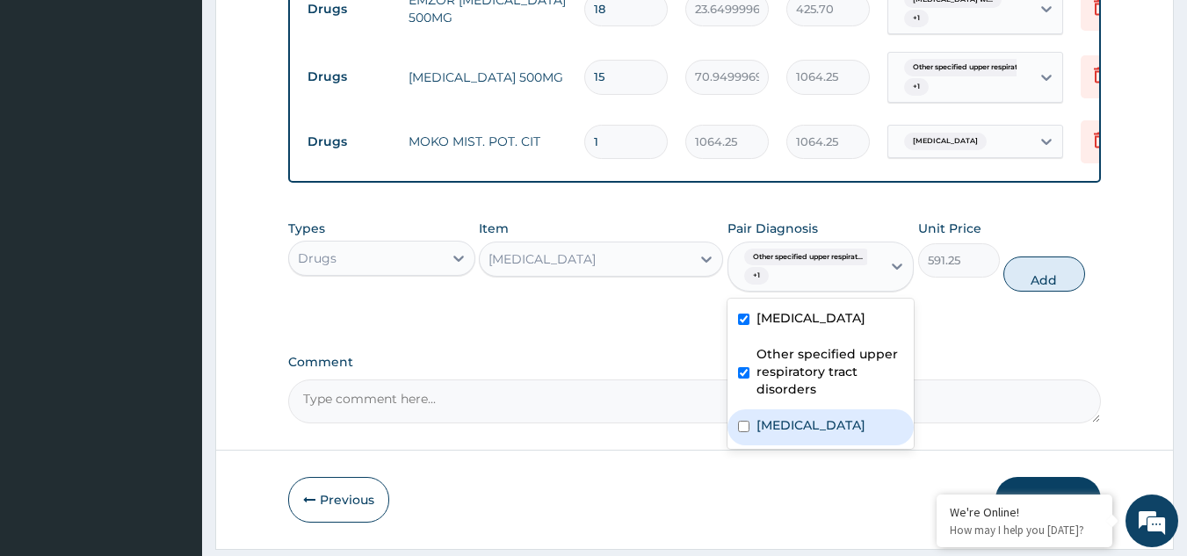
click at [819, 434] on label "[MEDICAL_DATA]" at bounding box center [811, 426] width 109 height 18
checkbox input "true"
click at [1051, 278] on button "Add" at bounding box center [1044, 274] width 82 height 35
type input "0"
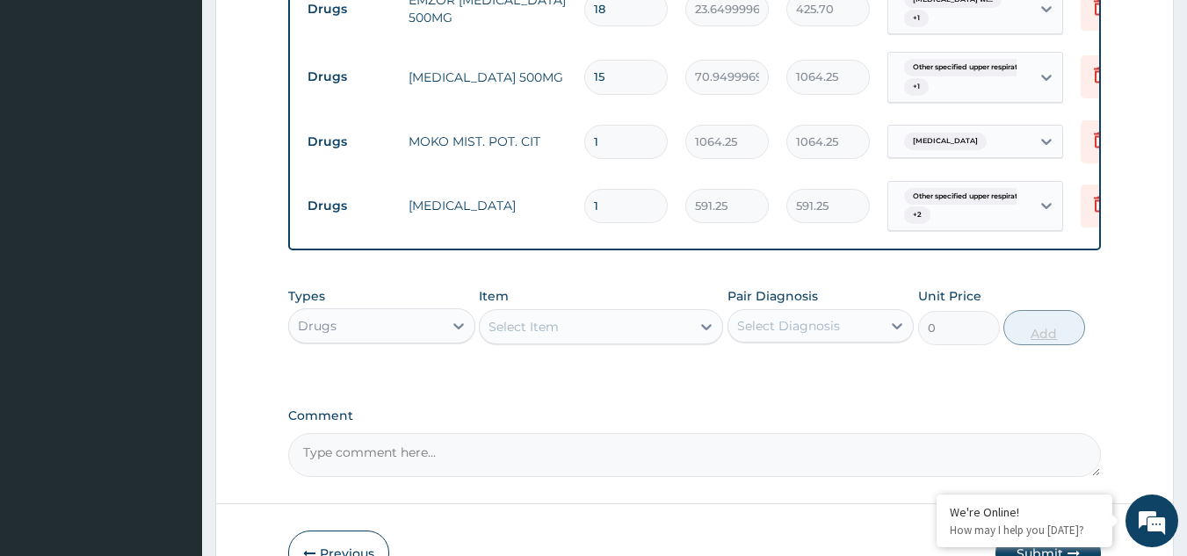
type input "0.00"
type input "3"
type input "1773.75"
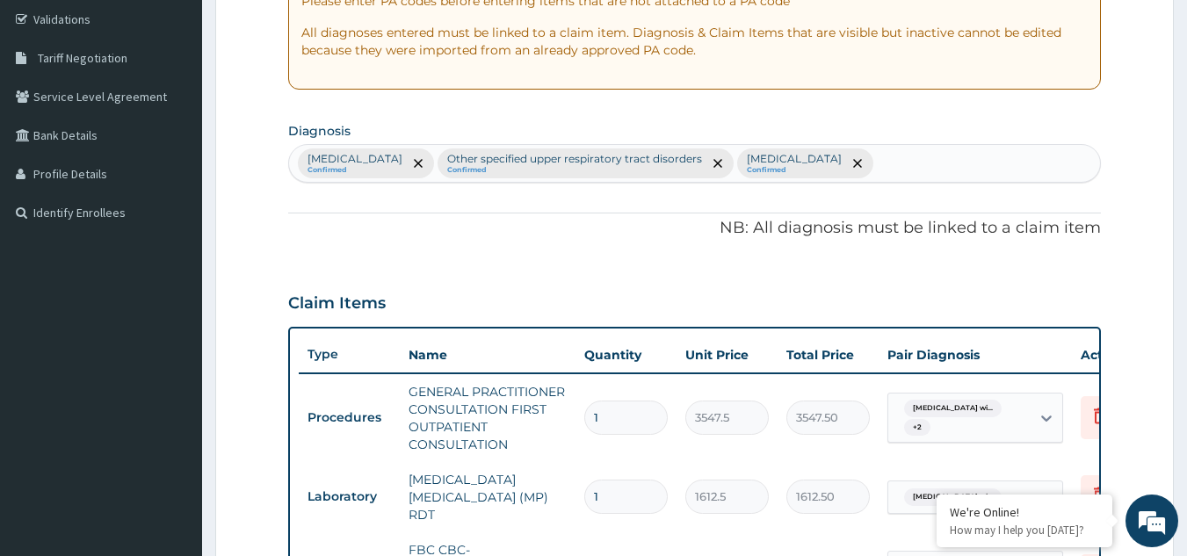
scroll to position [274, 0]
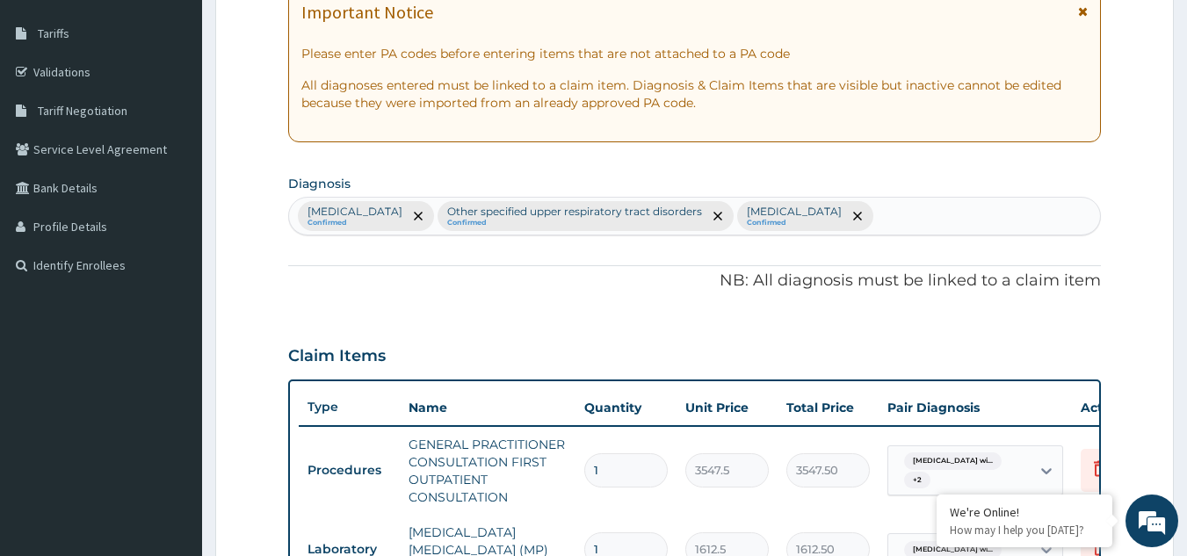
type input "3"
click at [1079, 218] on div "[MEDICAL_DATA] Confirmed Other specified upper respiratory tract disorders Conf…" at bounding box center [695, 216] width 812 height 37
type input "[MEDICAL_DATA]"
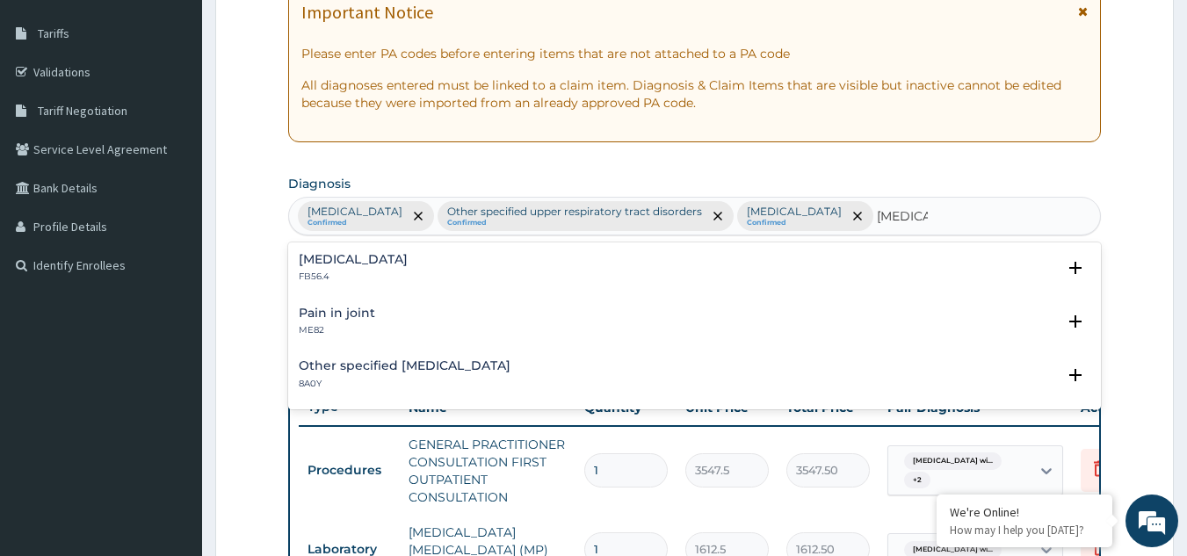
click at [352, 266] on h4 "[MEDICAL_DATA]" at bounding box center [353, 259] width 109 height 13
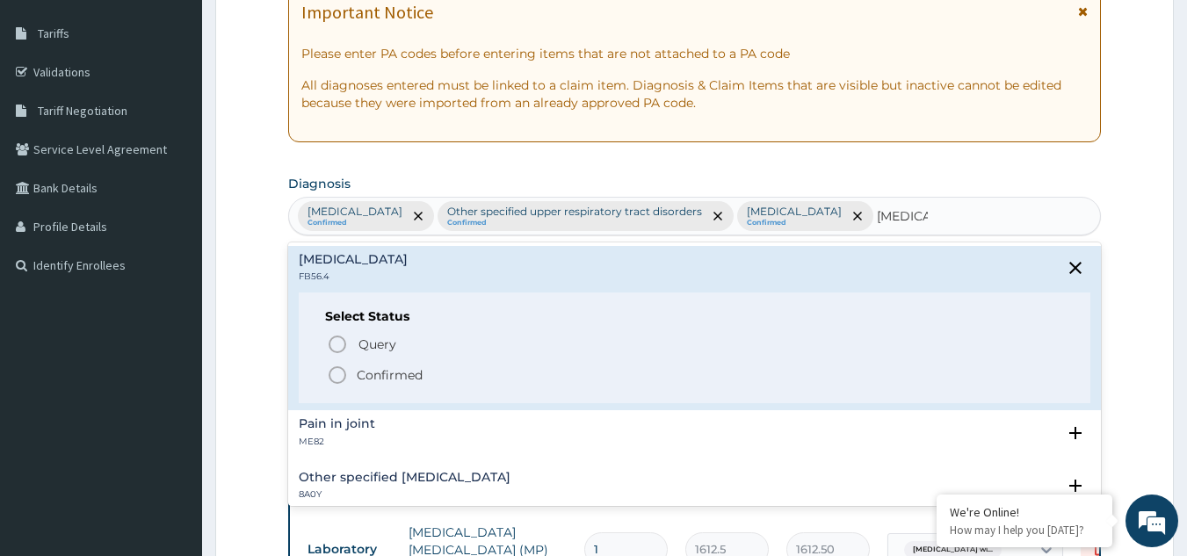
click at [334, 386] on icon "status option filled" at bounding box center [337, 375] width 21 height 21
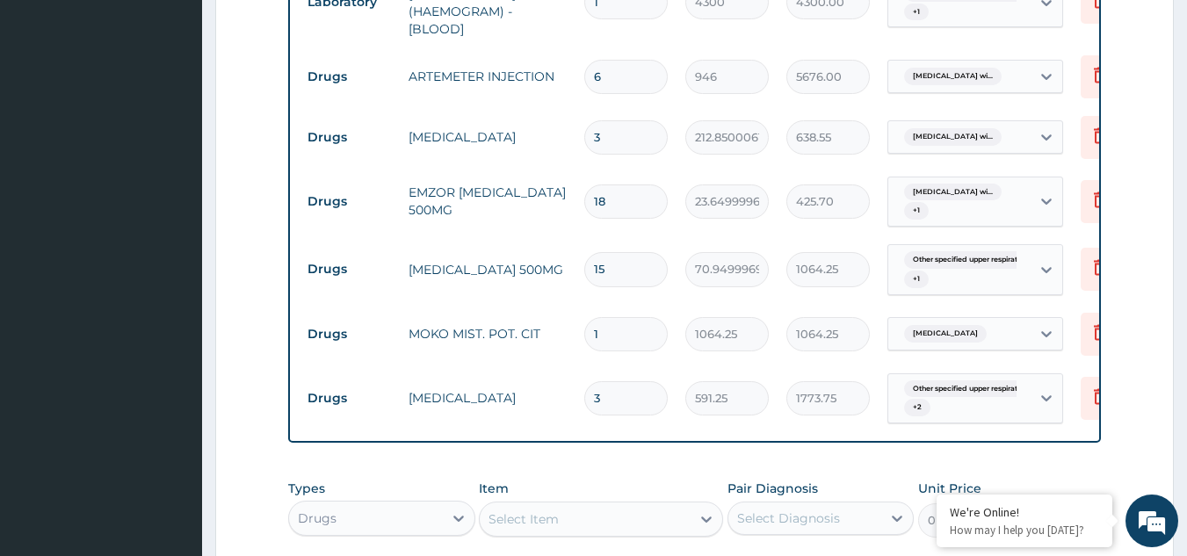
scroll to position [903, 0]
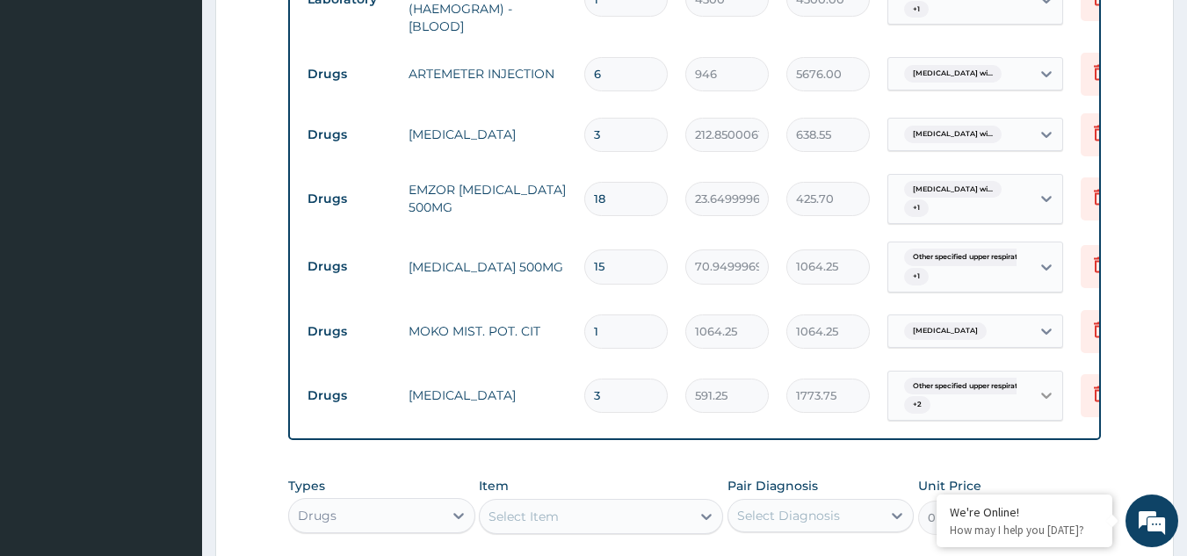
click at [1050, 404] on icon at bounding box center [1047, 396] width 18 height 18
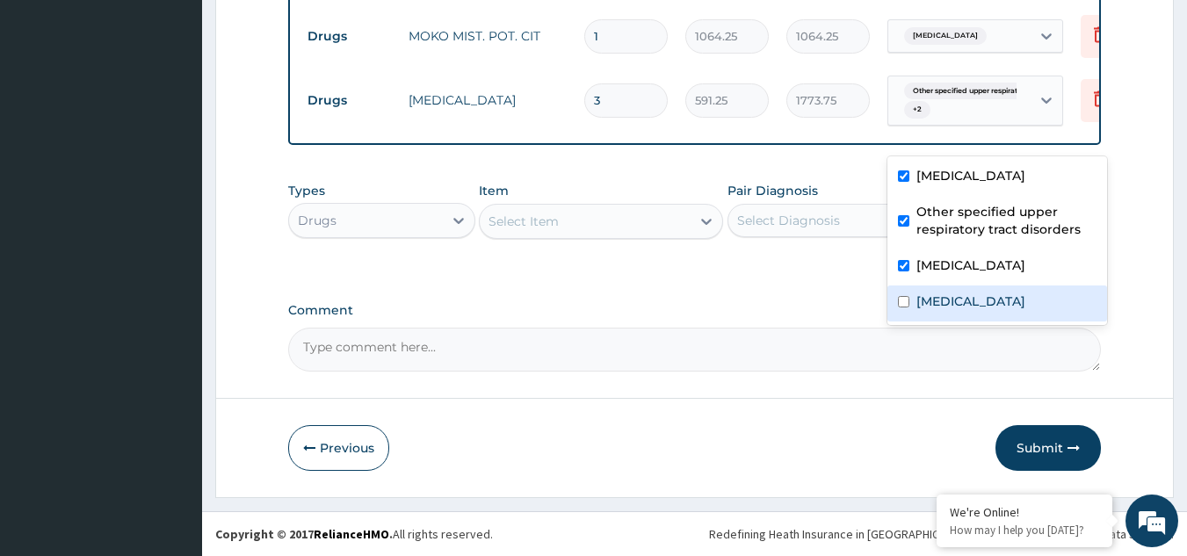
click at [902, 298] on input "checkbox" at bounding box center [903, 301] width 11 height 11
checkbox input "true"
click at [549, 237] on div "Select Item" at bounding box center [601, 221] width 244 height 35
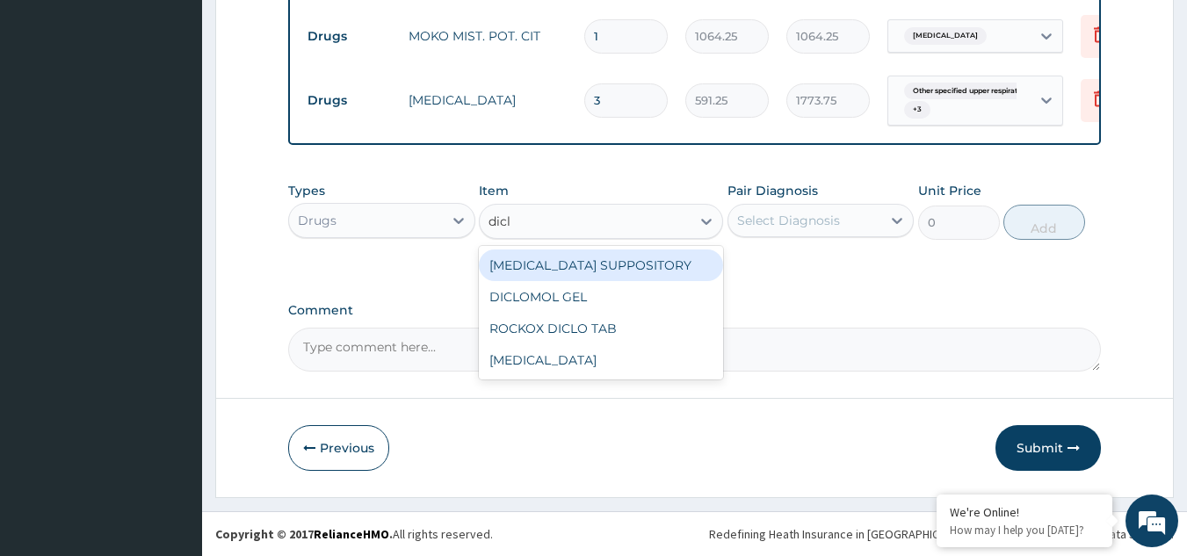
type input "diclo"
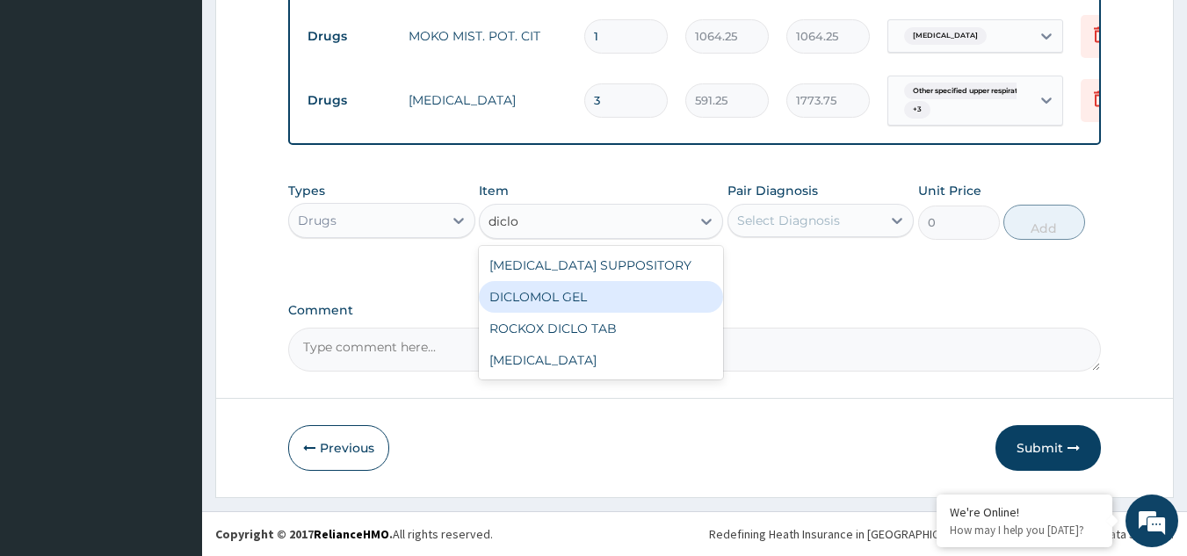
click at [560, 304] on div "DICLOMOL GEL" at bounding box center [601, 297] width 244 height 32
type input "827.75"
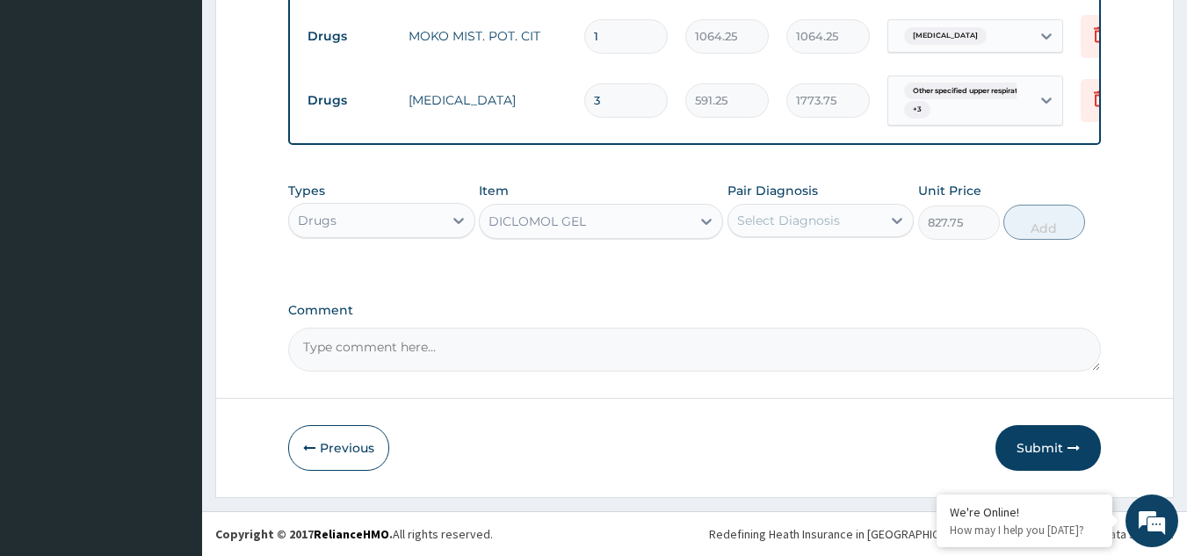
click at [817, 221] on div "Select Diagnosis" at bounding box center [788, 221] width 103 height 18
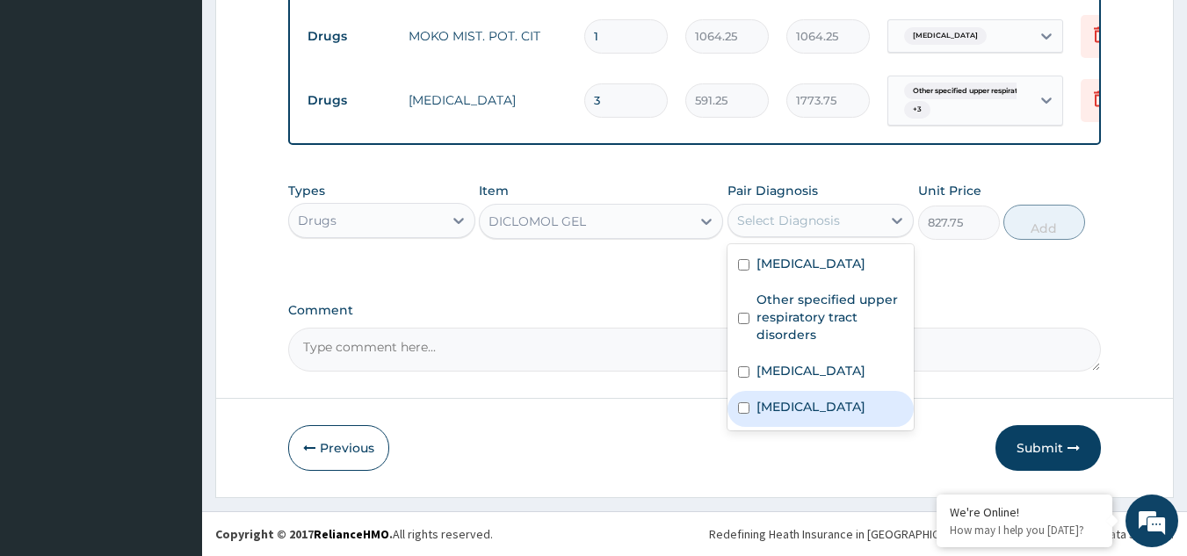
click at [804, 416] on label "[MEDICAL_DATA]" at bounding box center [811, 407] width 109 height 18
checkbox input "true"
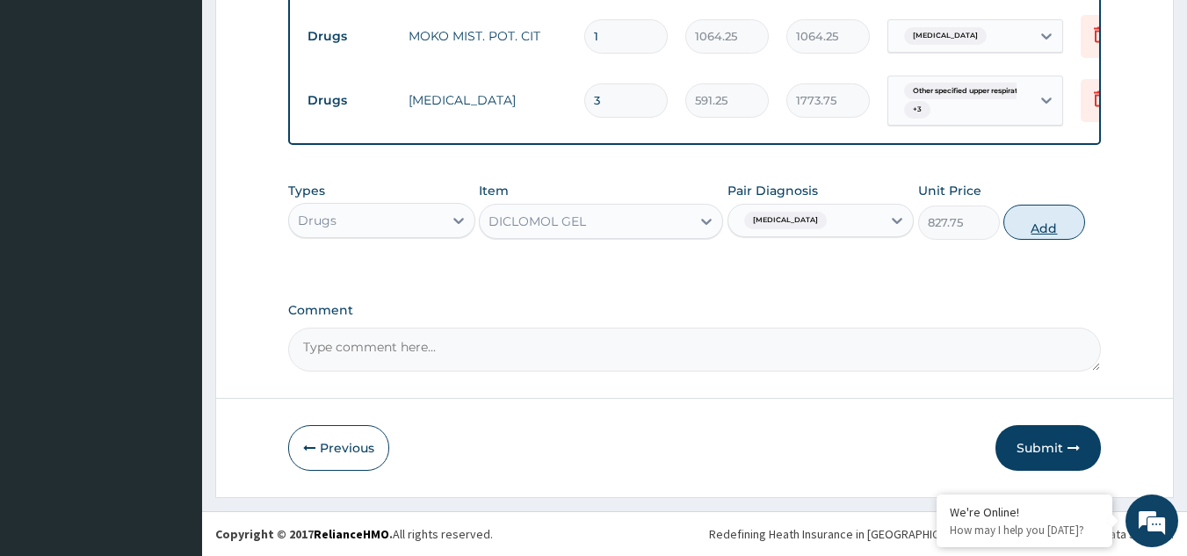
click at [1057, 228] on button "Add" at bounding box center [1044, 222] width 82 height 35
type input "0"
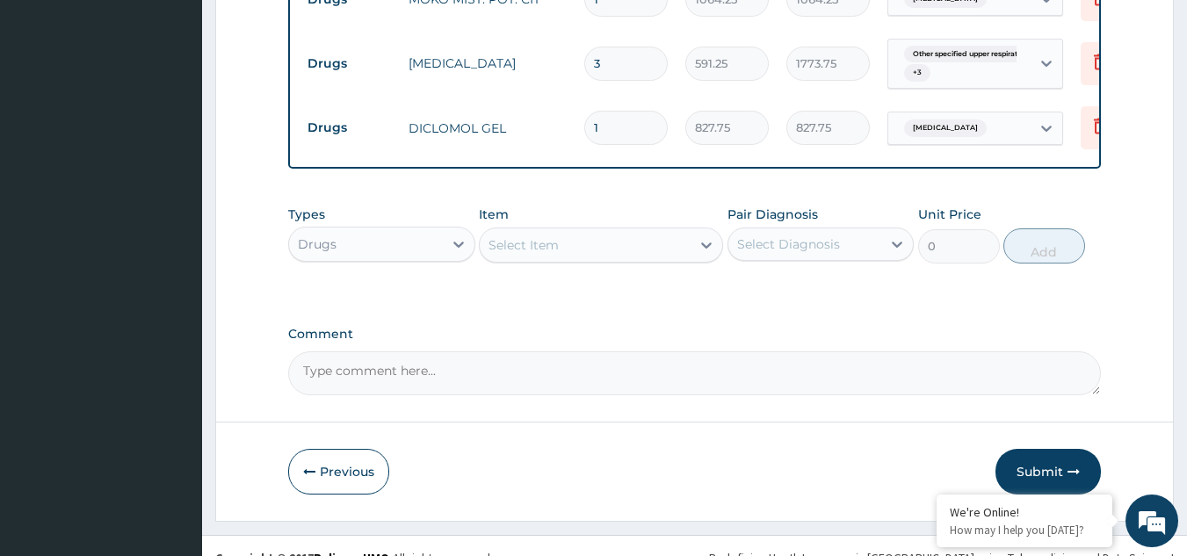
click at [554, 254] on div "Select Item" at bounding box center [524, 245] width 70 height 18
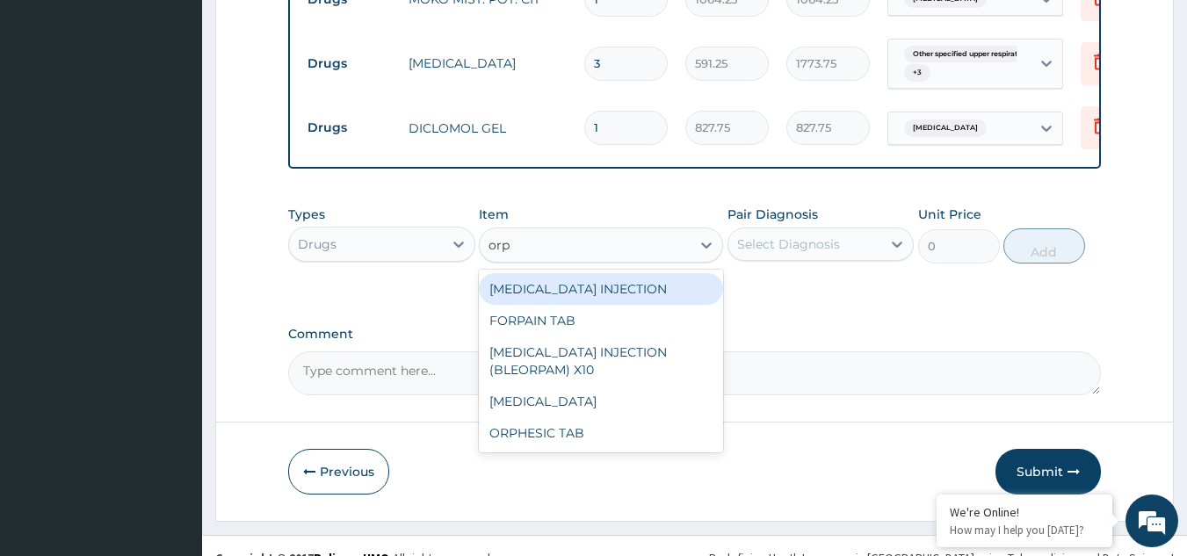
type input "orph"
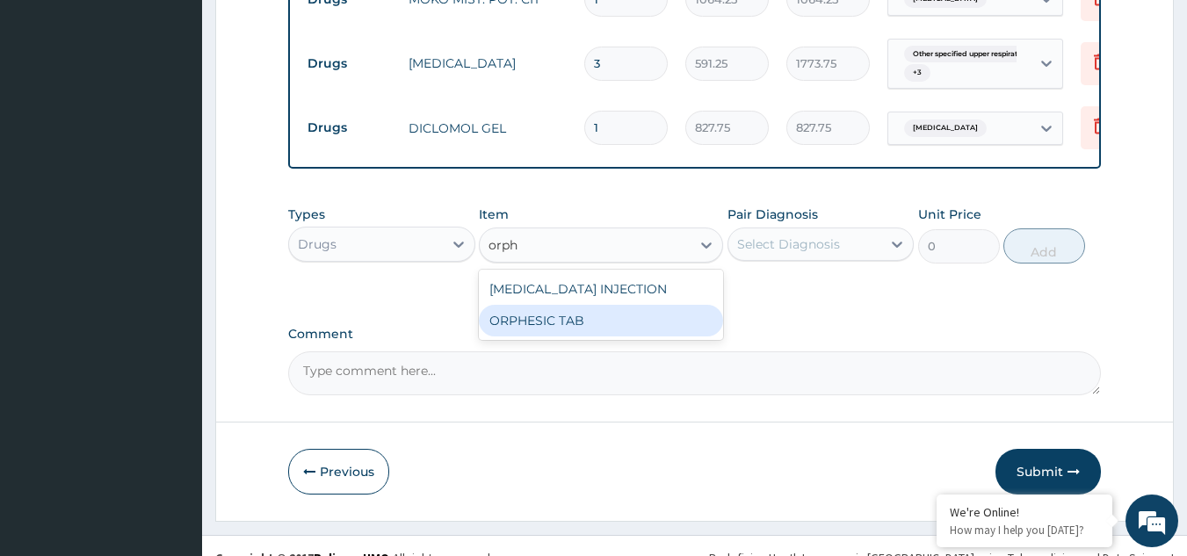
click at [556, 337] on div "ORPHESIC TAB" at bounding box center [601, 321] width 244 height 32
type input "106.4250030517578"
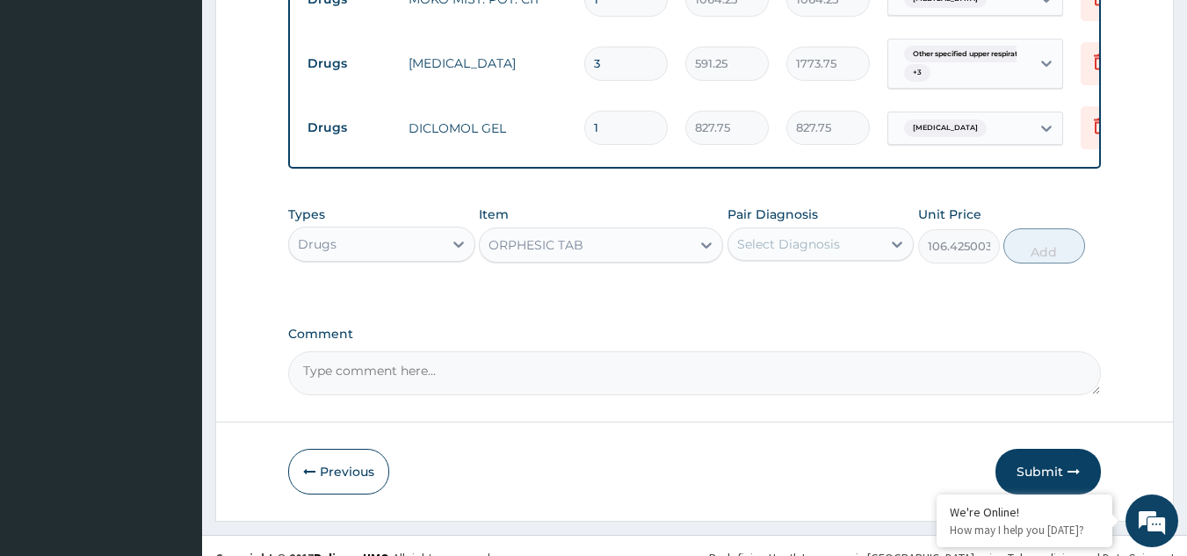
click at [784, 253] on div "Select Diagnosis" at bounding box center [788, 244] width 103 height 18
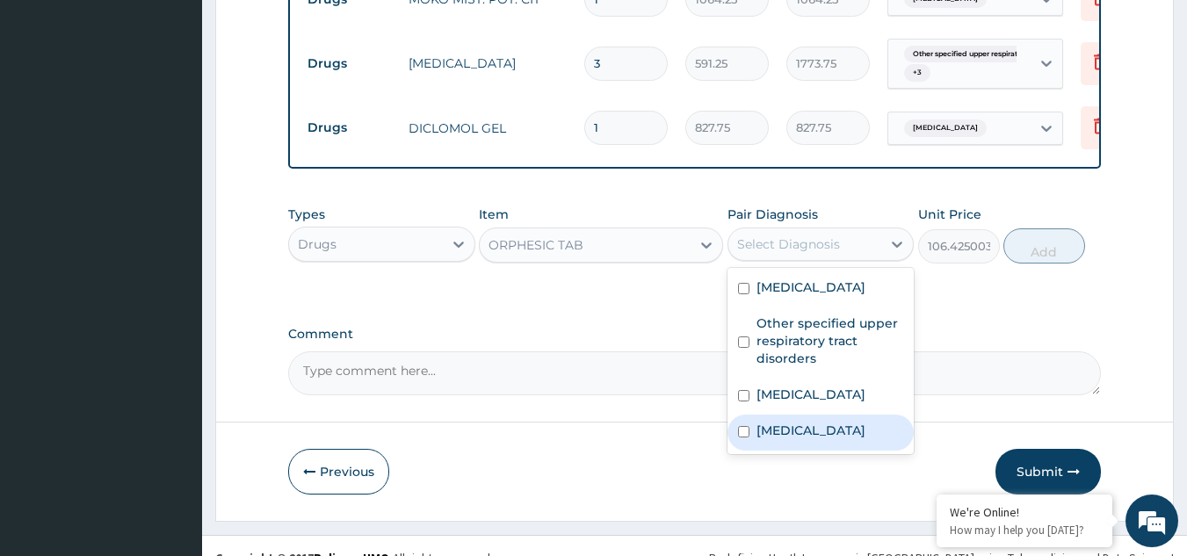
click at [785, 439] on label "[MEDICAL_DATA]" at bounding box center [811, 431] width 109 height 18
checkbox input "true"
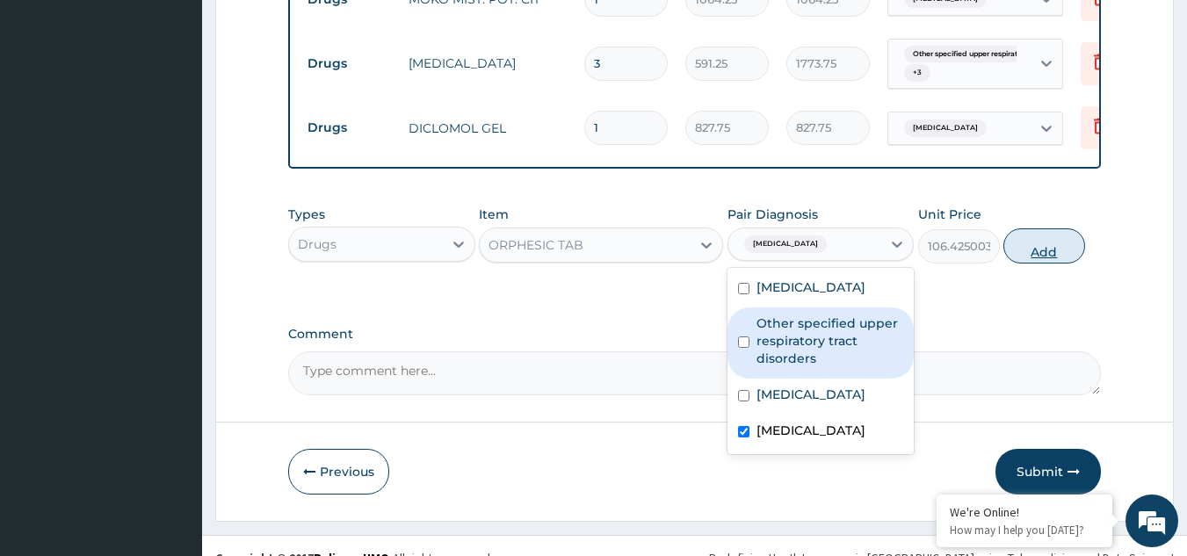
click at [1038, 264] on button "Add" at bounding box center [1044, 245] width 82 height 35
type input "0"
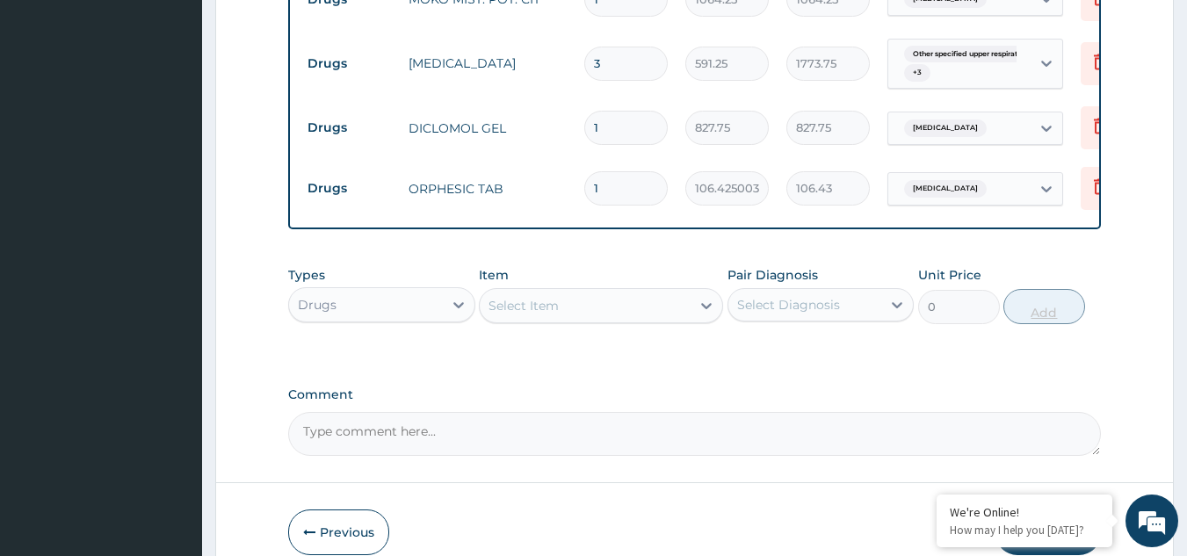
type input "18"
type input "1915.65"
type input "18"
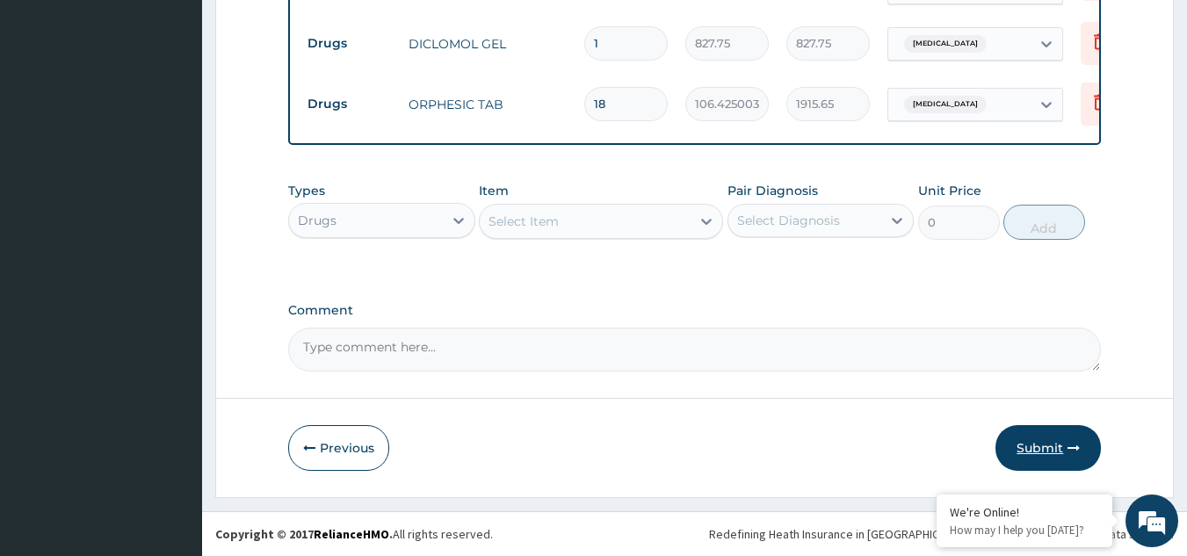
click at [1043, 453] on button "Submit" at bounding box center [1048, 448] width 105 height 46
